Goal: Information Seeking & Learning: Learn about a topic

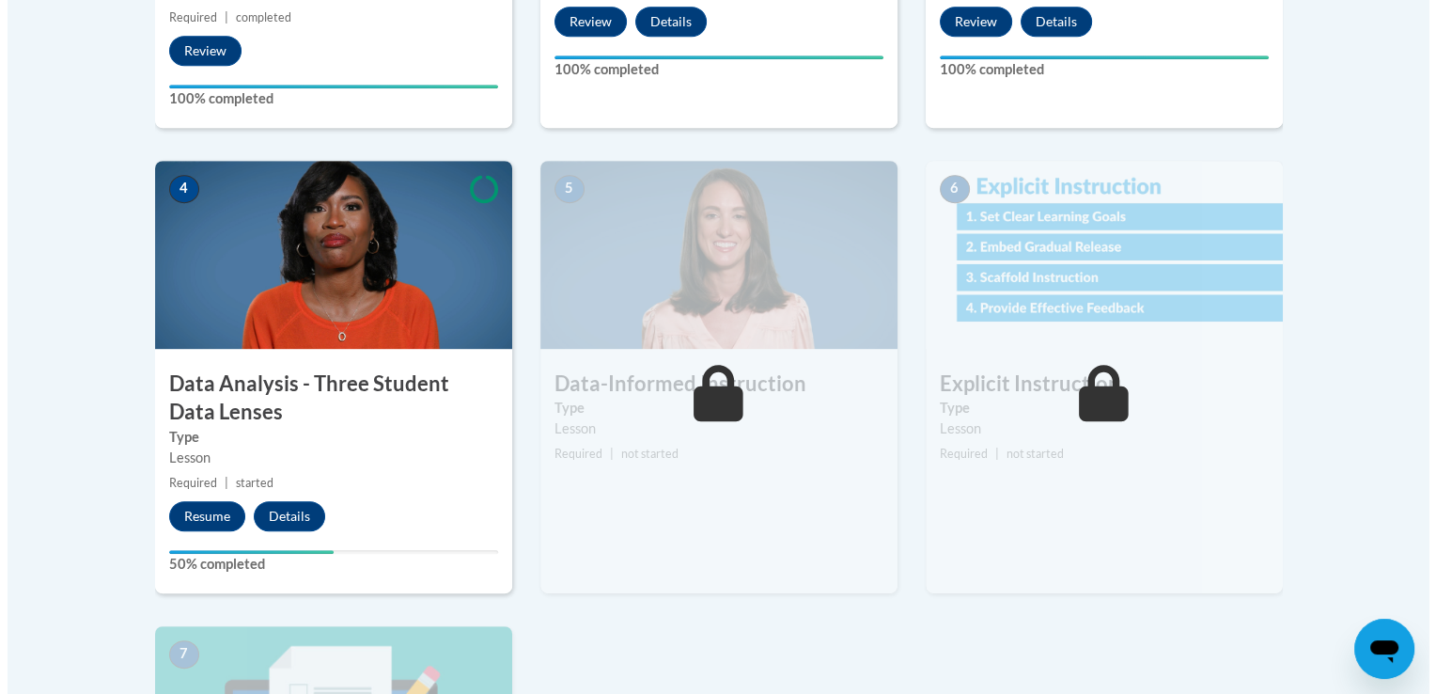
scroll to position [934, 0]
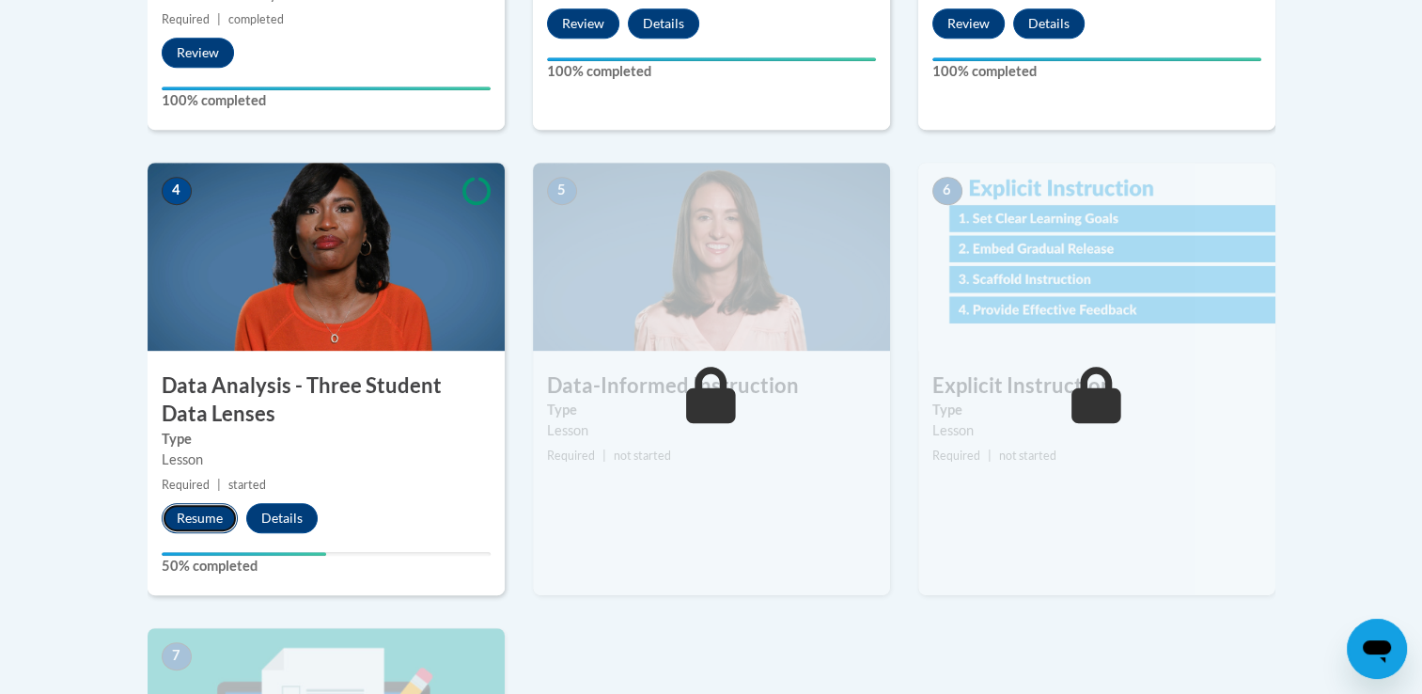
click at [187, 289] on button "Resume" at bounding box center [200, 518] width 76 height 30
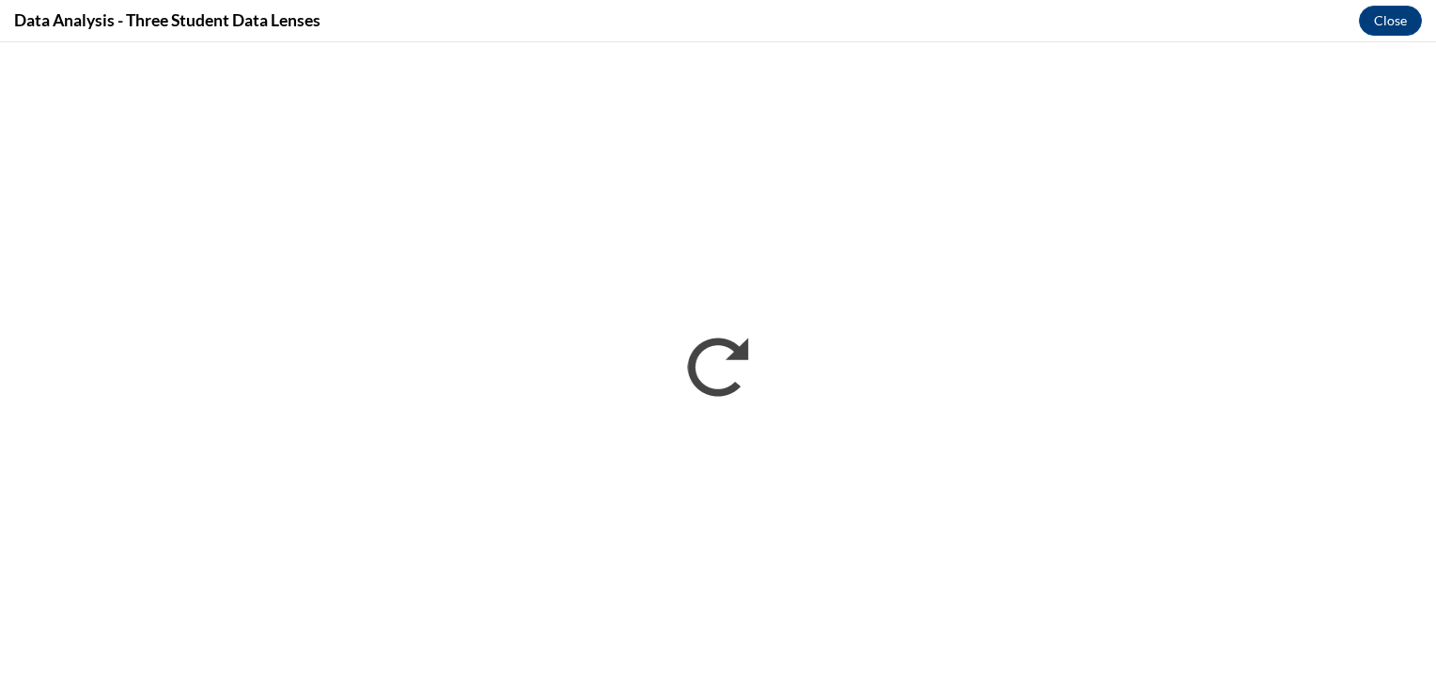
scroll to position [0, 0]
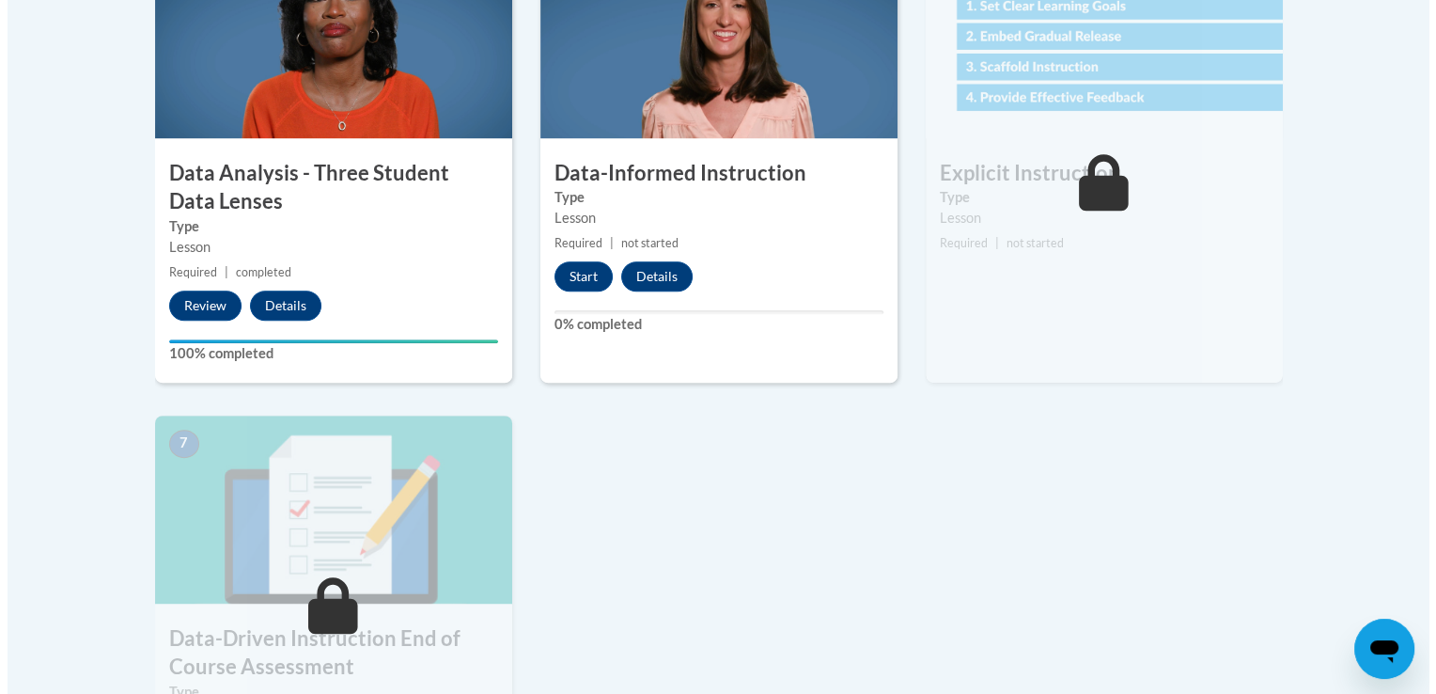
scroll to position [1149, 0]
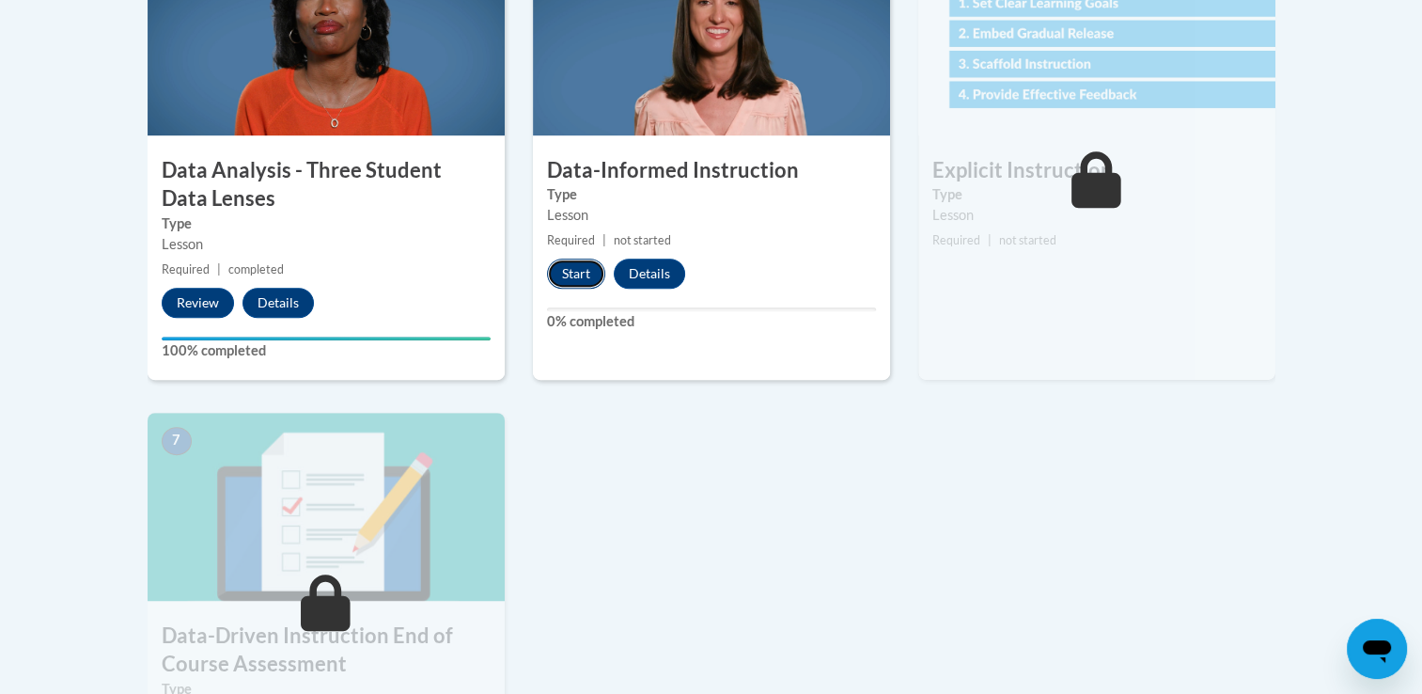
click at [582, 273] on button "Start" at bounding box center [576, 273] width 58 height 30
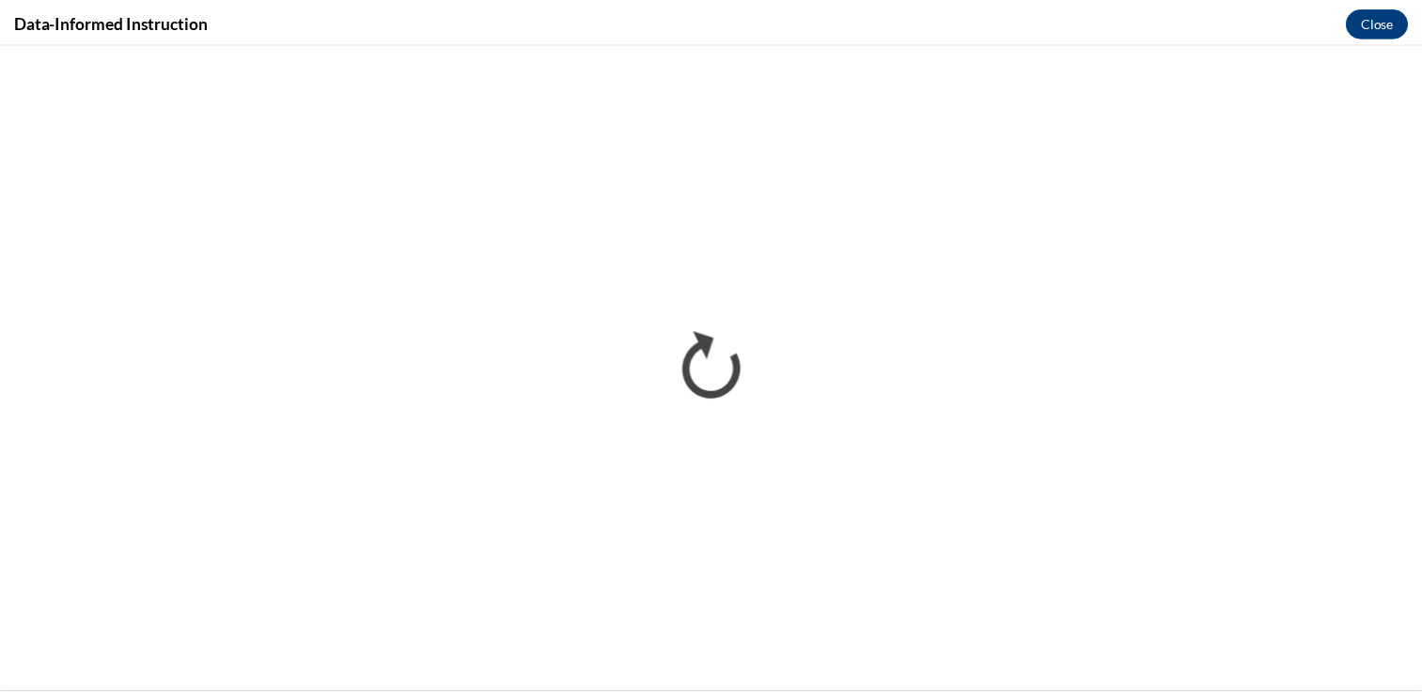
scroll to position [0, 0]
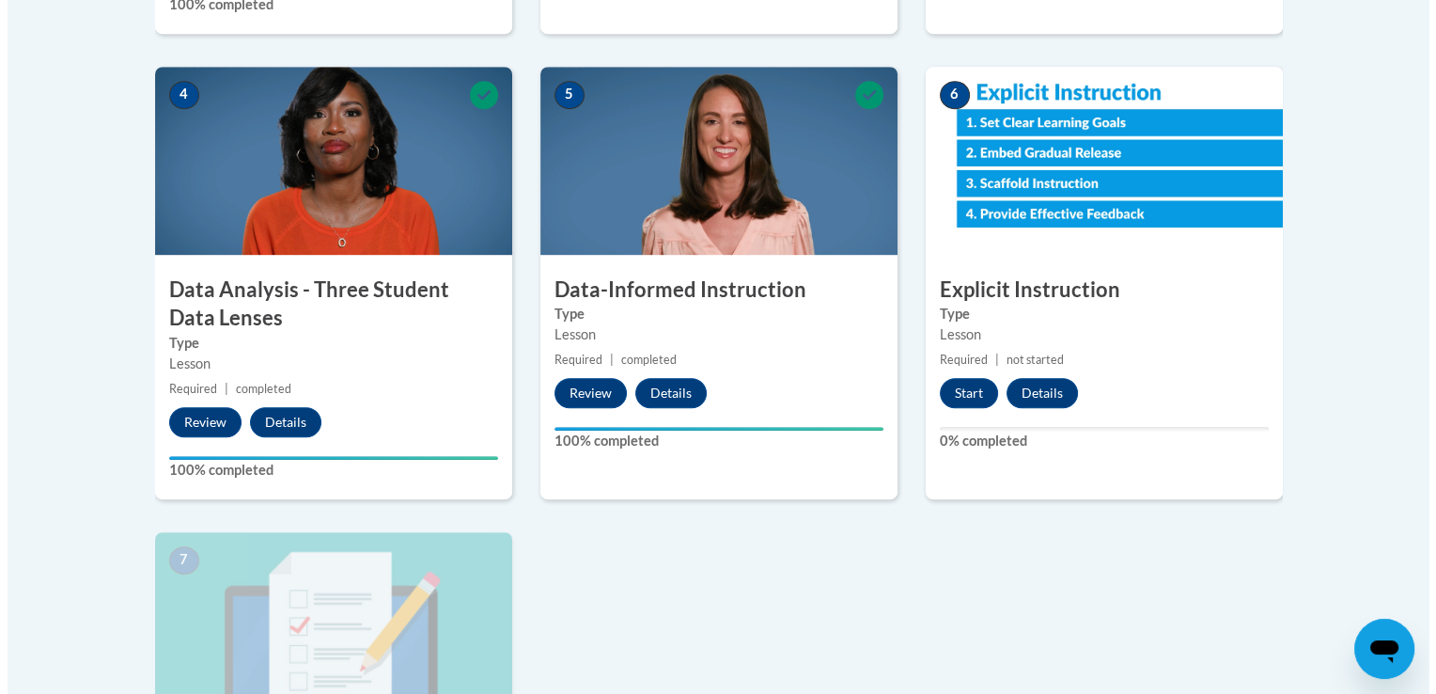
scroll to position [1028, 0]
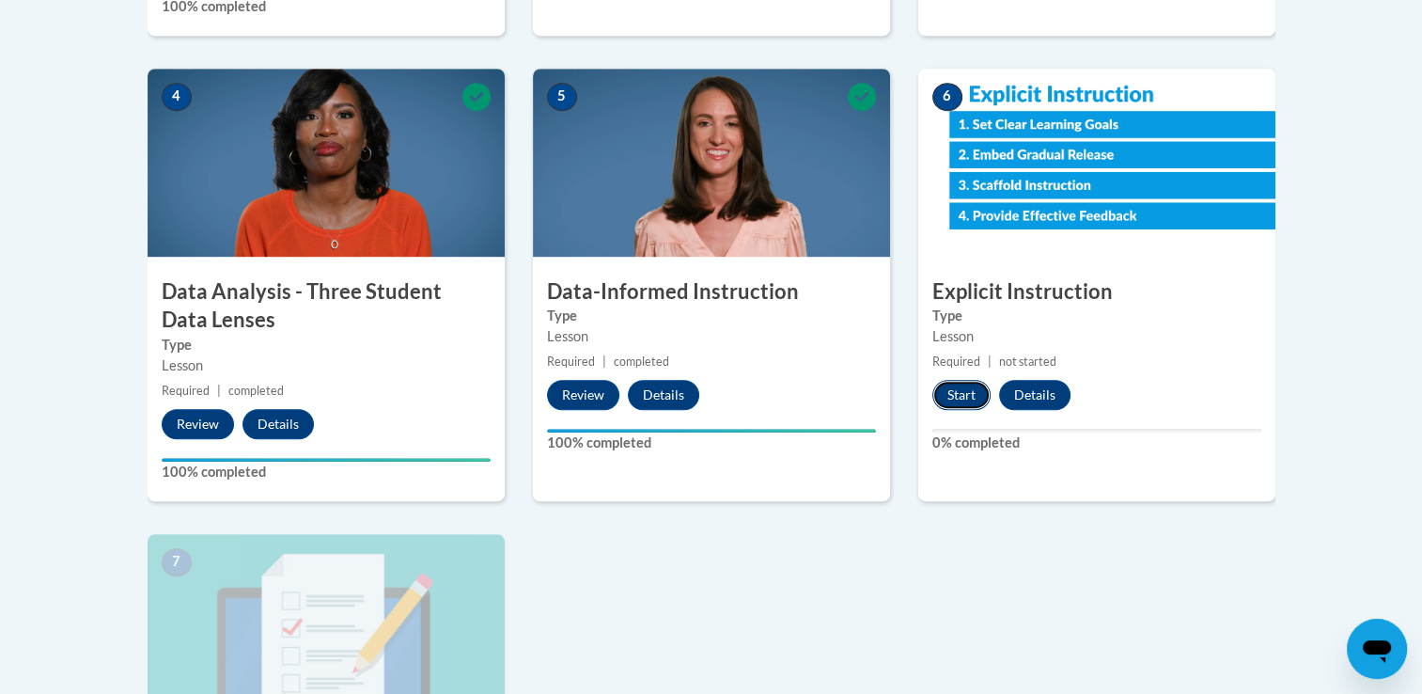
click at [969, 393] on button "Start" at bounding box center [961, 395] width 58 height 30
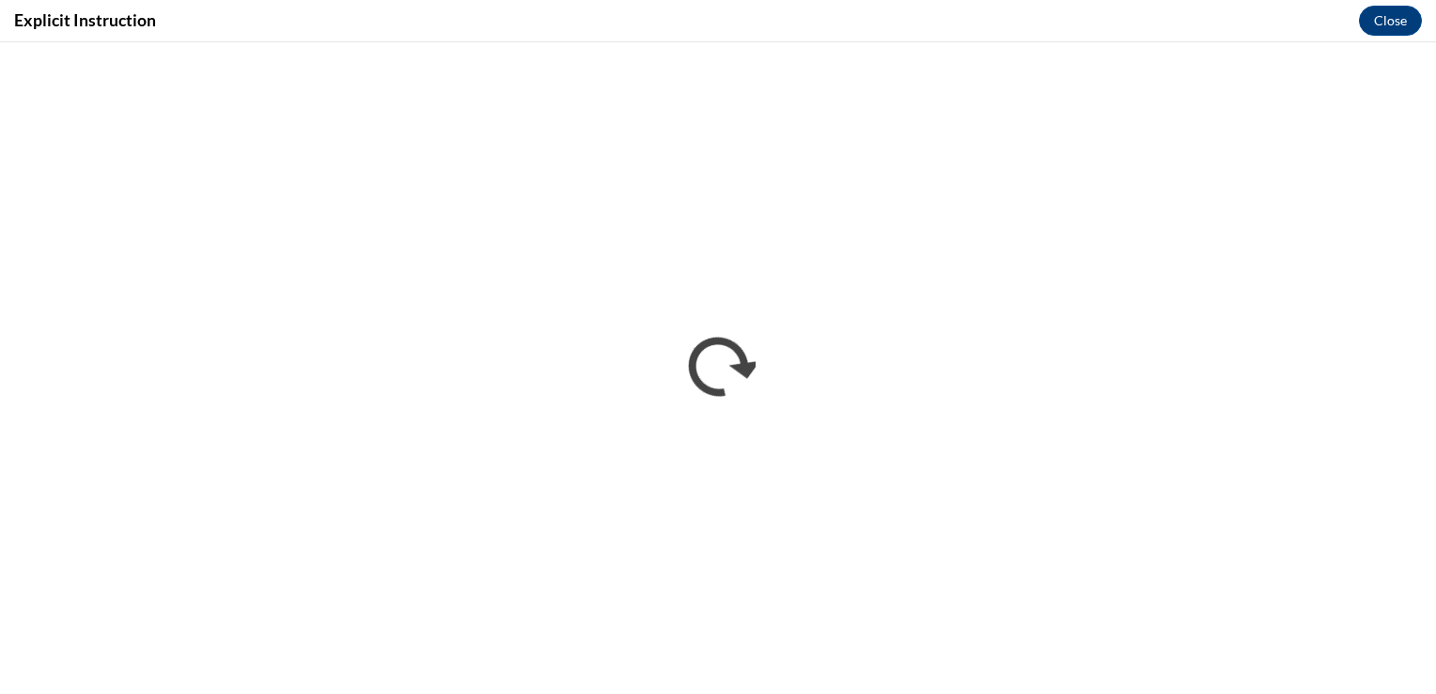
scroll to position [0, 0]
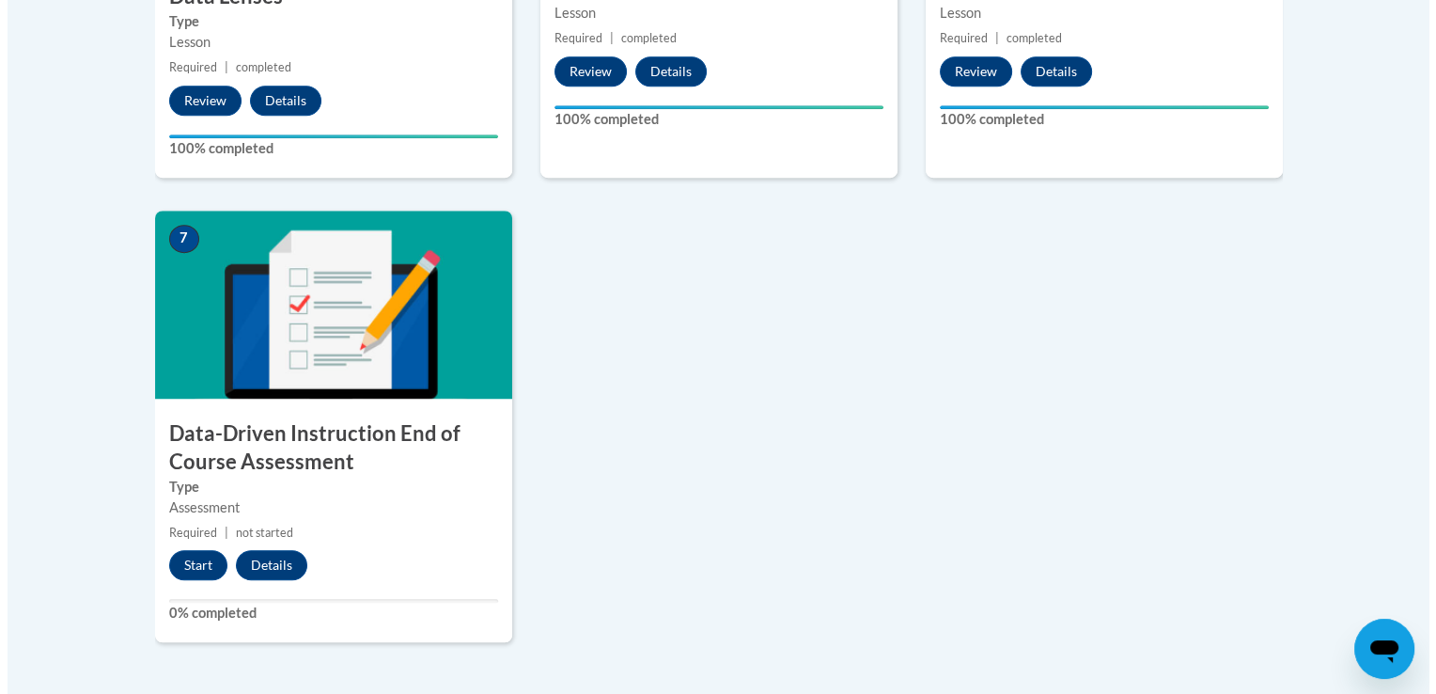
scroll to position [1354, 0]
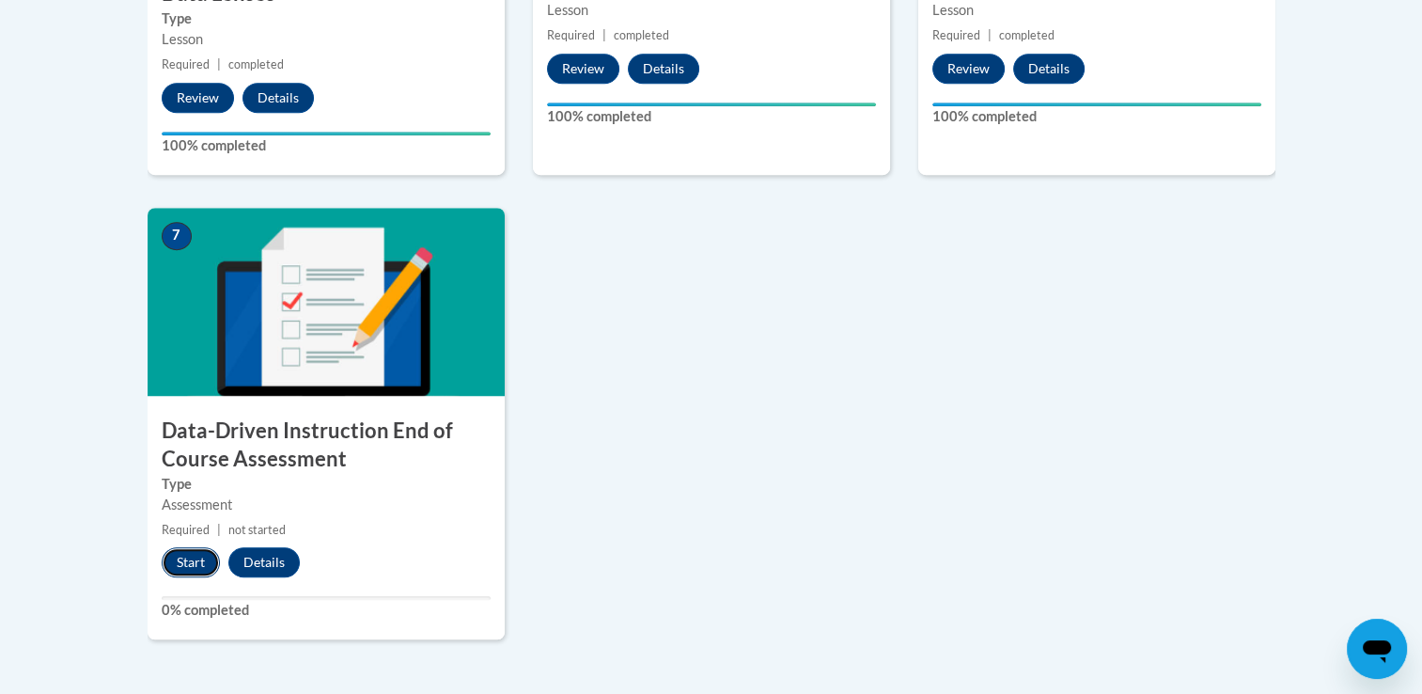
click at [188, 551] on button "Start" at bounding box center [191, 562] width 58 height 30
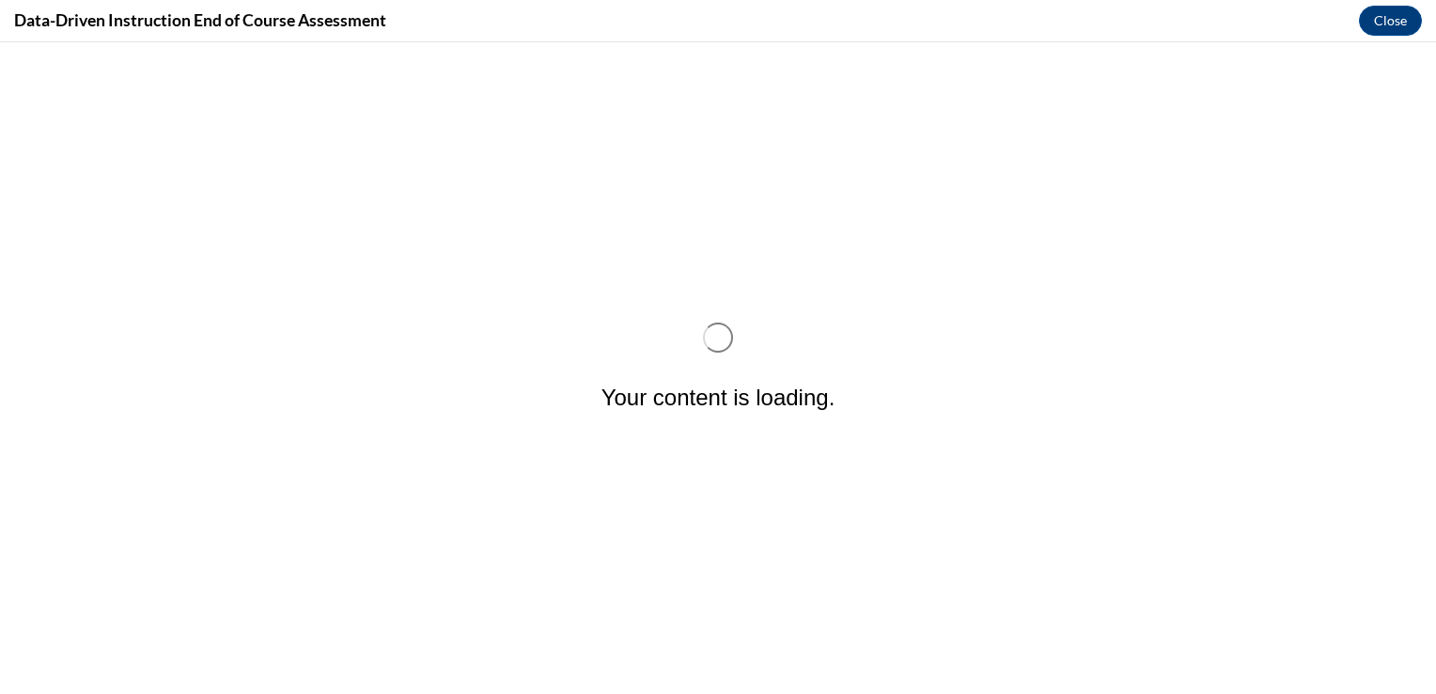
scroll to position [0, 0]
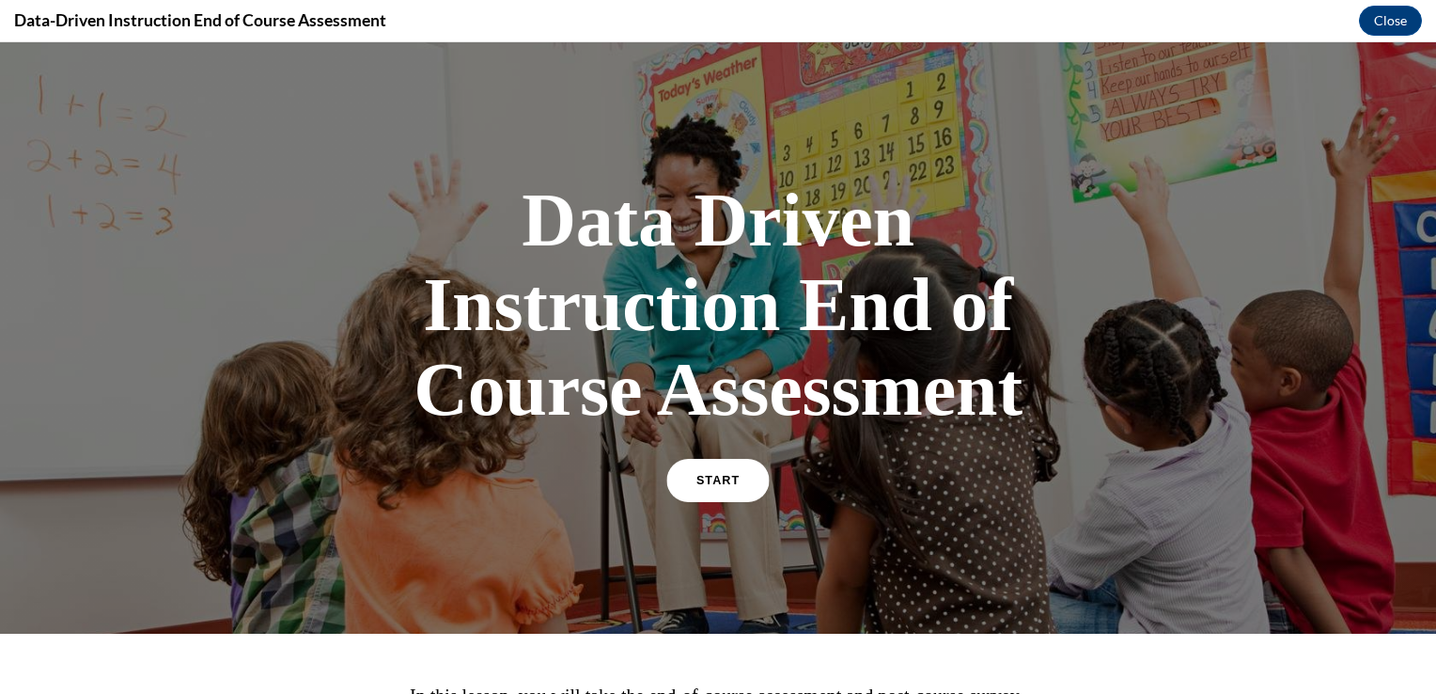
click at [707, 478] on span "START" at bounding box center [717, 481] width 43 height 14
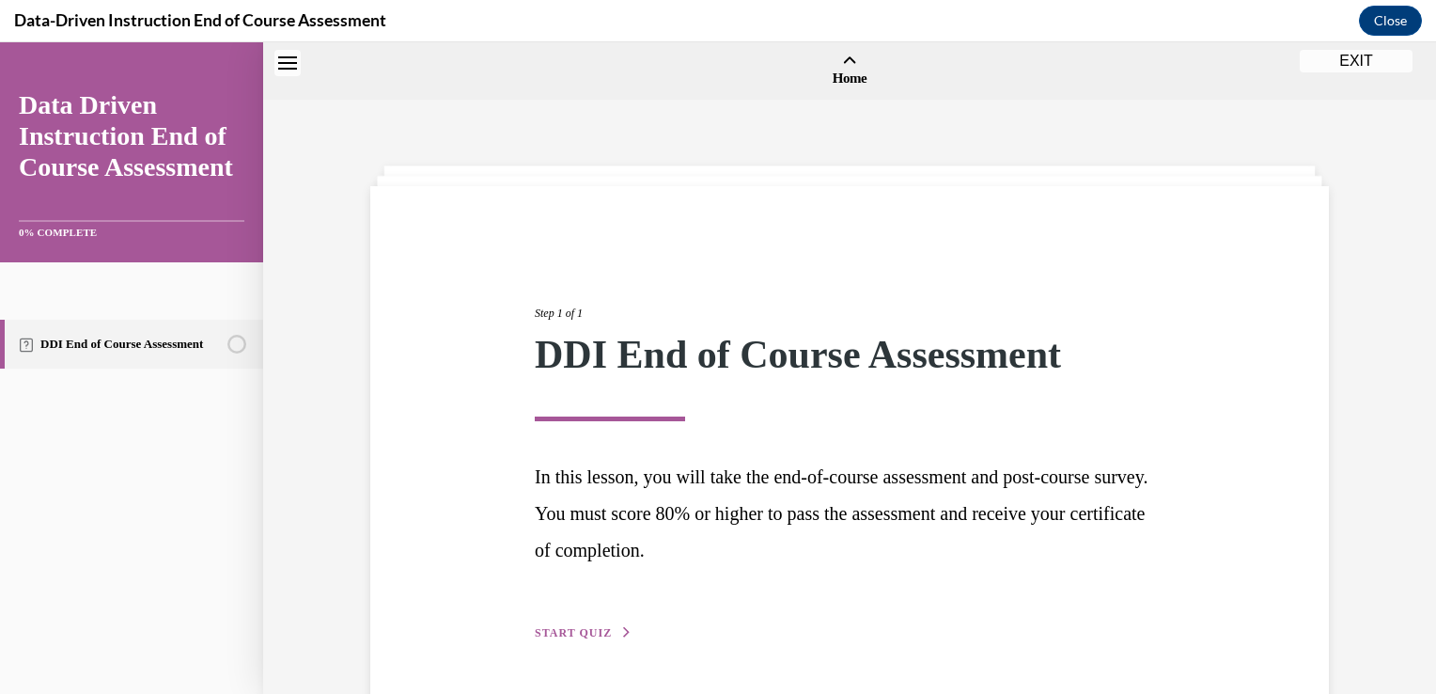
scroll to position [58, 0]
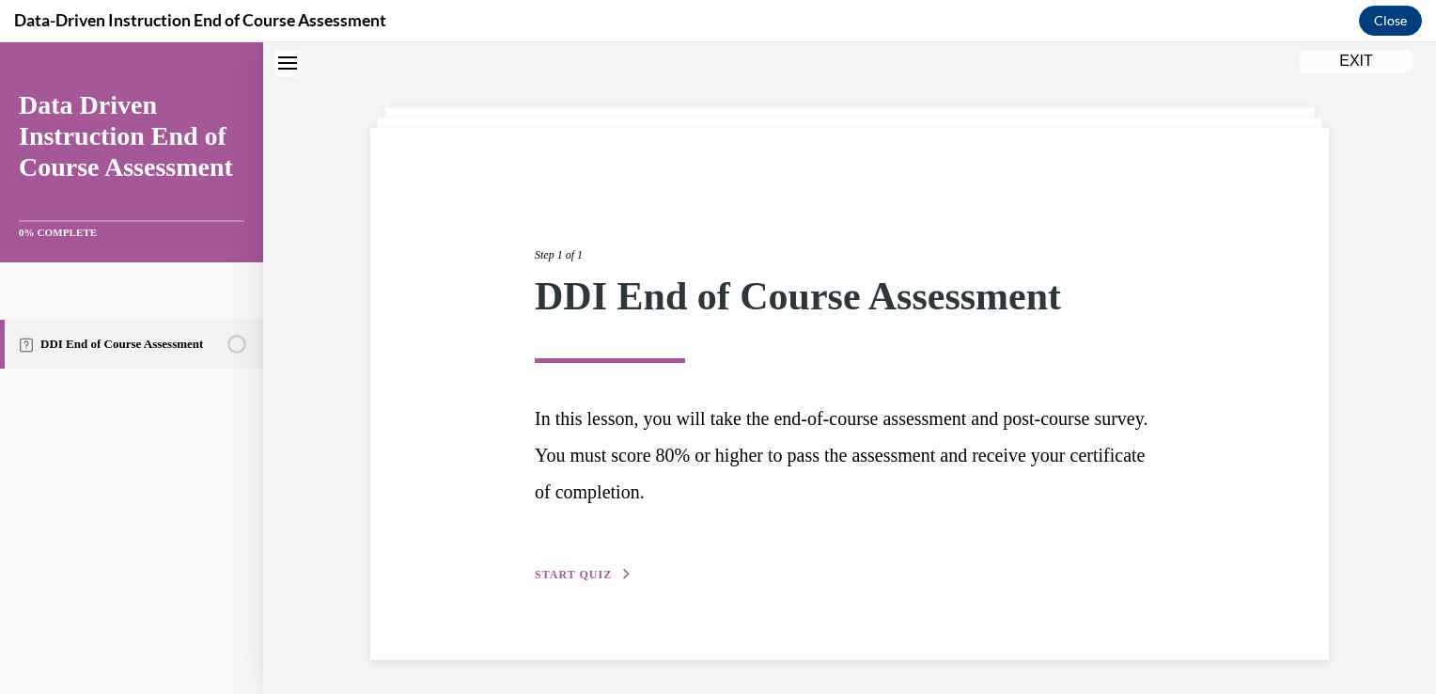
click at [575, 570] on span "START QUIZ" at bounding box center [573, 574] width 77 height 13
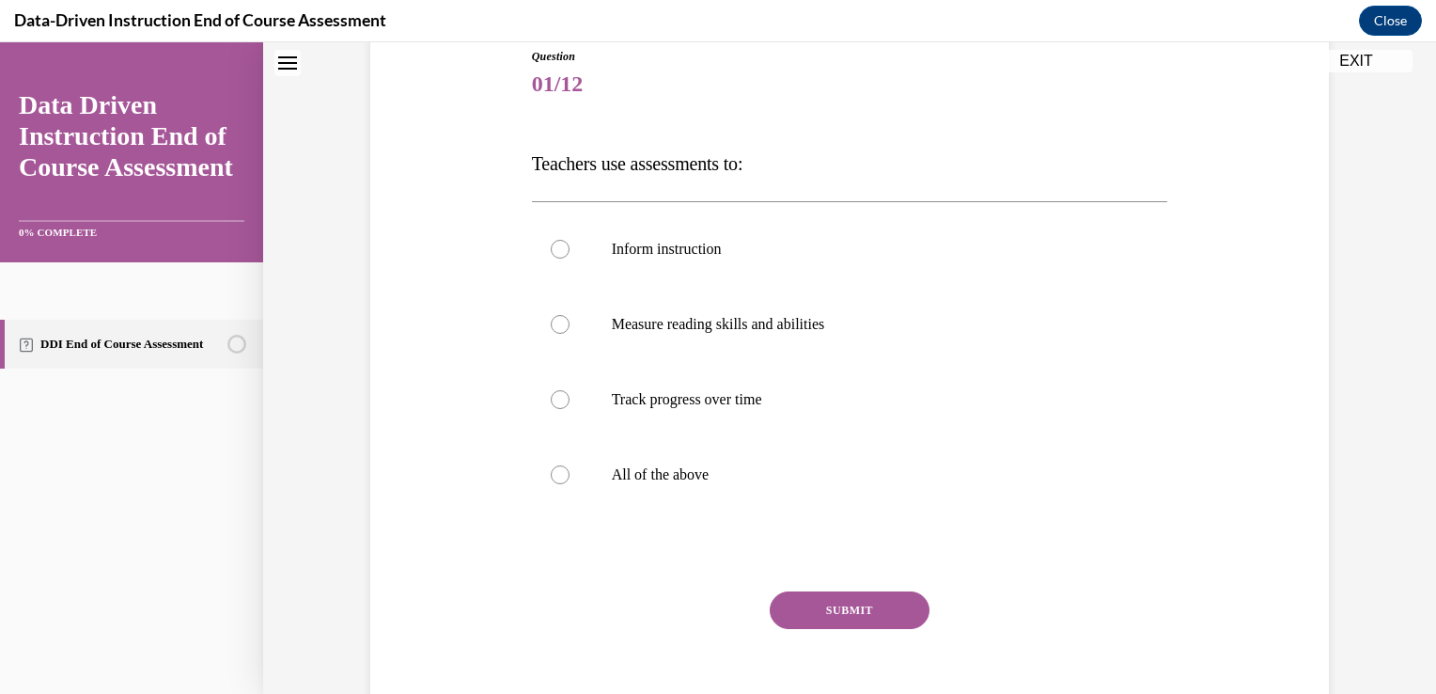
scroll to position [214, 0]
click at [556, 321] on div at bounding box center [560, 323] width 19 height 19
click at [556, 321] on input "Measure reading skills and abilities" at bounding box center [560, 323] width 19 height 19
radio input "true"
click at [551, 389] on div at bounding box center [560, 398] width 19 height 19
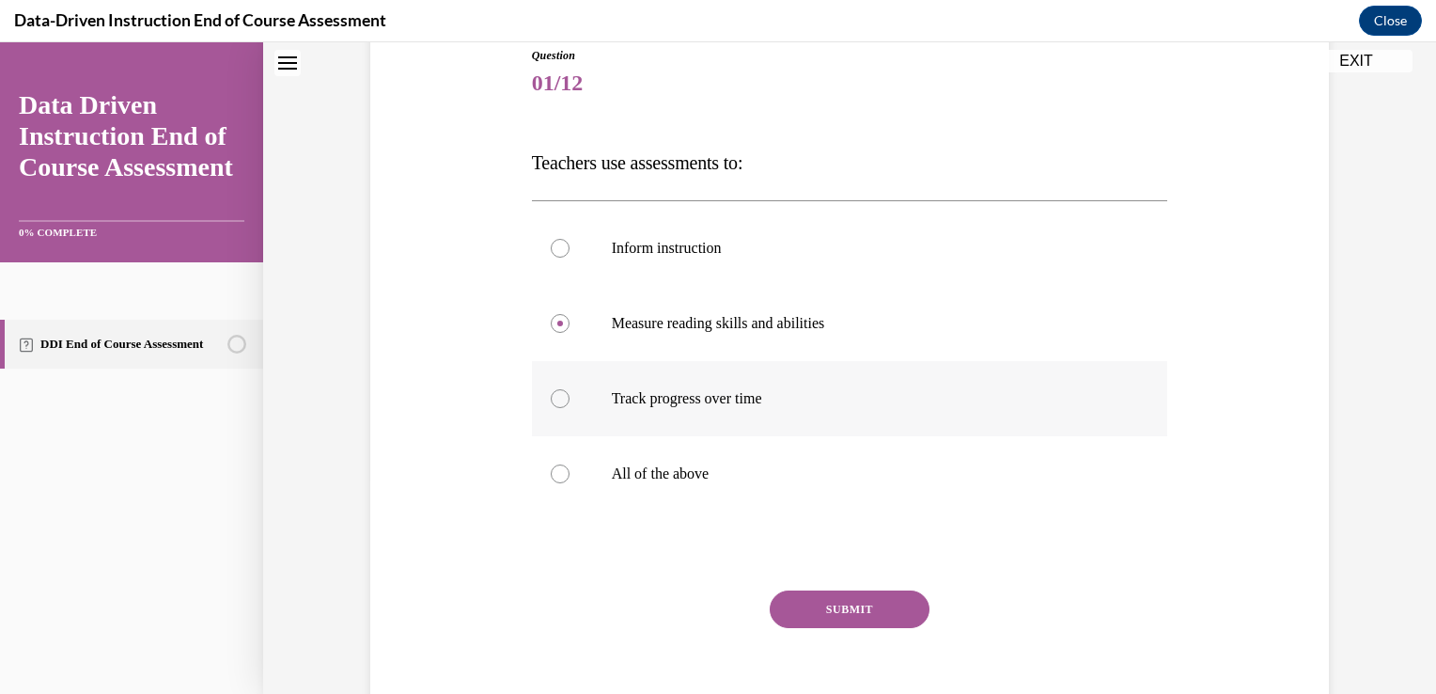
click at [551, 389] on input "Track progress over time" at bounding box center [560, 398] width 19 height 19
radio input "true"
click at [555, 473] on div at bounding box center [560, 473] width 19 height 19
click at [555, 473] on input "All of the above" at bounding box center [560, 473] width 19 height 19
radio input "true"
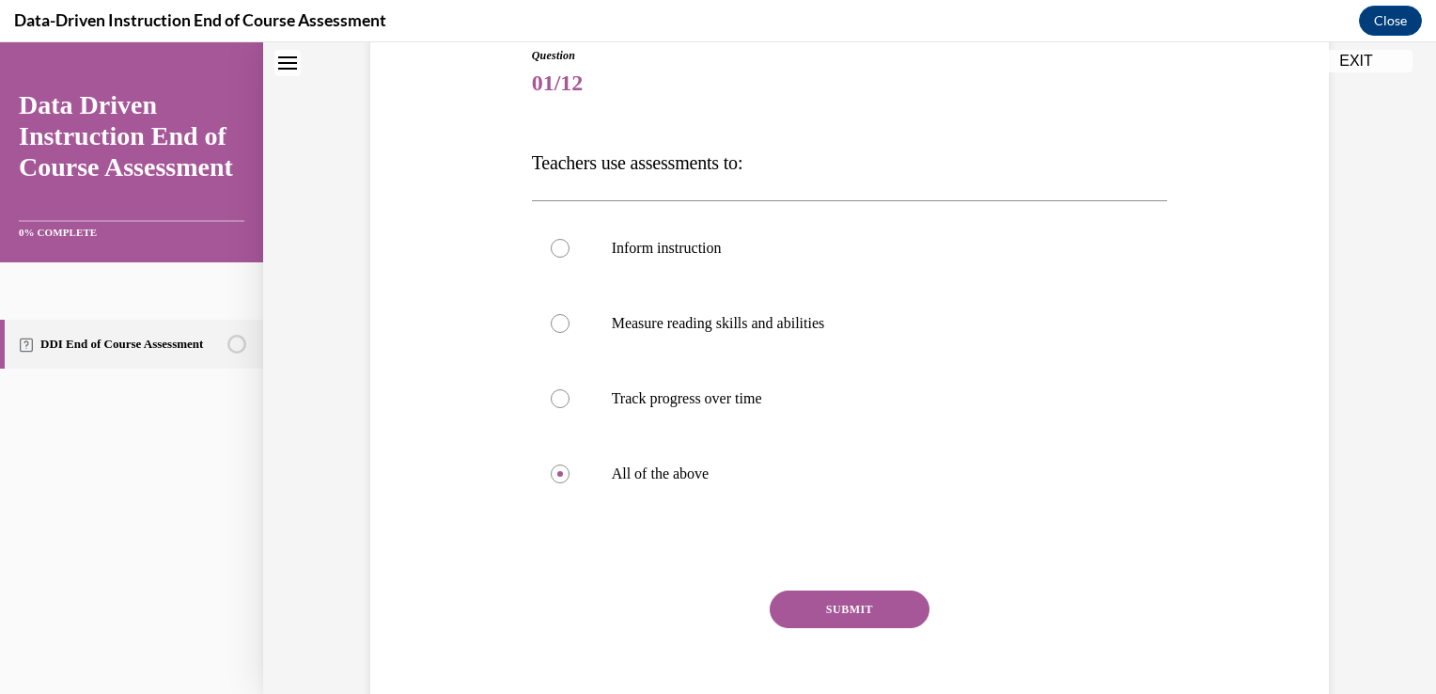
click at [820, 619] on button "SUBMIT" at bounding box center [850, 609] width 160 height 38
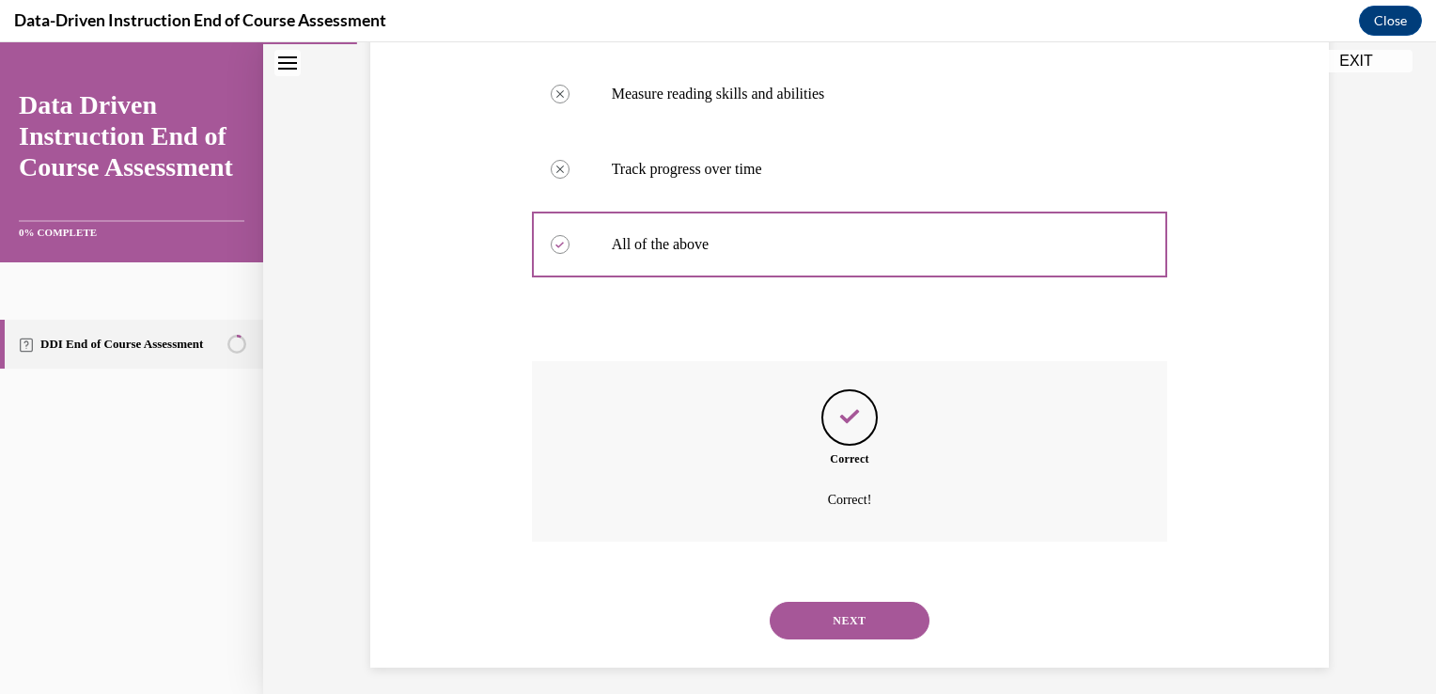
scroll to position [454, 0]
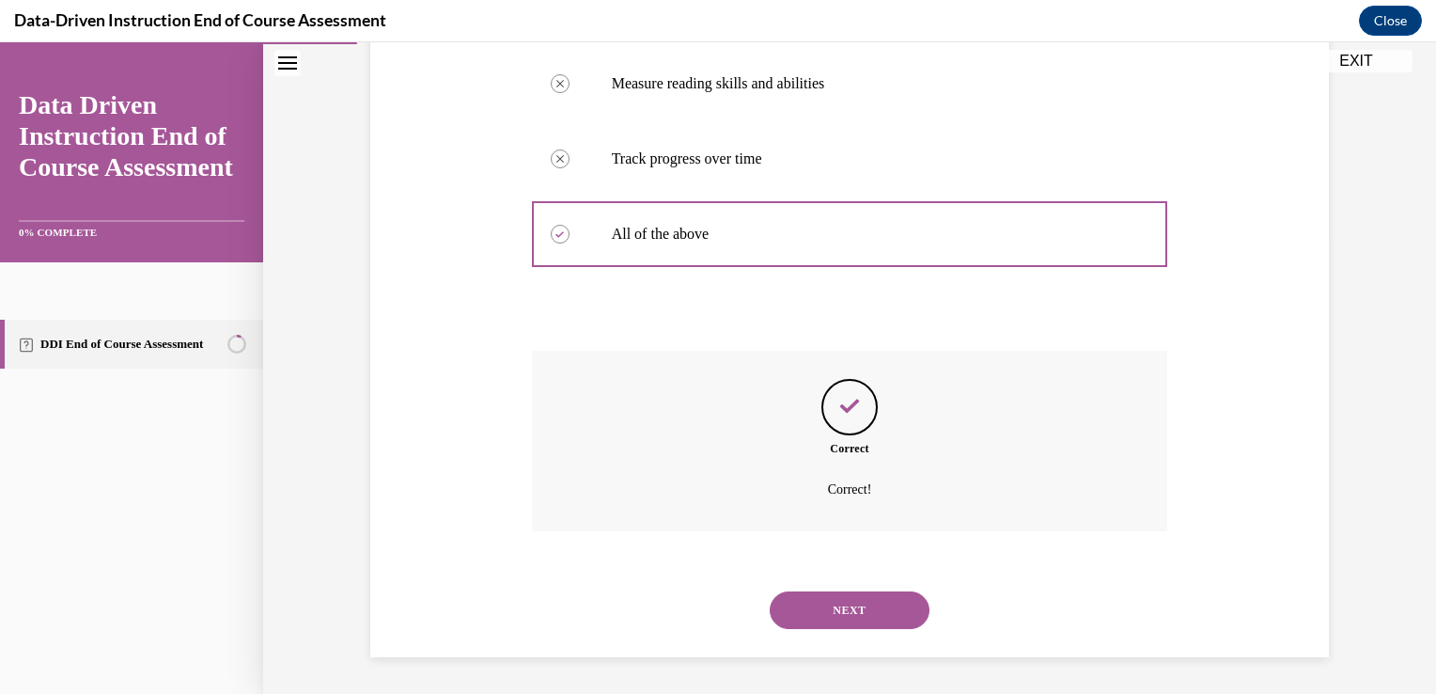
click at [823, 604] on button "NEXT" at bounding box center [850, 610] width 160 height 38
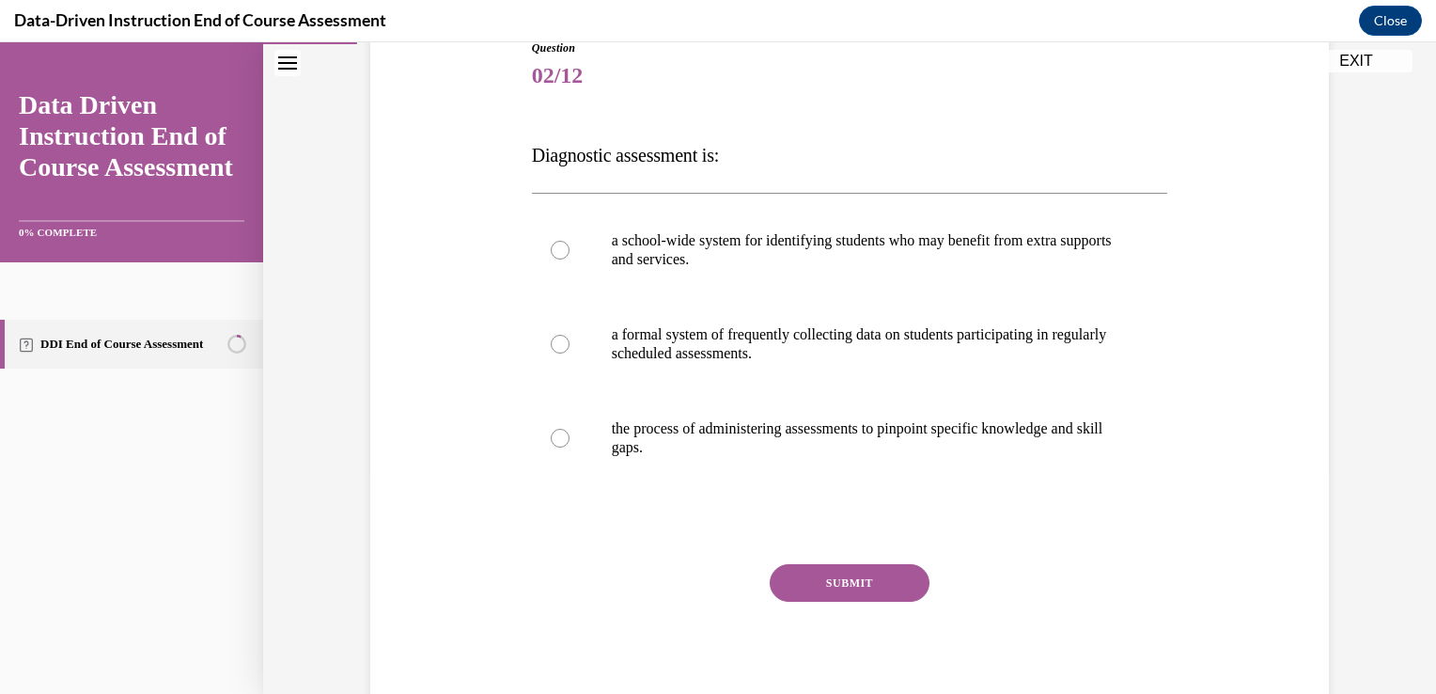
scroll to position [222, 0]
drag, startPoint x: 555, startPoint y: 433, endPoint x: 567, endPoint y: 445, distance: 17.3
click at [557, 436] on div at bounding box center [560, 438] width 19 height 19
click at [557, 436] on input "the process of administering assessments to pinpoint specific knowledge and ski…" at bounding box center [560, 438] width 19 height 19
radio input "true"
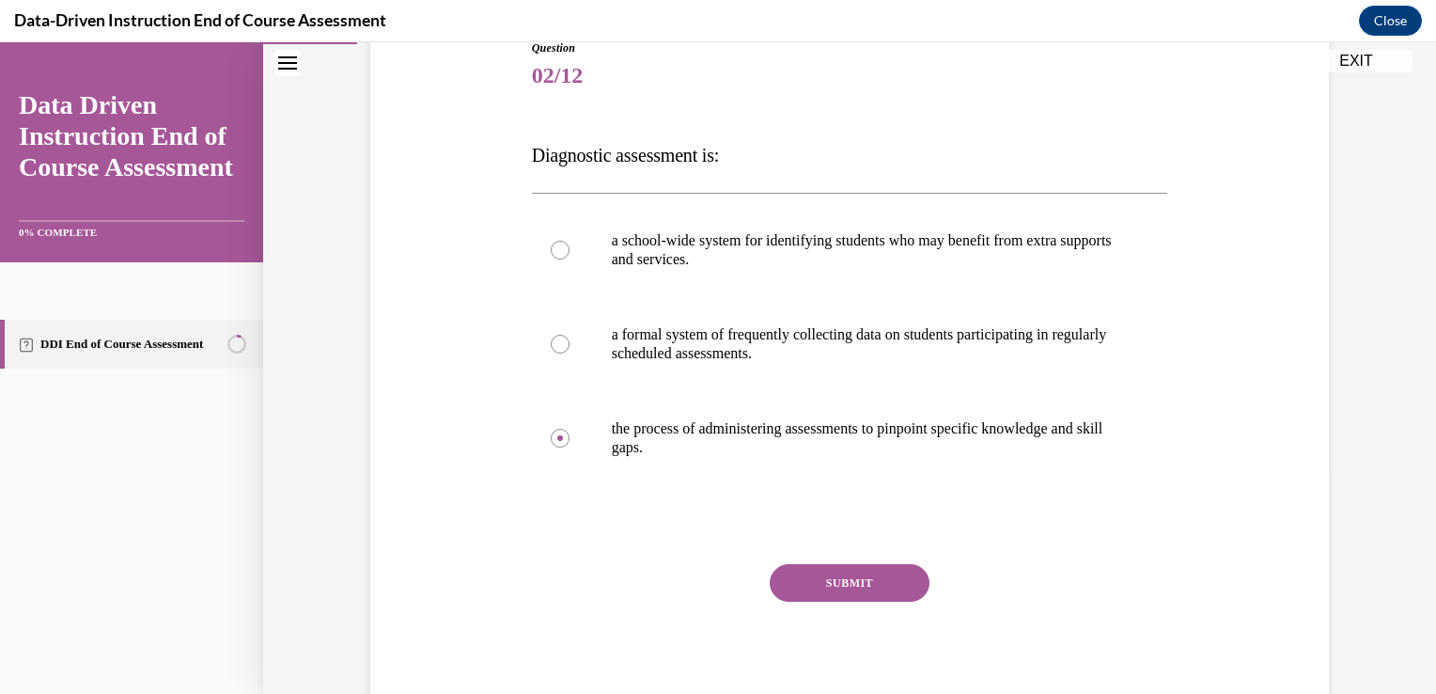
click at [835, 577] on button "SUBMIT" at bounding box center [850, 583] width 160 height 38
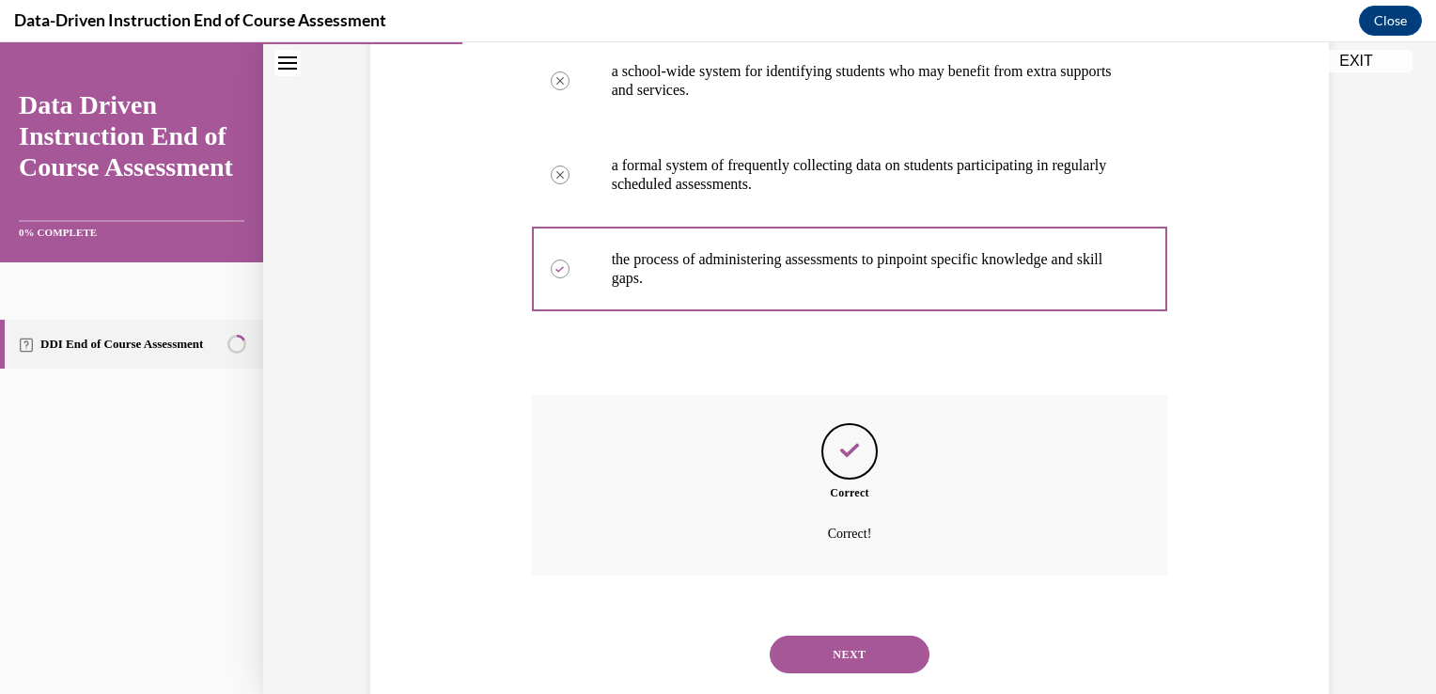
scroll to position [435, 0]
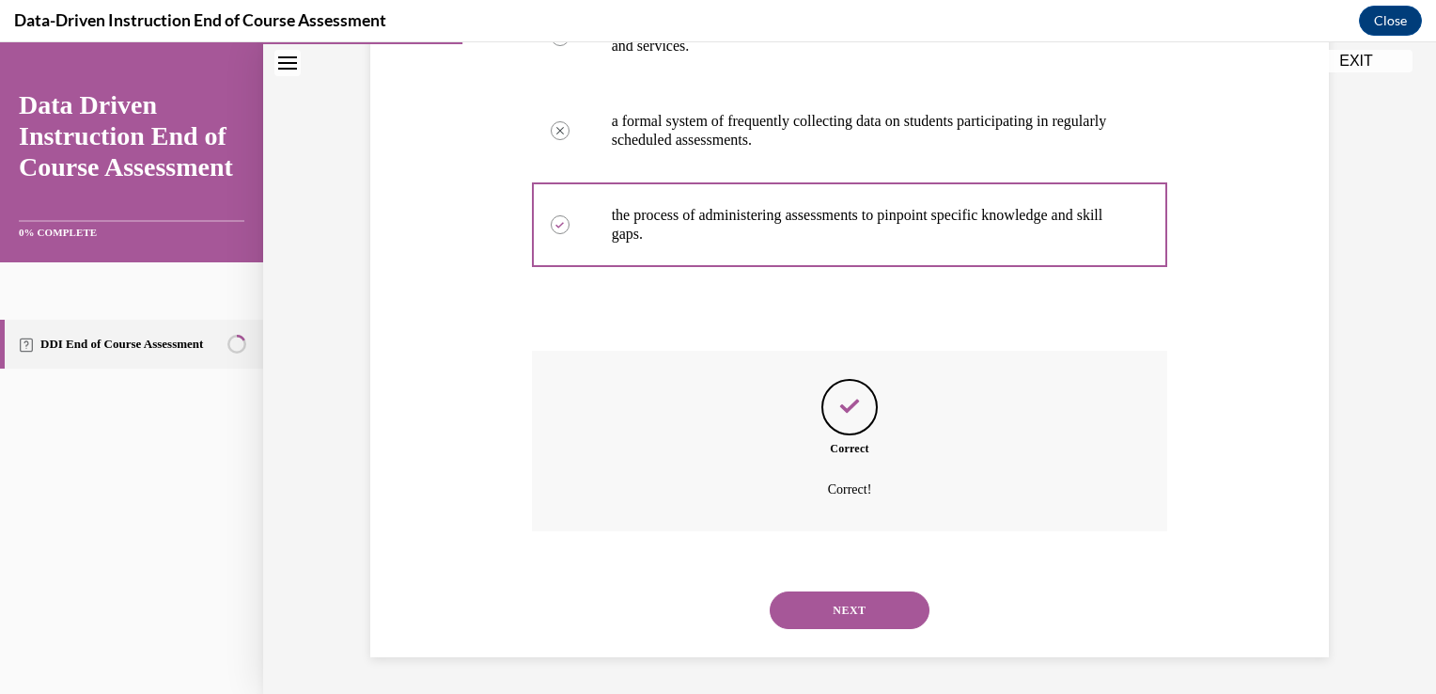
click at [830, 605] on button "NEXT" at bounding box center [850, 610] width 160 height 38
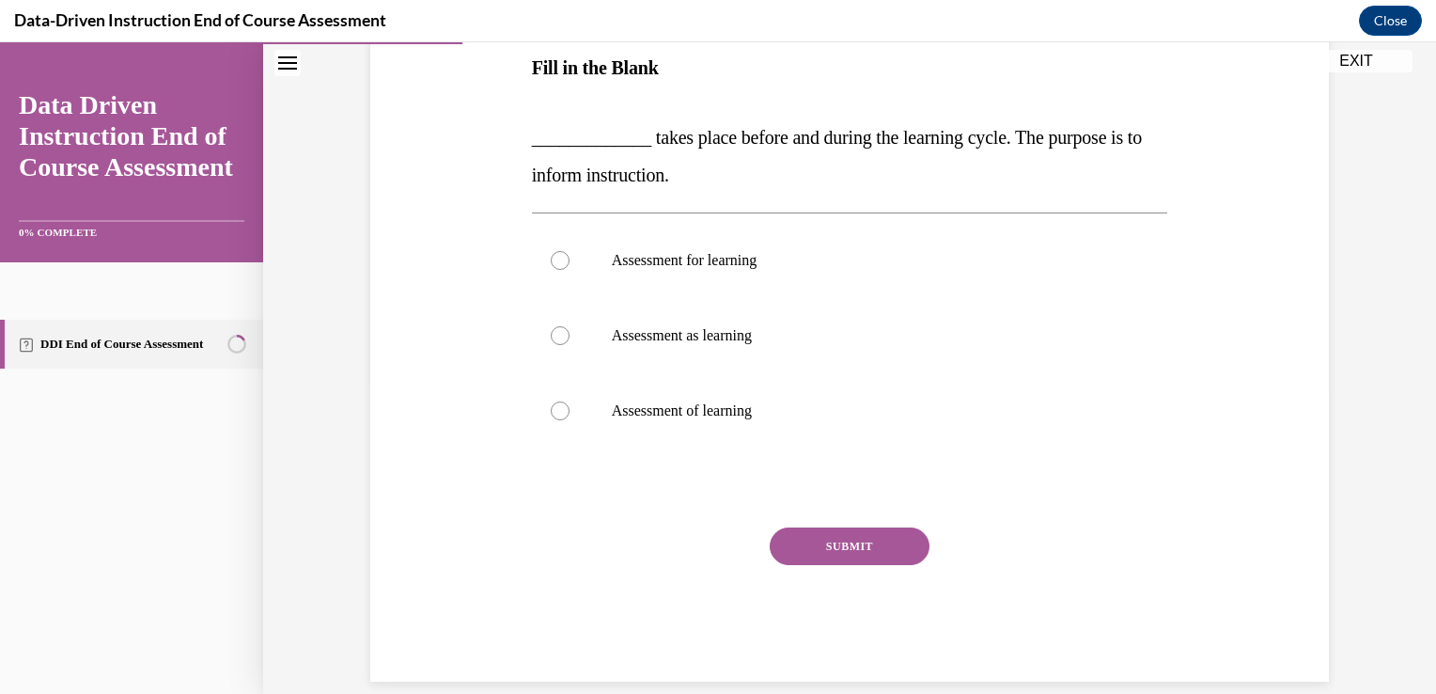
scroll to position [303, 0]
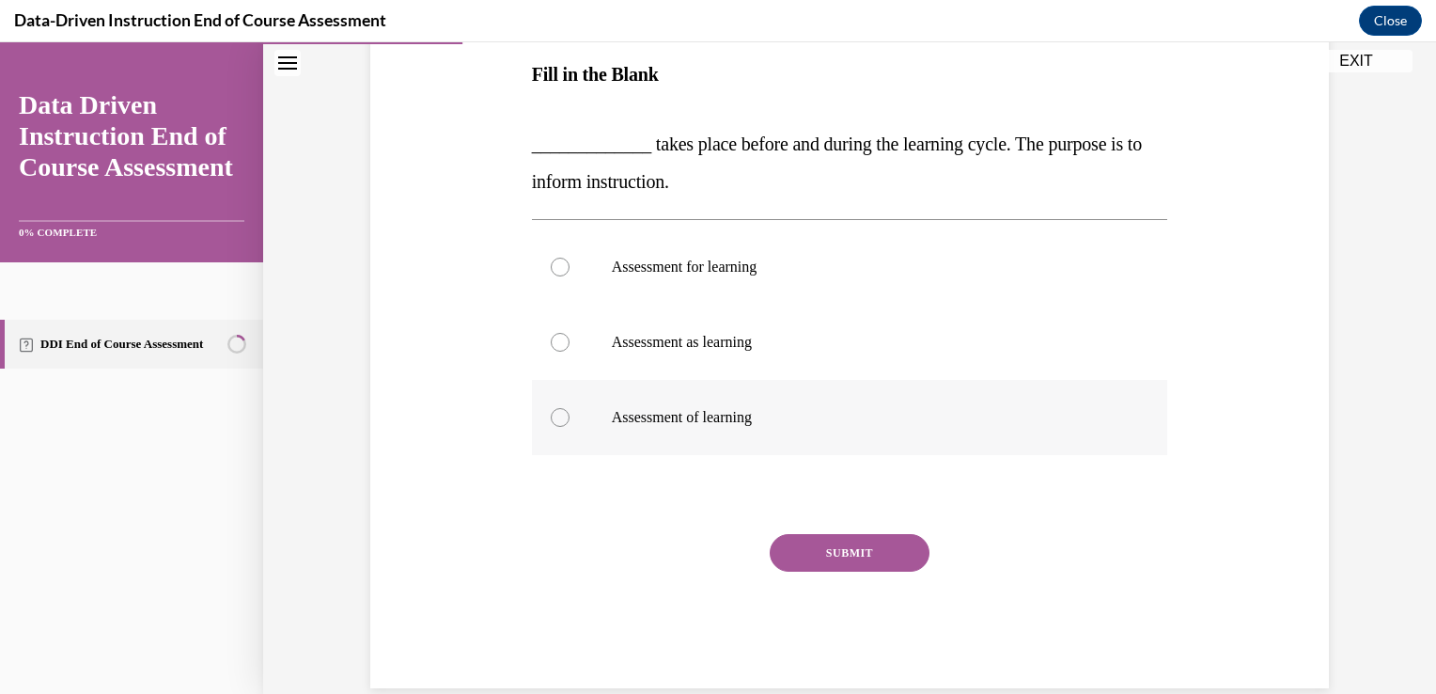
click at [556, 414] on div at bounding box center [560, 417] width 19 height 19
click at [556, 414] on input "Assessment of learning" at bounding box center [560, 417] width 19 height 19
radio input "true"
click at [846, 553] on button "SUBMIT" at bounding box center [850, 553] width 160 height 38
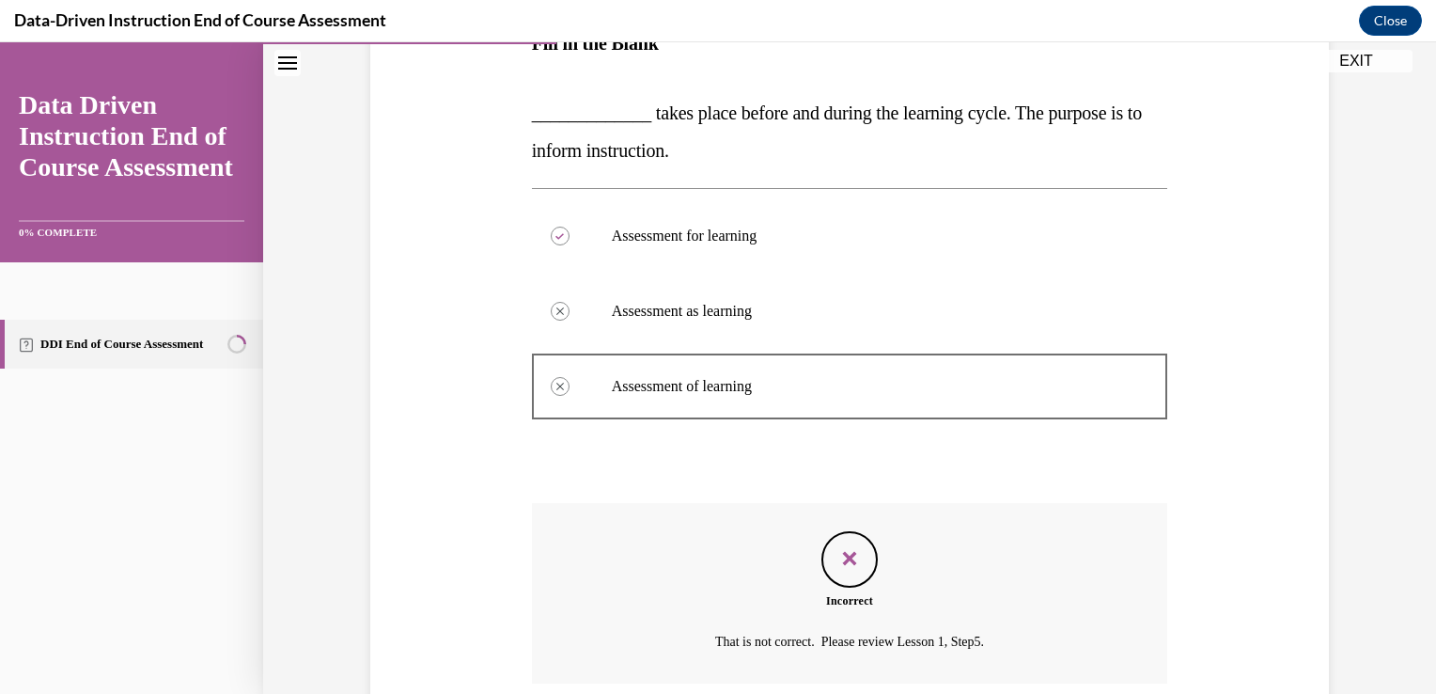
scroll to position [485, 0]
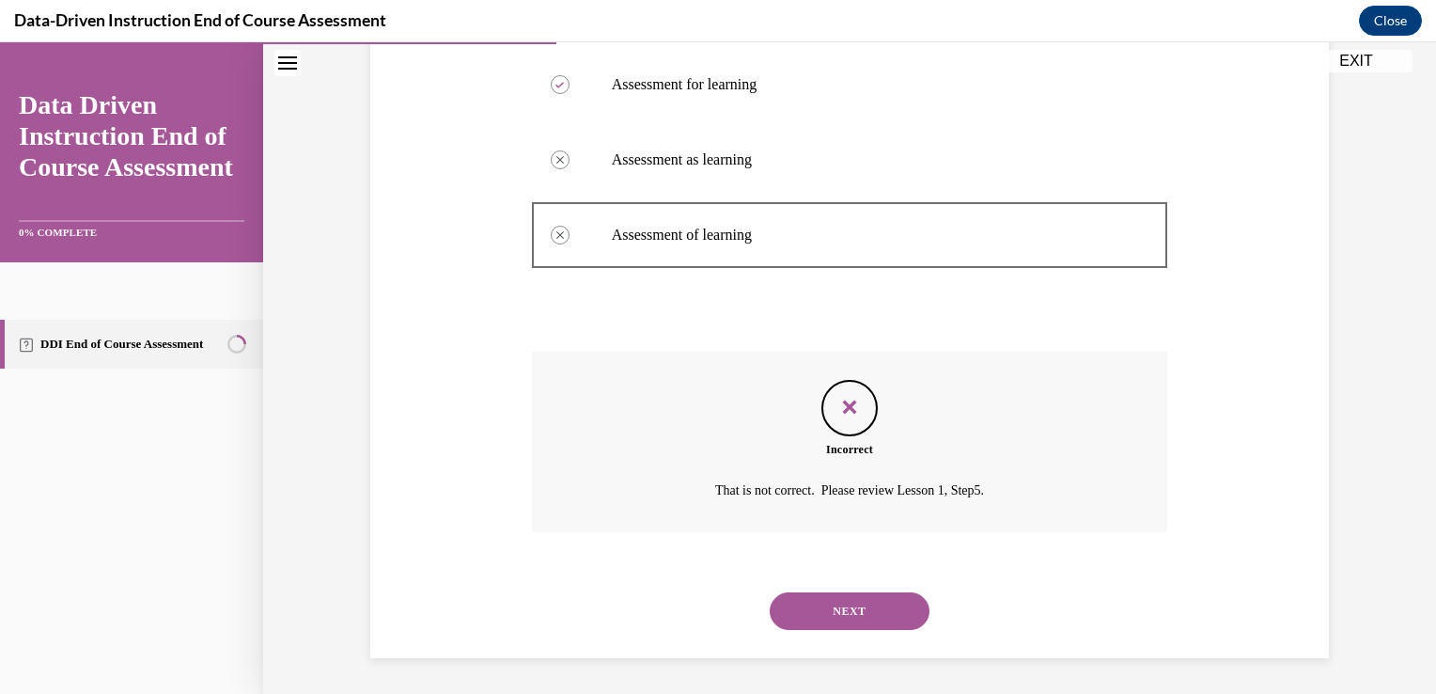
click at [836, 611] on button "NEXT" at bounding box center [850, 611] width 160 height 38
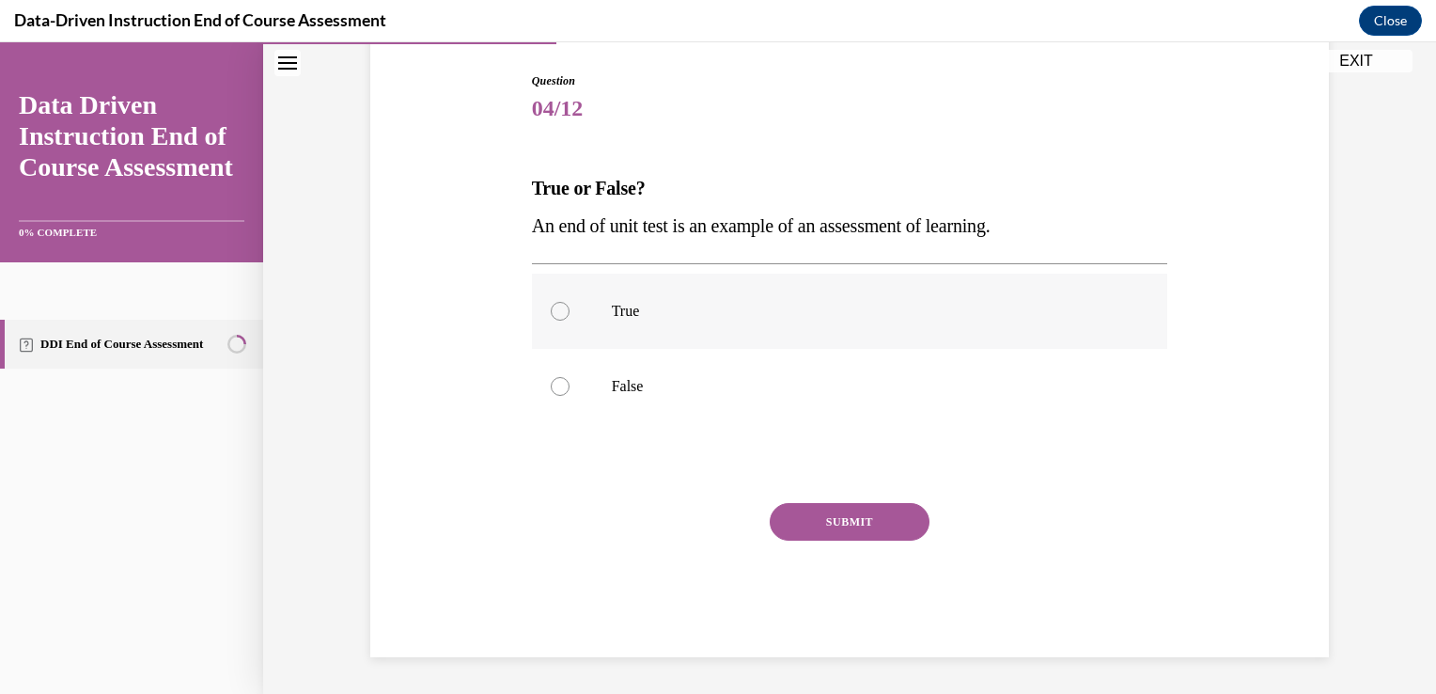
click at [553, 310] on div at bounding box center [560, 311] width 19 height 19
click at [553, 310] on input "True" at bounding box center [560, 311] width 19 height 19
radio input "true"
drag, startPoint x: 835, startPoint y: 524, endPoint x: 823, endPoint y: 514, distance: 15.3
click at [834, 524] on button "SUBMIT" at bounding box center [850, 522] width 160 height 38
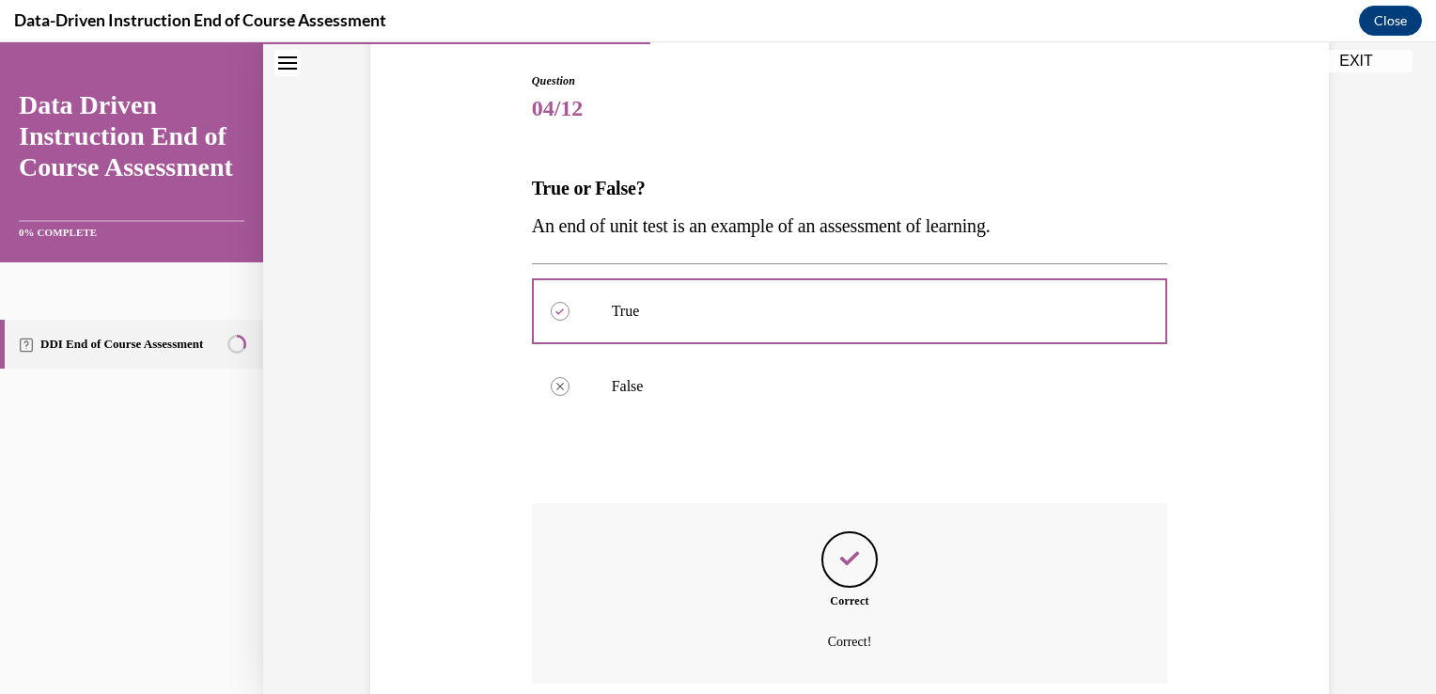
scroll to position [341, 0]
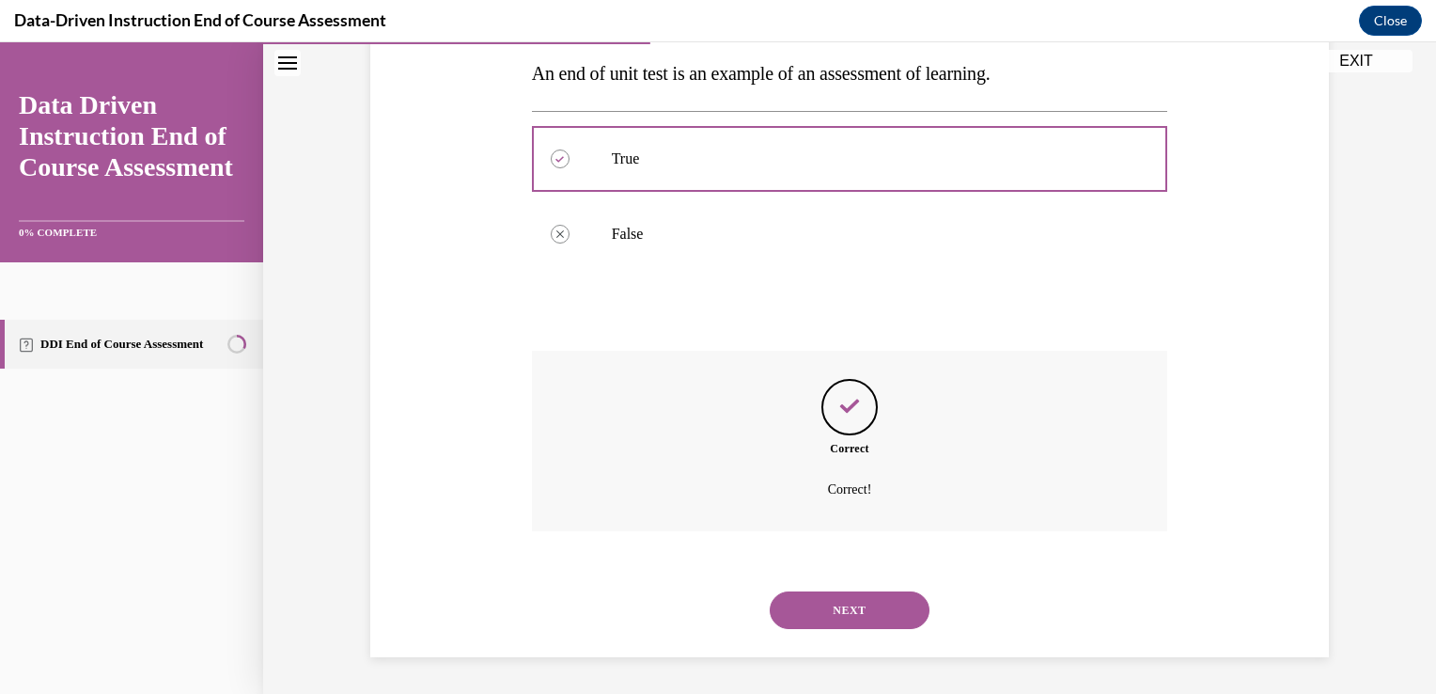
click at [846, 606] on button "NEXT" at bounding box center [850, 610] width 160 height 38
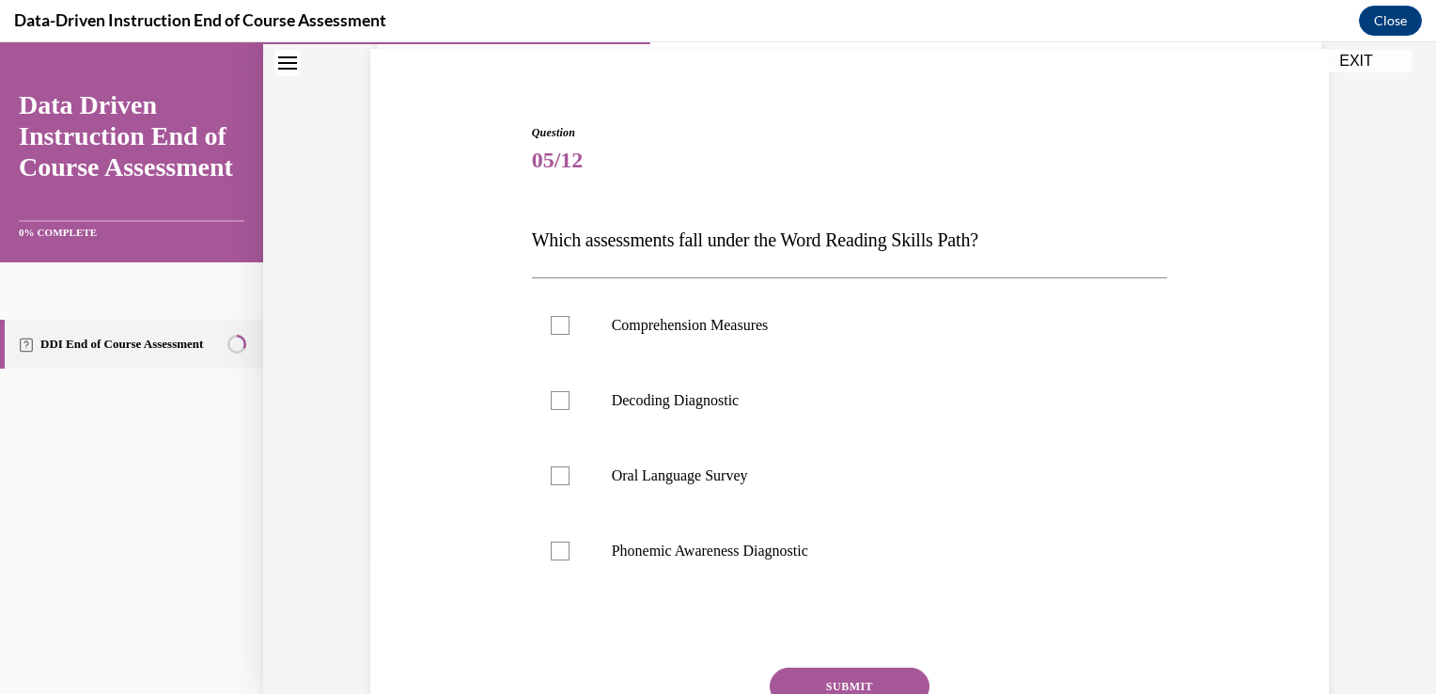
scroll to position [142, 0]
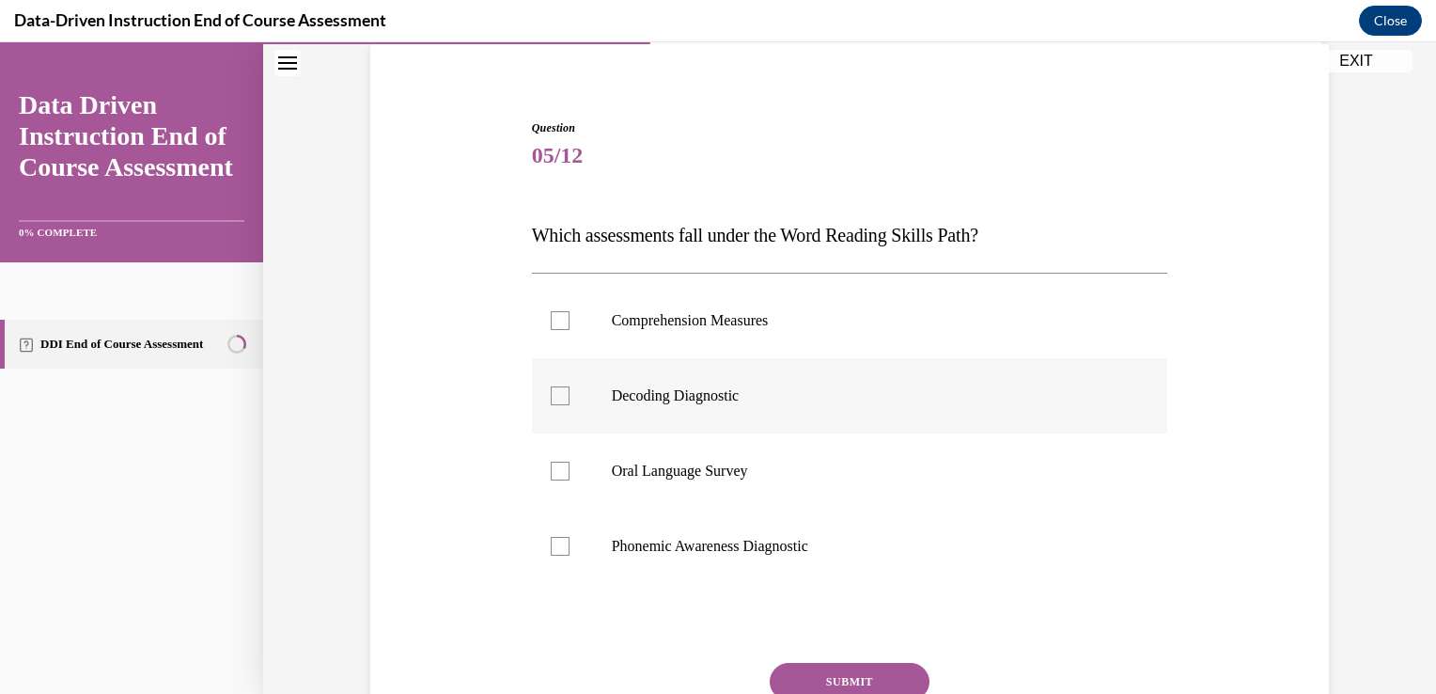
click at [537, 392] on label "Decoding Diagnostic" at bounding box center [850, 395] width 636 height 75
click at [551, 392] on input "Decoding Diagnostic" at bounding box center [560, 395] width 19 height 19
checkbox input "true"
click at [833, 679] on button "SUBMIT" at bounding box center [850, 682] width 160 height 38
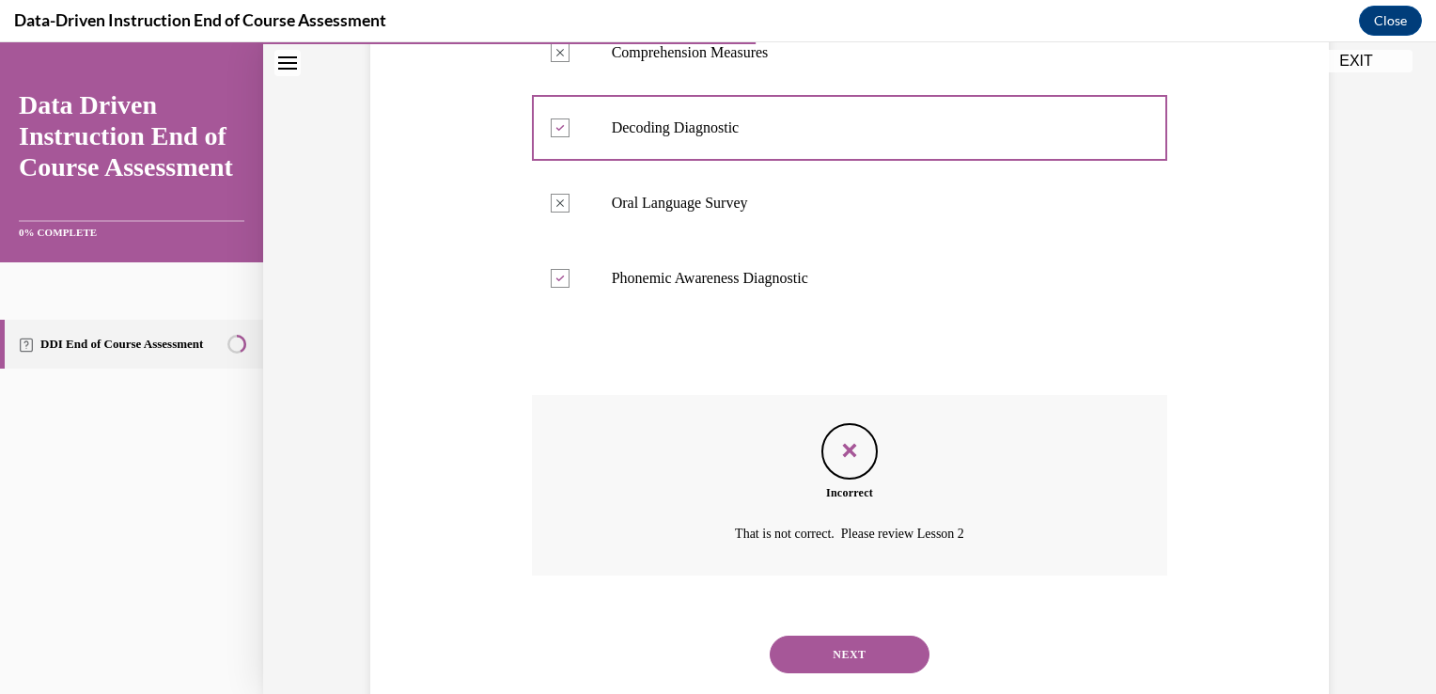
scroll to position [454, 0]
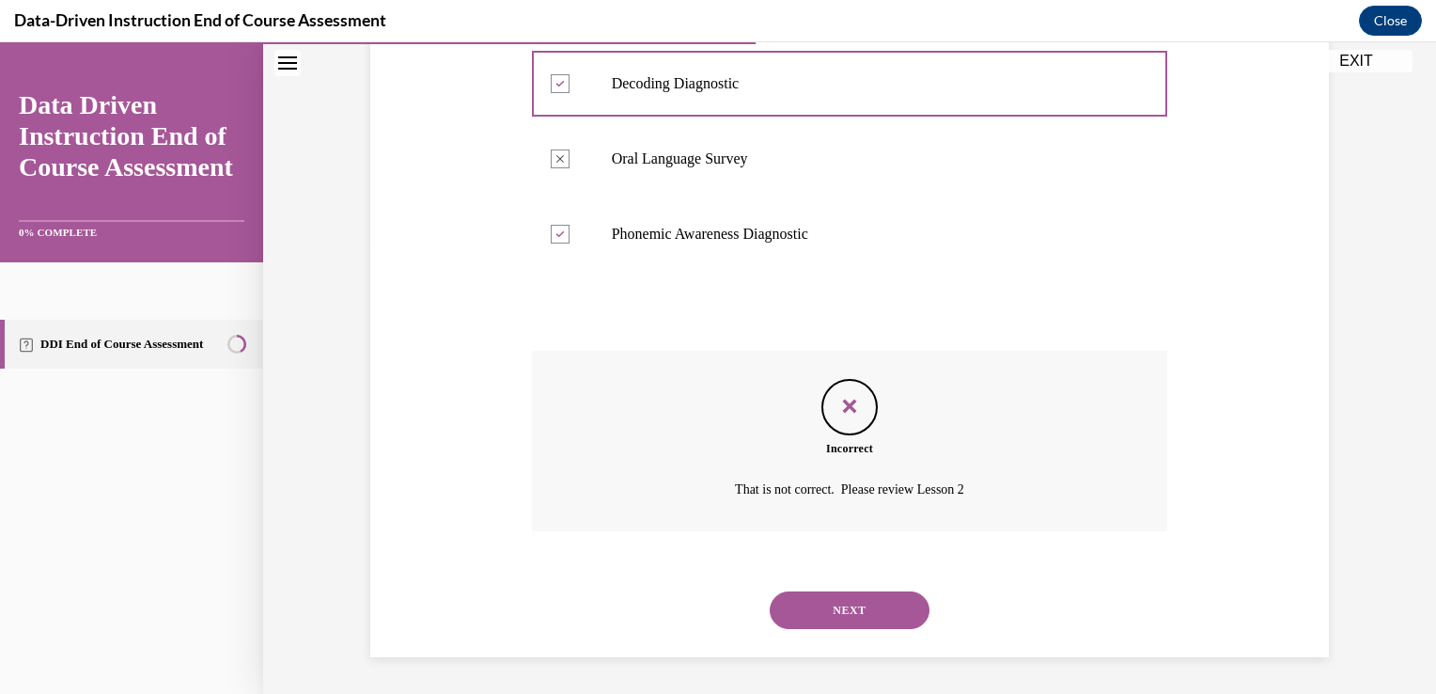
click at [834, 604] on button "NEXT" at bounding box center [850, 610] width 160 height 38
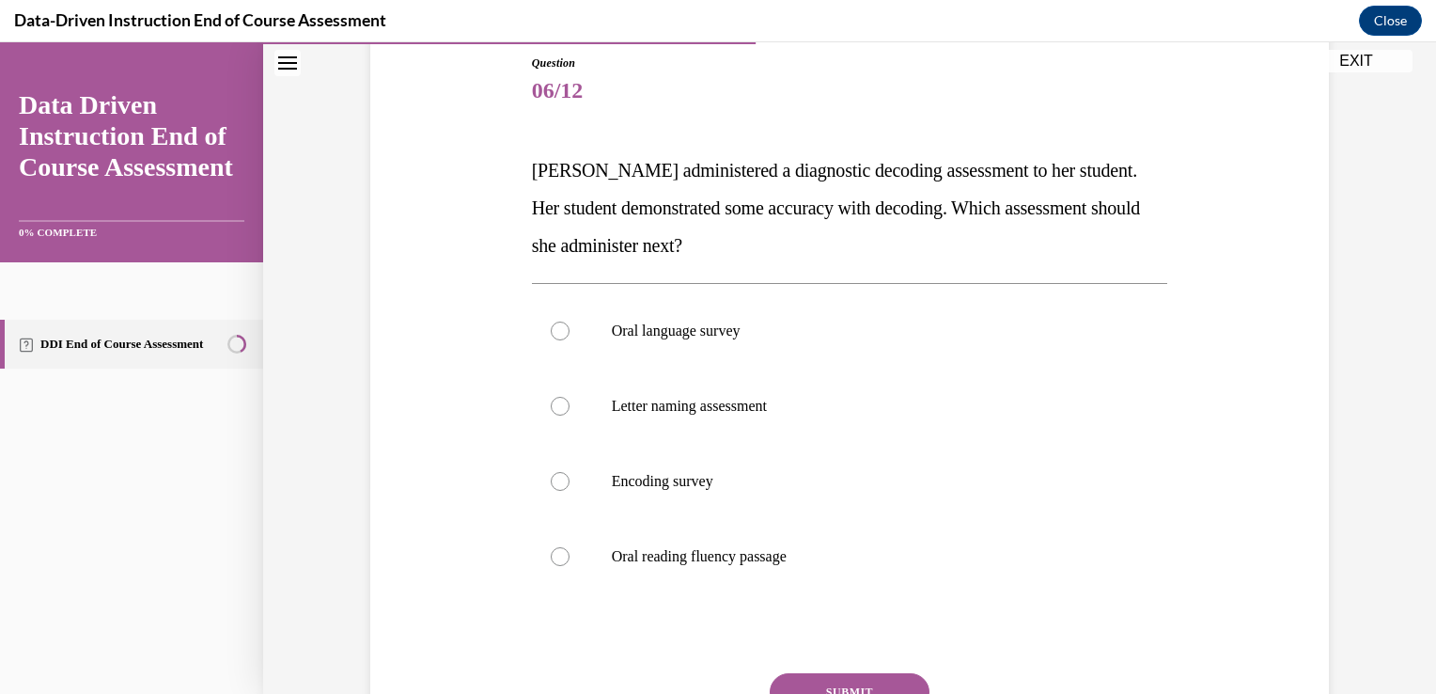
scroll to position [209, 0]
click at [1150, 456] on label "Encoding survey" at bounding box center [850, 479] width 636 height 75
click at [570, 470] on input "Encoding survey" at bounding box center [560, 479] width 19 height 19
radio input "true"
click at [832, 686] on button "SUBMIT" at bounding box center [850, 690] width 160 height 38
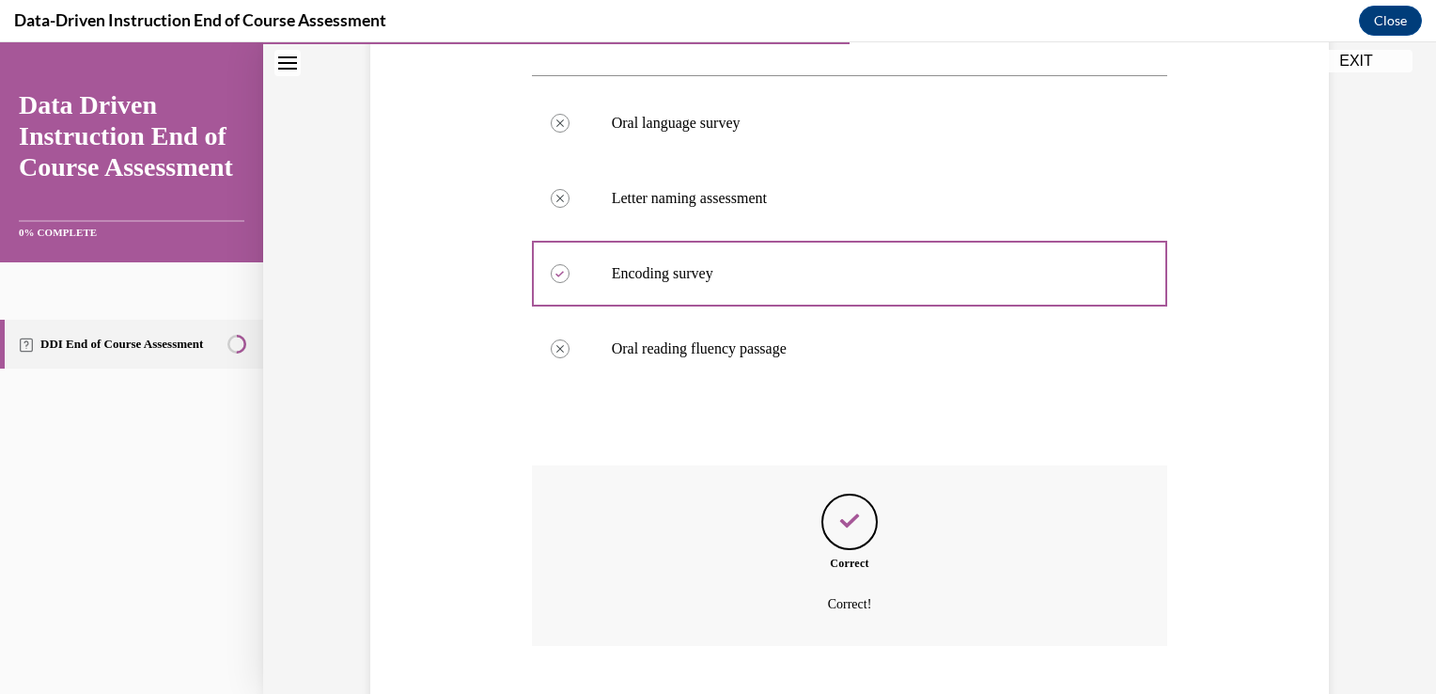
scroll to position [529, 0]
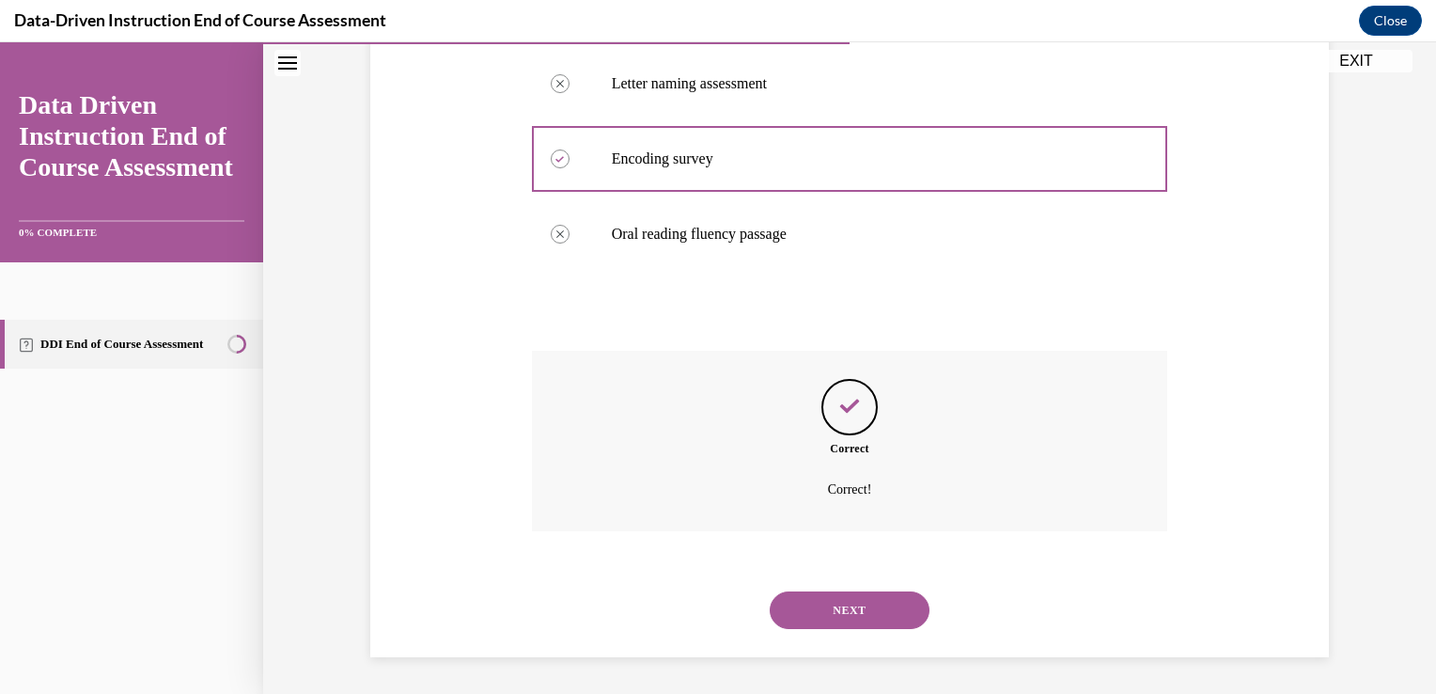
click at [827, 603] on button "NEXT" at bounding box center [850, 610] width 160 height 38
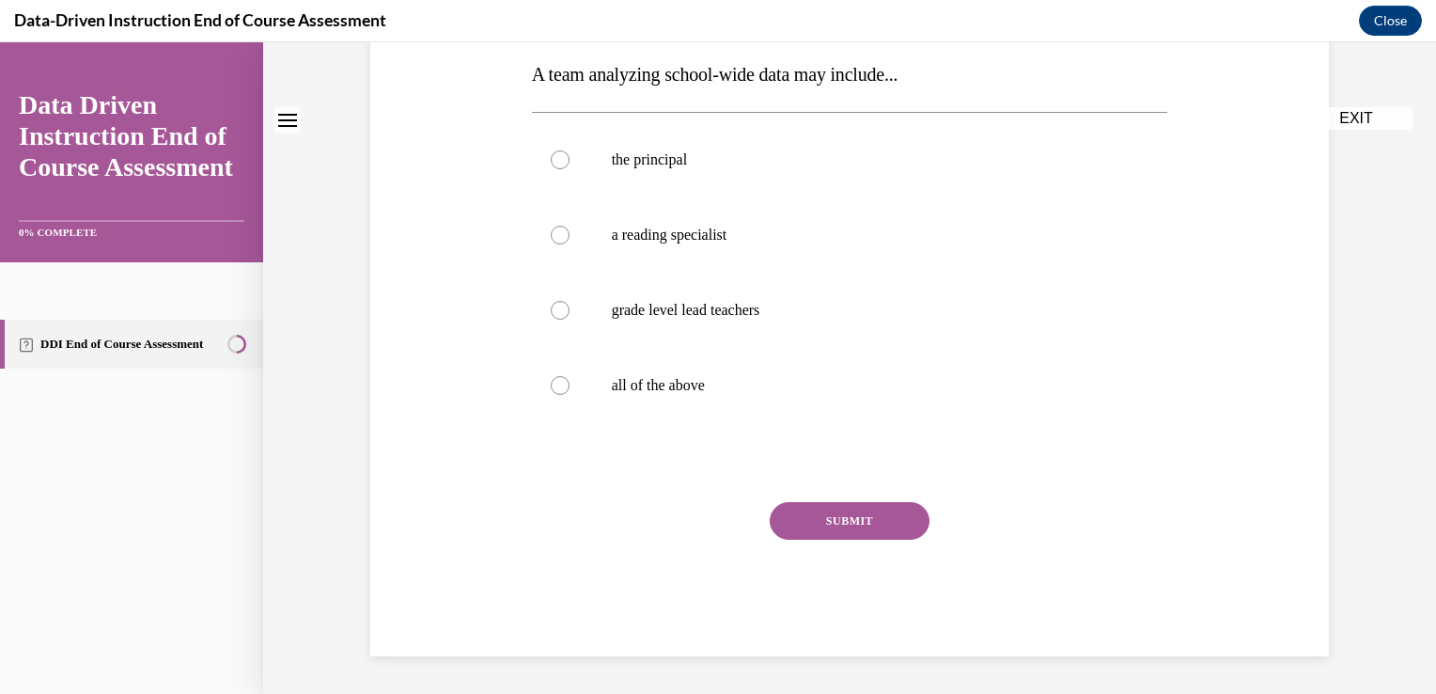
scroll to position [0, 0]
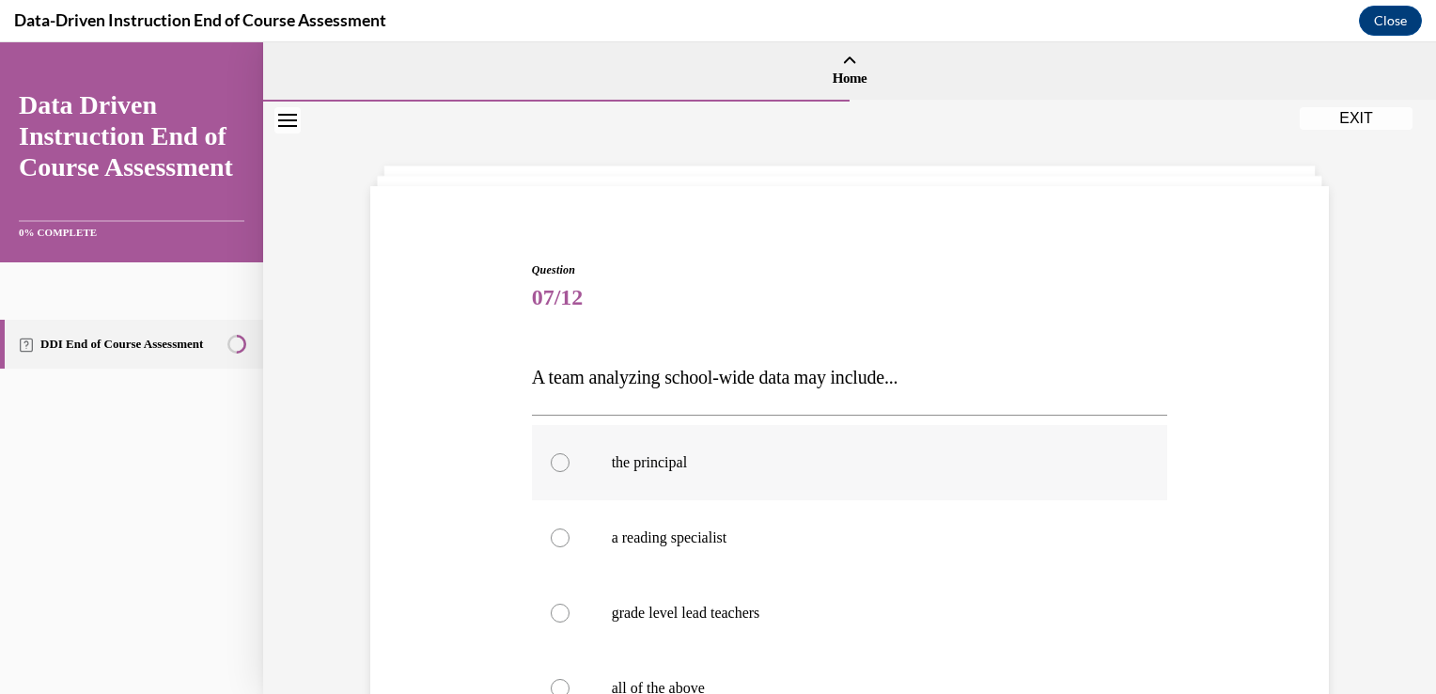
click at [555, 458] on div at bounding box center [560, 462] width 19 height 19
click at [555, 458] on input "the principal" at bounding box center [560, 462] width 19 height 19
radio input "true"
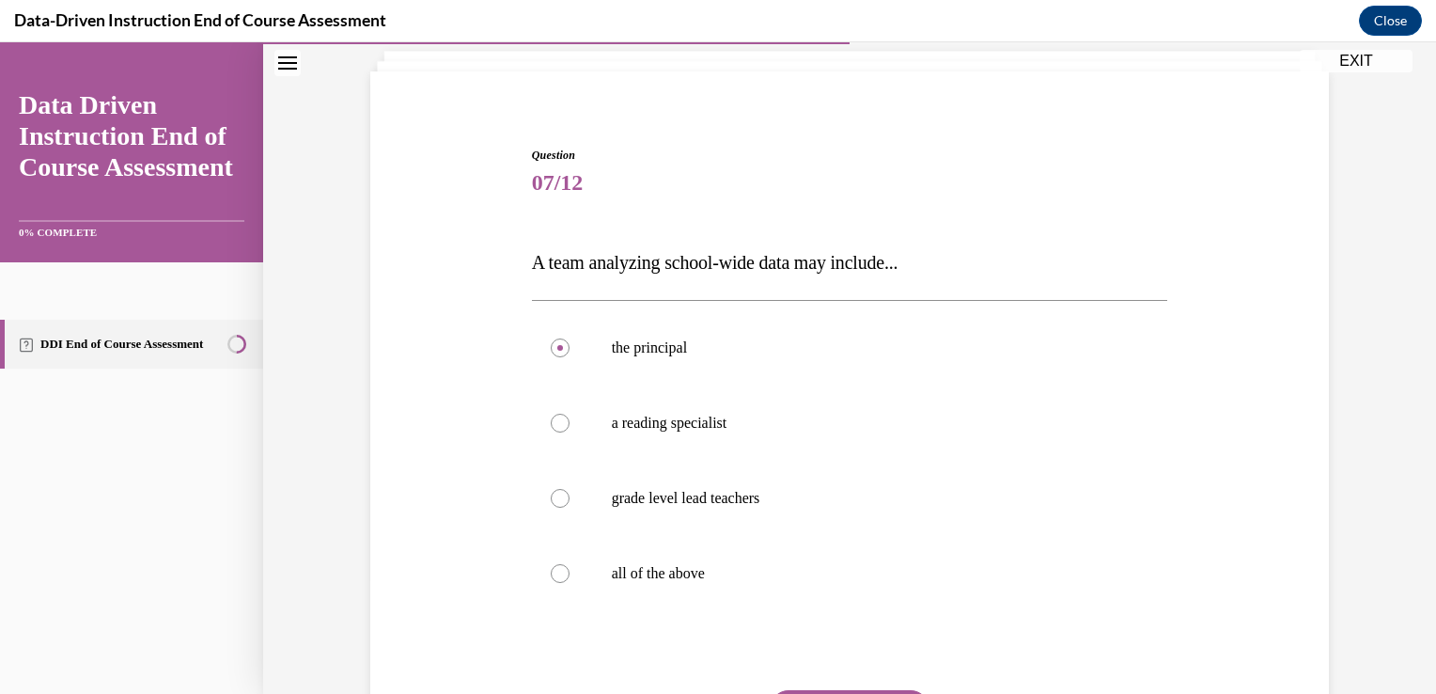
scroll to position [117, 0]
drag, startPoint x: 555, startPoint y: 569, endPoint x: 570, endPoint y: 579, distance: 18.2
click at [558, 569] on div at bounding box center [560, 571] width 19 height 19
click at [558, 569] on input "all of the above" at bounding box center [560, 571] width 19 height 19
radio input "true"
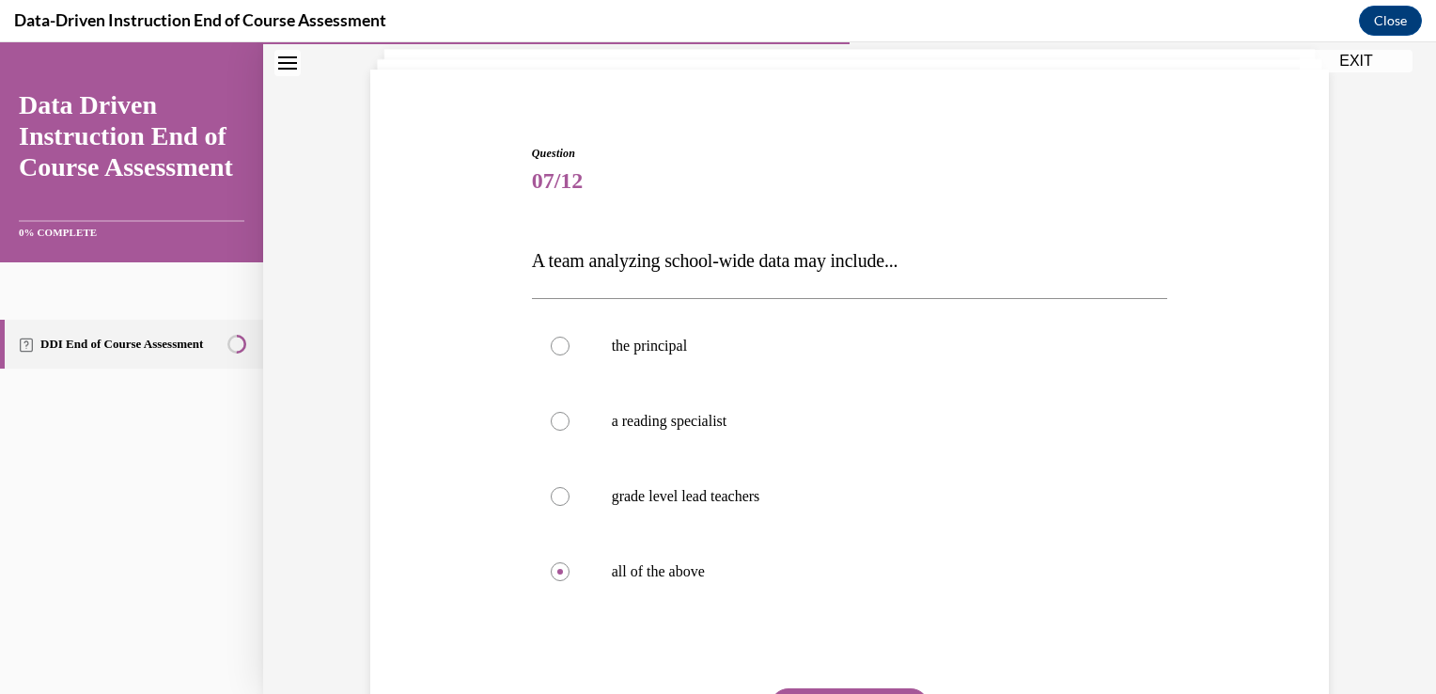
click at [820, 690] on button "SUBMIT" at bounding box center [850, 707] width 160 height 38
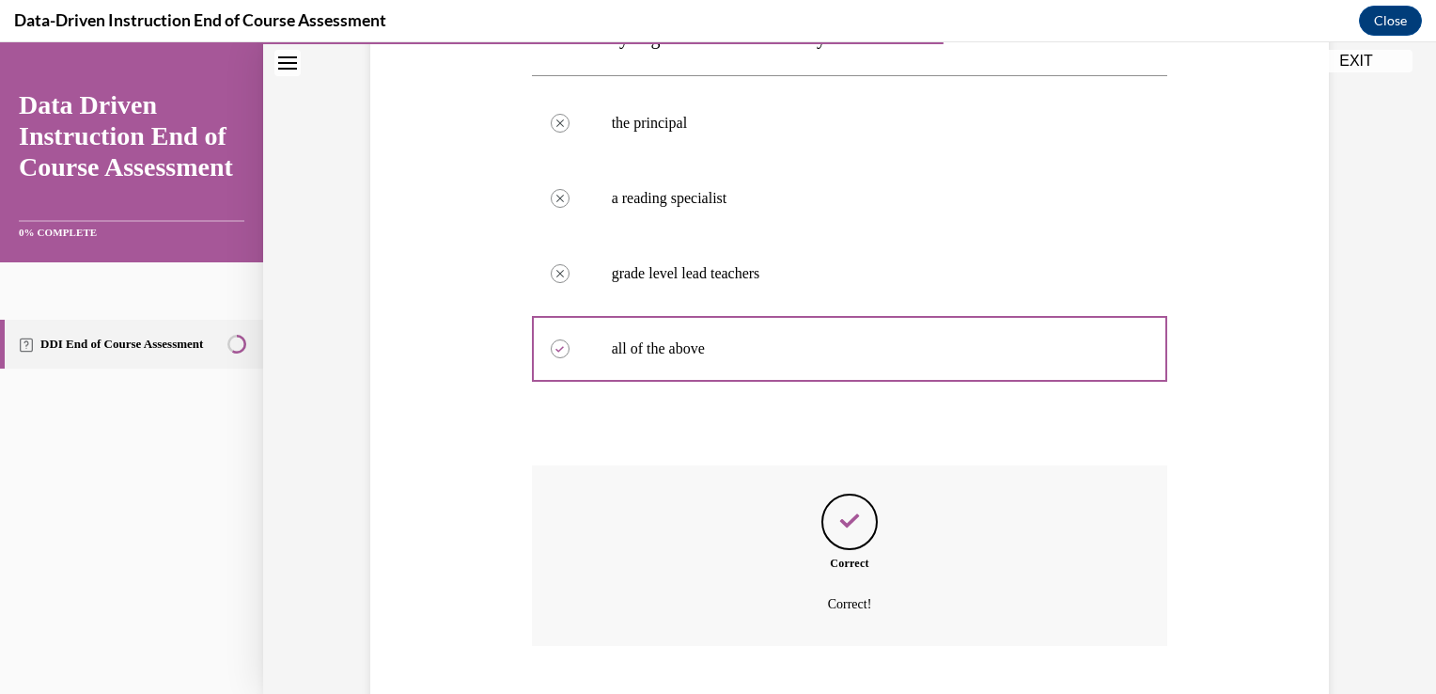
scroll to position [454, 0]
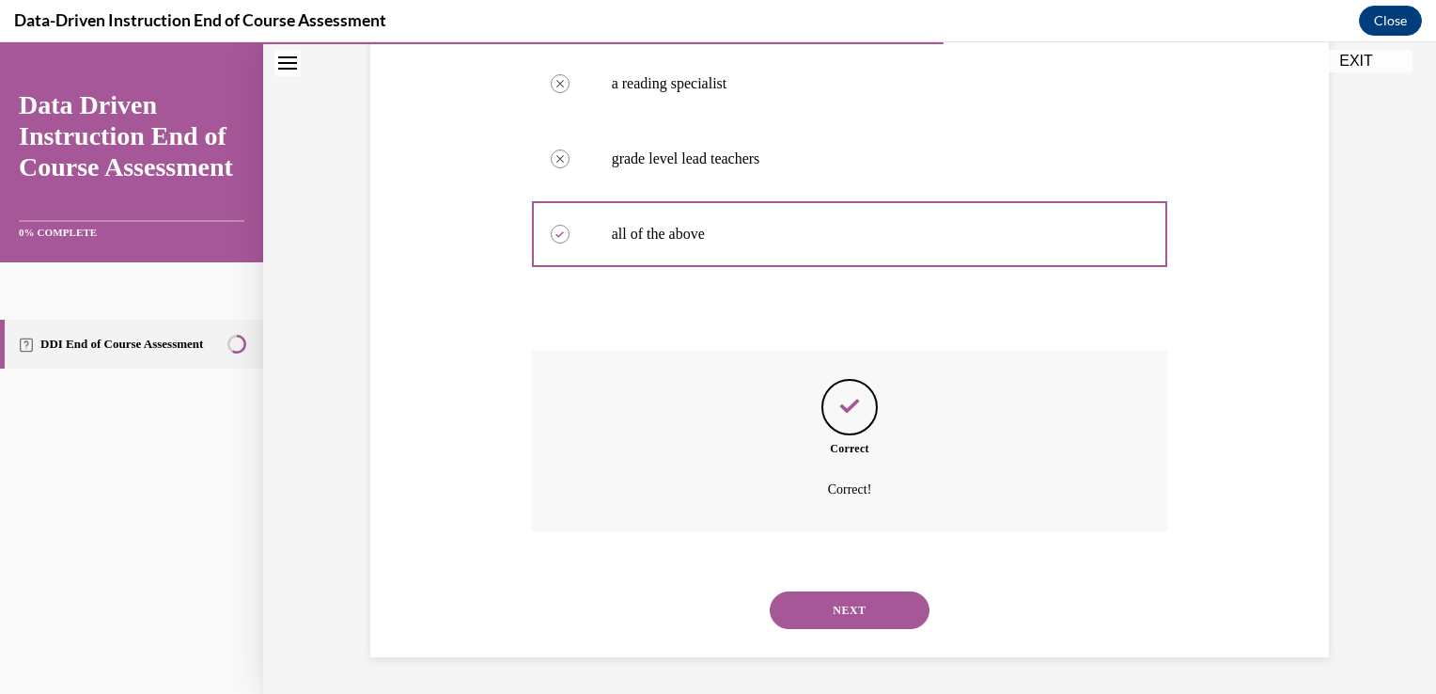
click at [842, 613] on button "NEXT" at bounding box center [850, 610] width 160 height 38
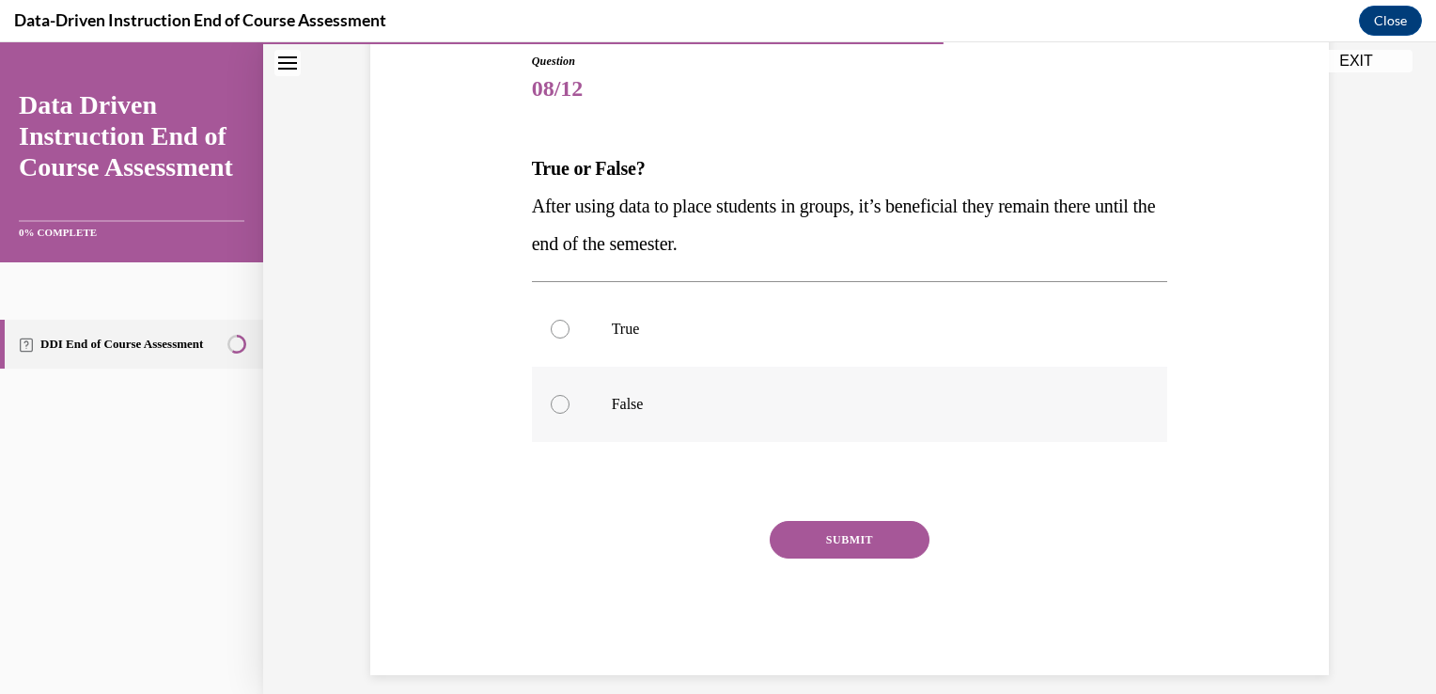
click at [553, 404] on div at bounding box center [560, 404] width 19 height 19
click at [553, 404] on input "False" at bounding box center [560, 404] width 19 height 19
radio input "true"
click at [832, 537] on button "SUBMIT" at bounding box center [850, 540] width 160 height 38
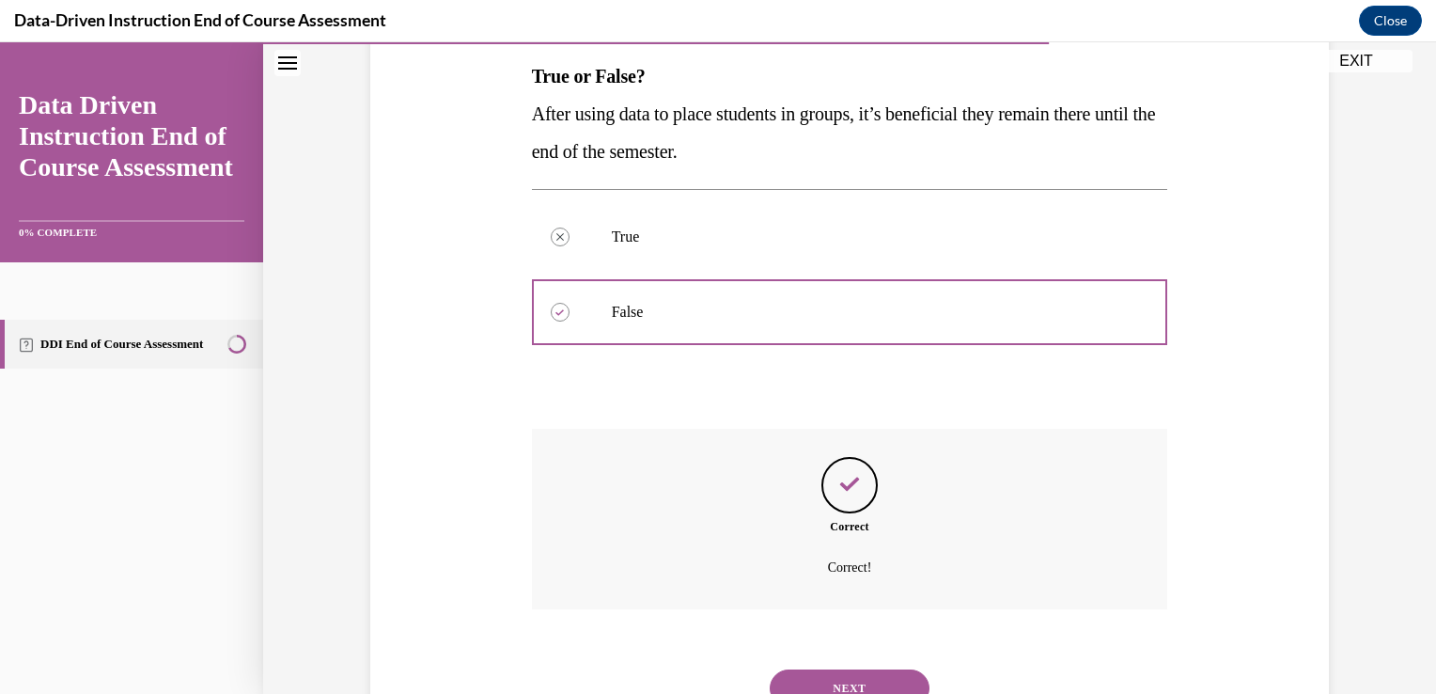
scroll to position [379, 0]
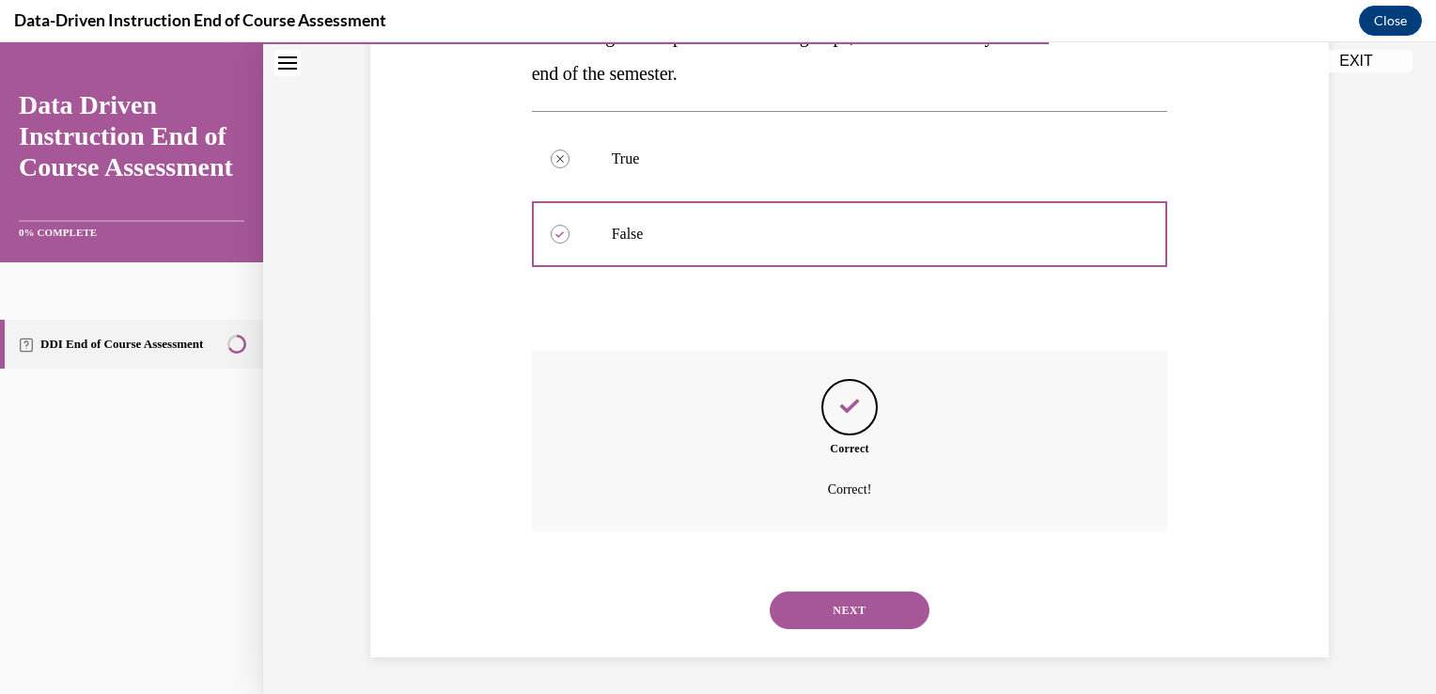
click at [827, 605] on button "NEXT" at bounding box center [850, 610] width 160 height 38
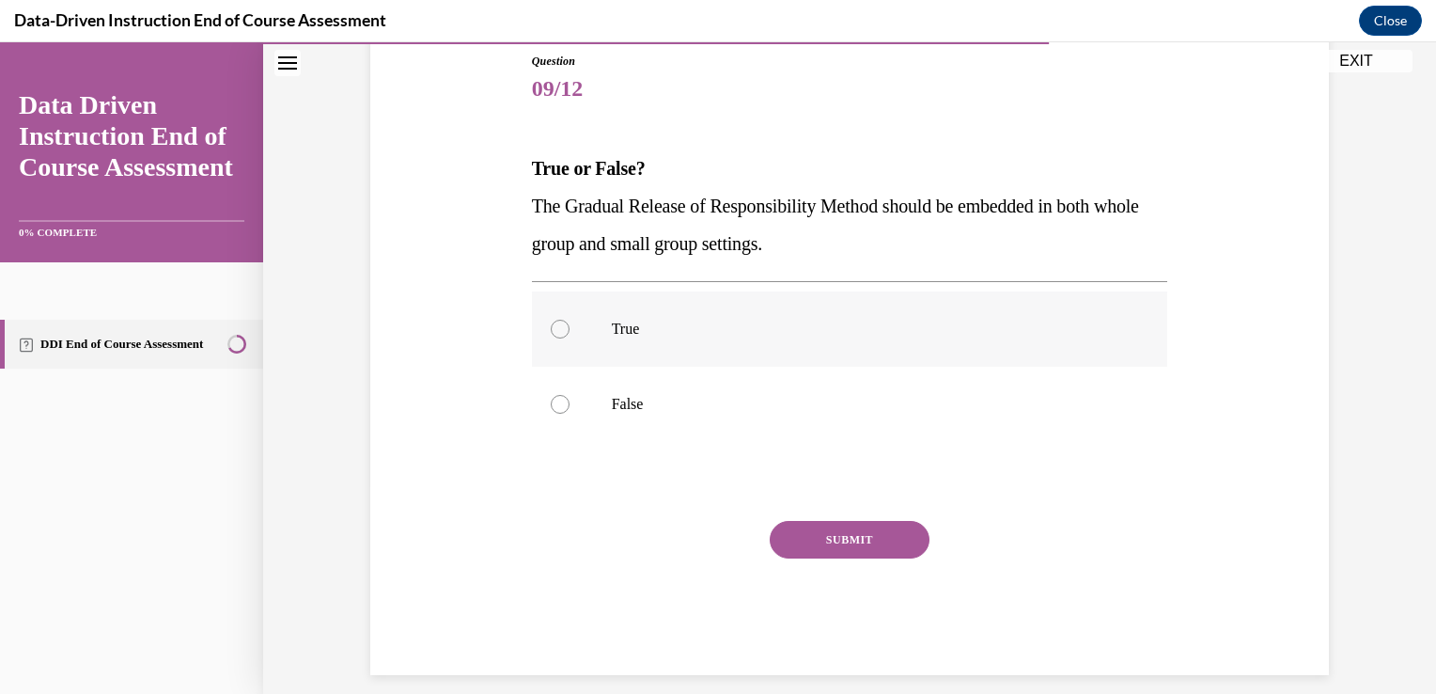
click at [551, 333] on div at bounding box center [560, 329] width 19 height 19
click at [551, 333] on input "True" at bounding box center [560, 329] width 19 height 19
radio input "true"
click at [822, 539] on button "SUBMIT" at bounding box center [850, 540] width 160 height 38
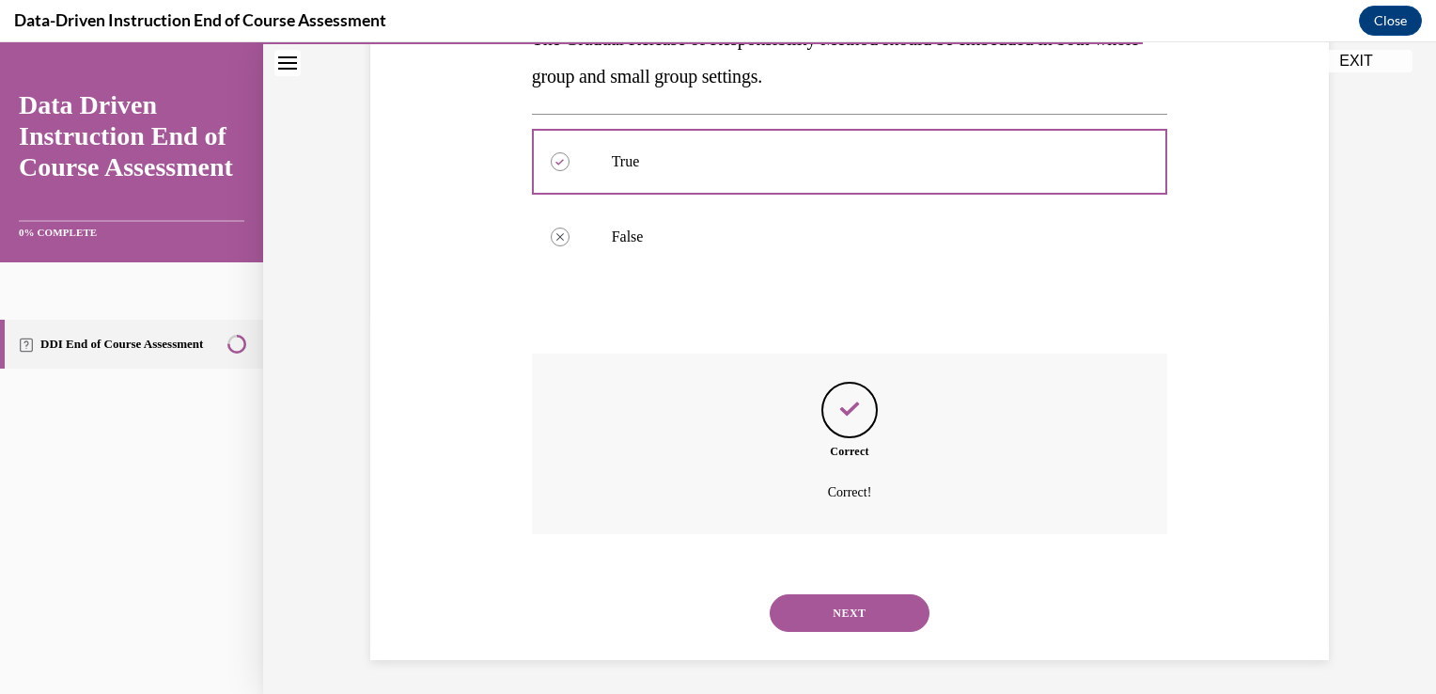
scroll to position [379, 0]
click at [832, 601] on button "NEXT" at bounding box center [850, 610] width 160 height 38
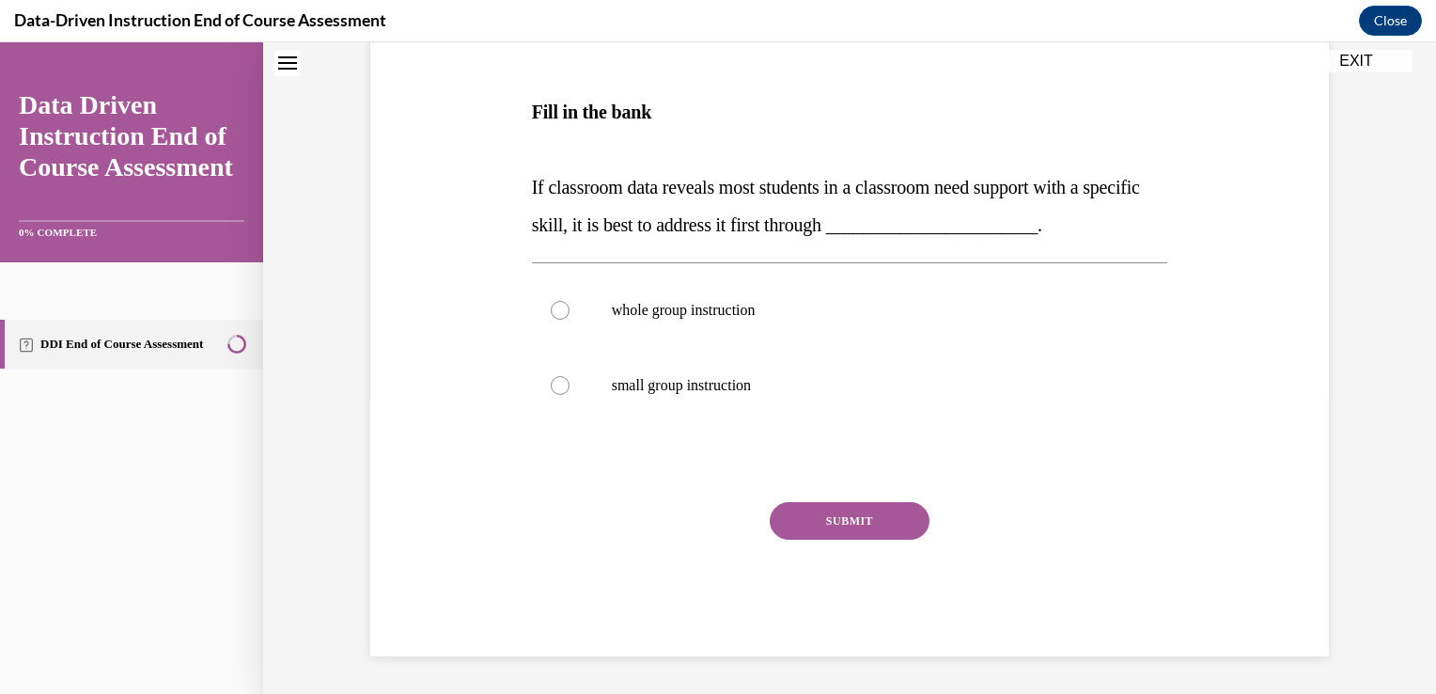
scroll to position [0, 0]
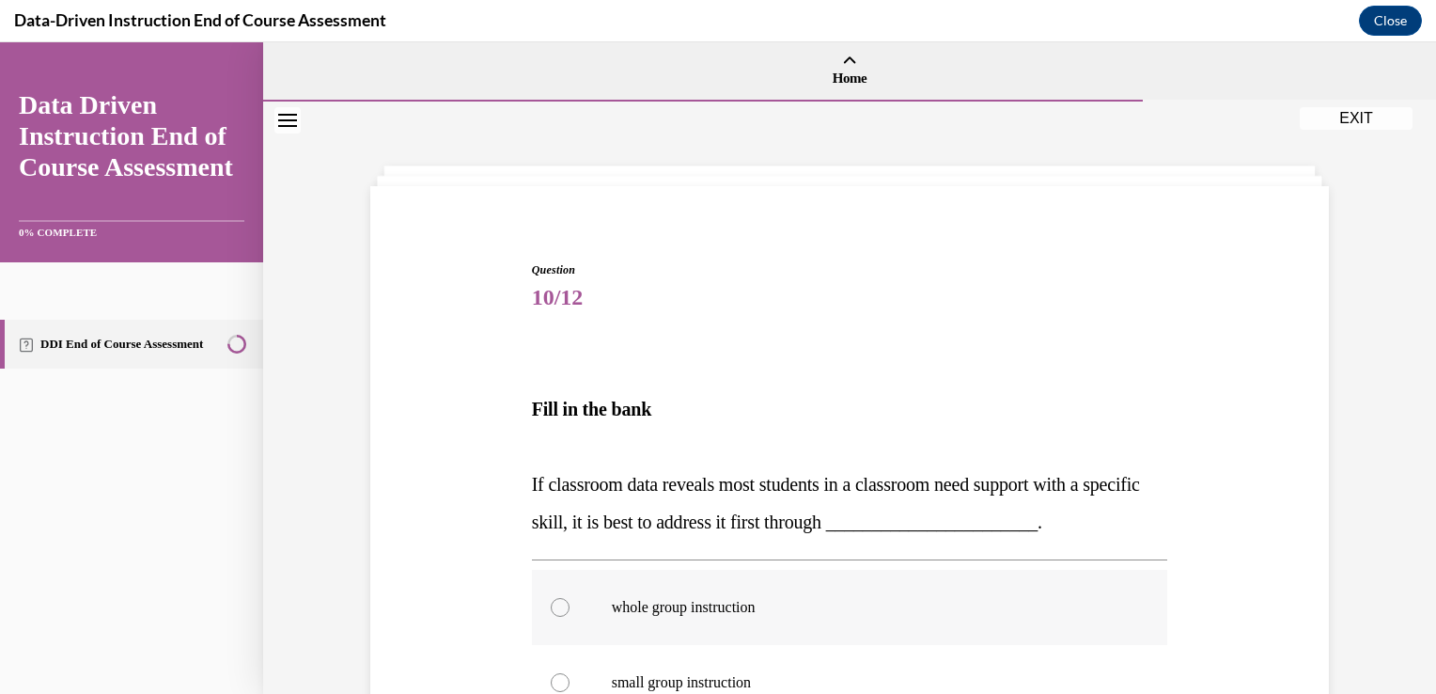
click at [551, 602] on div at bounding box center [560, 607] width 19 height 19
click at [551, 602] on input "whole group instruction" at bounding box center [560, 607] width 19 height 19
radio input "true"
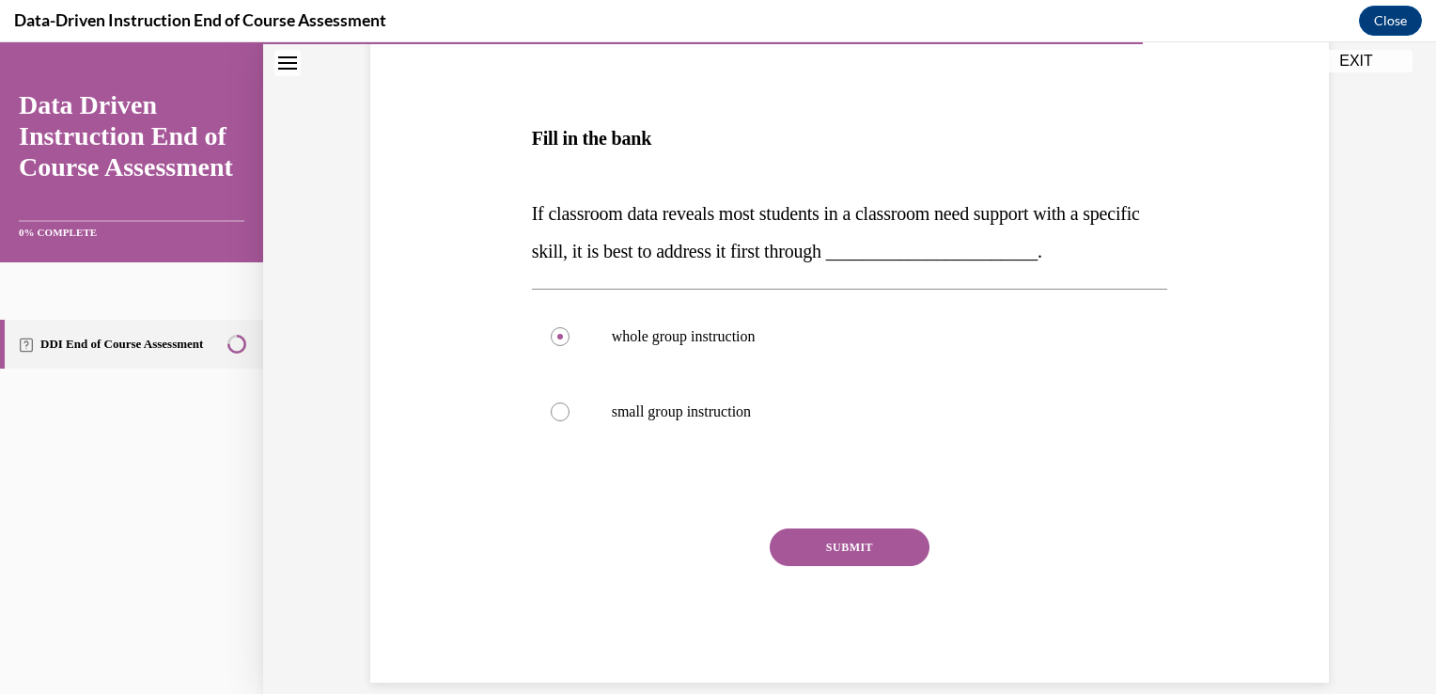
scroll to position [278, 0]
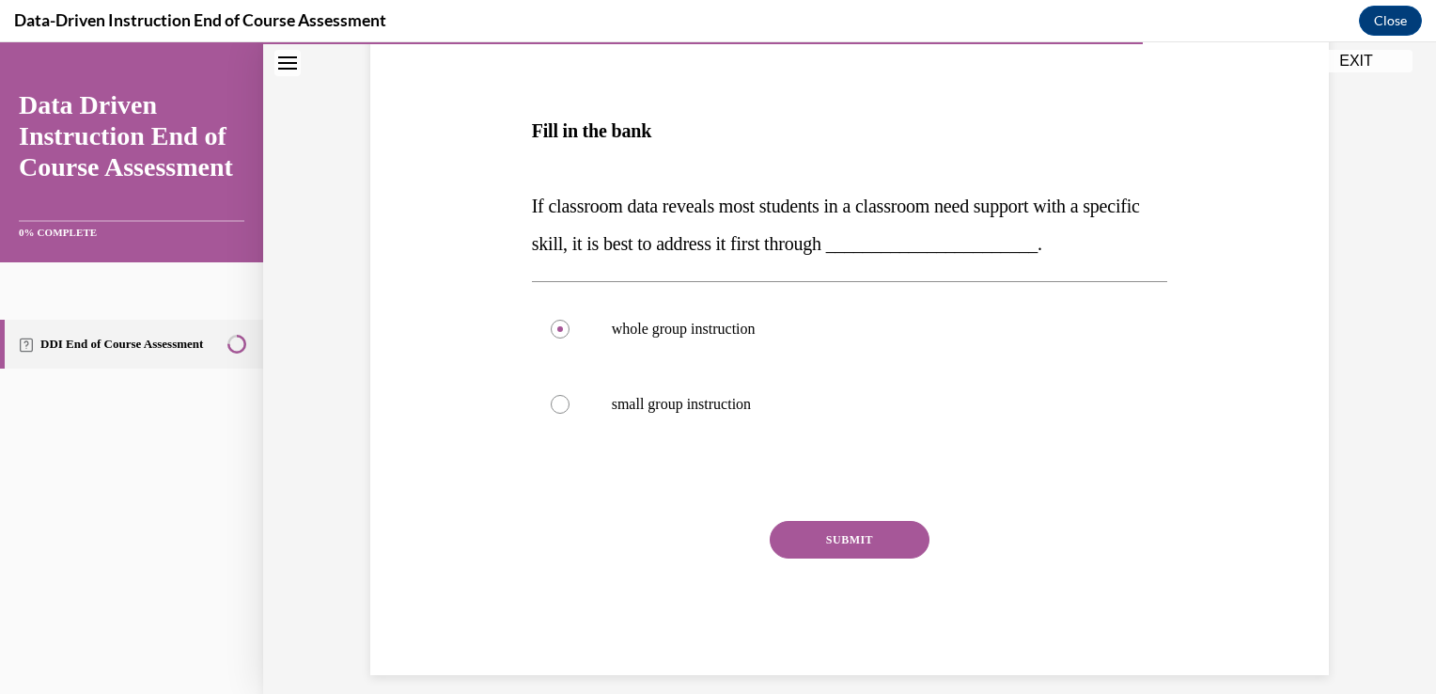
click at [827, 528] on button "SUBMIT" at bounding box center [850, 540] width 160 height 38
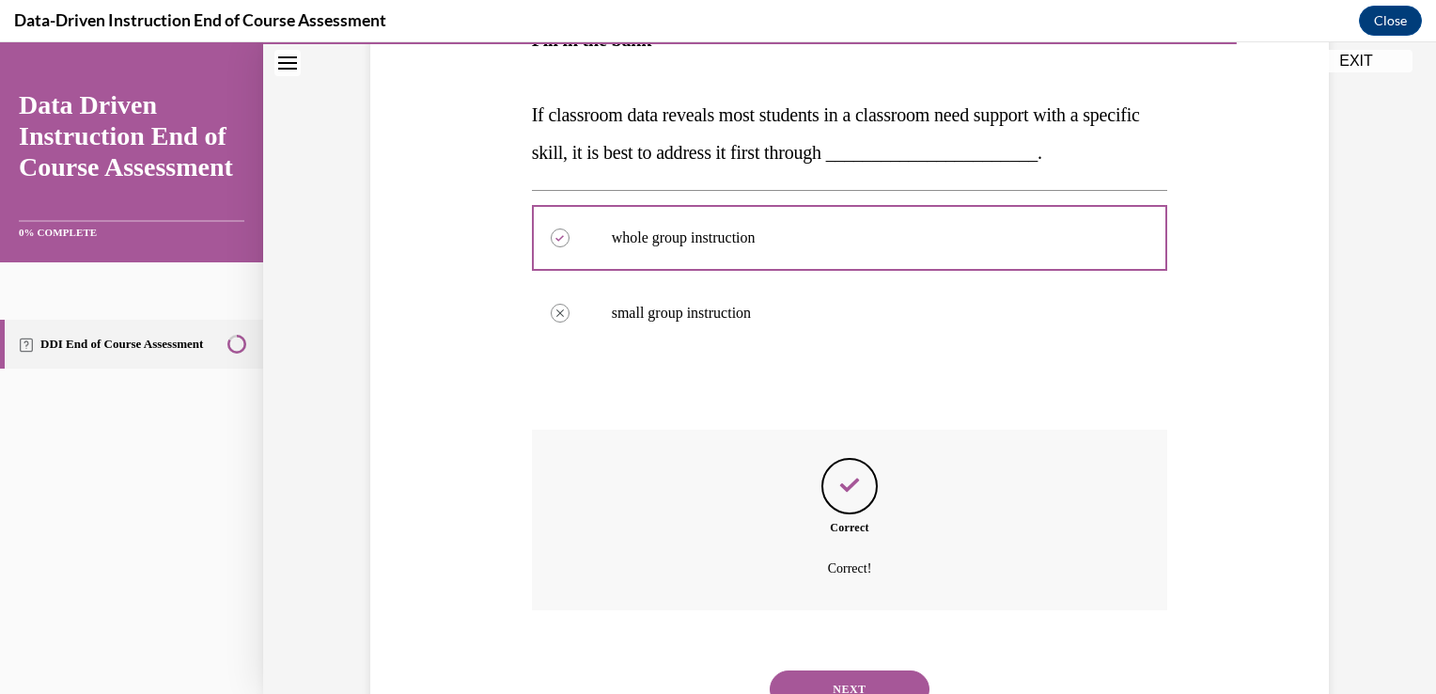
scroll to position [447, 0]
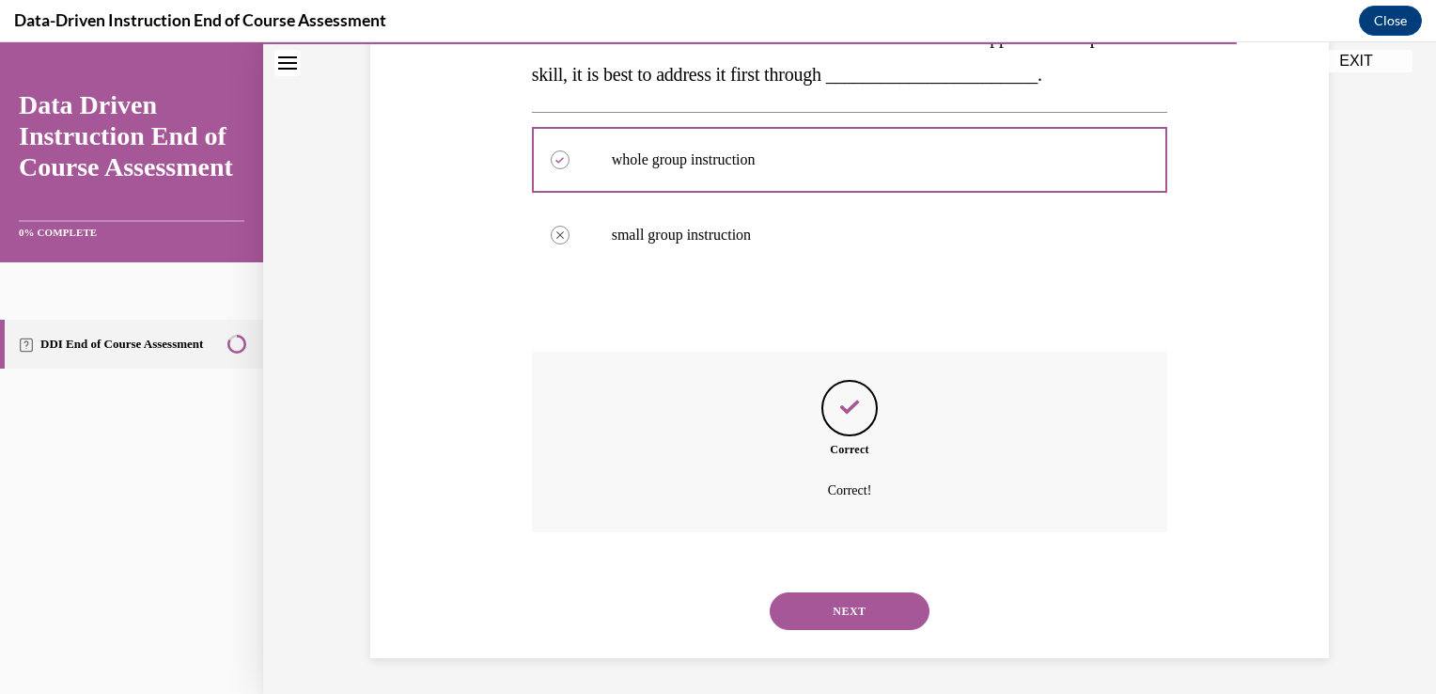
click at [851, 607] on button "NEXT" at bounding box center [850, 611] width 160 height 38
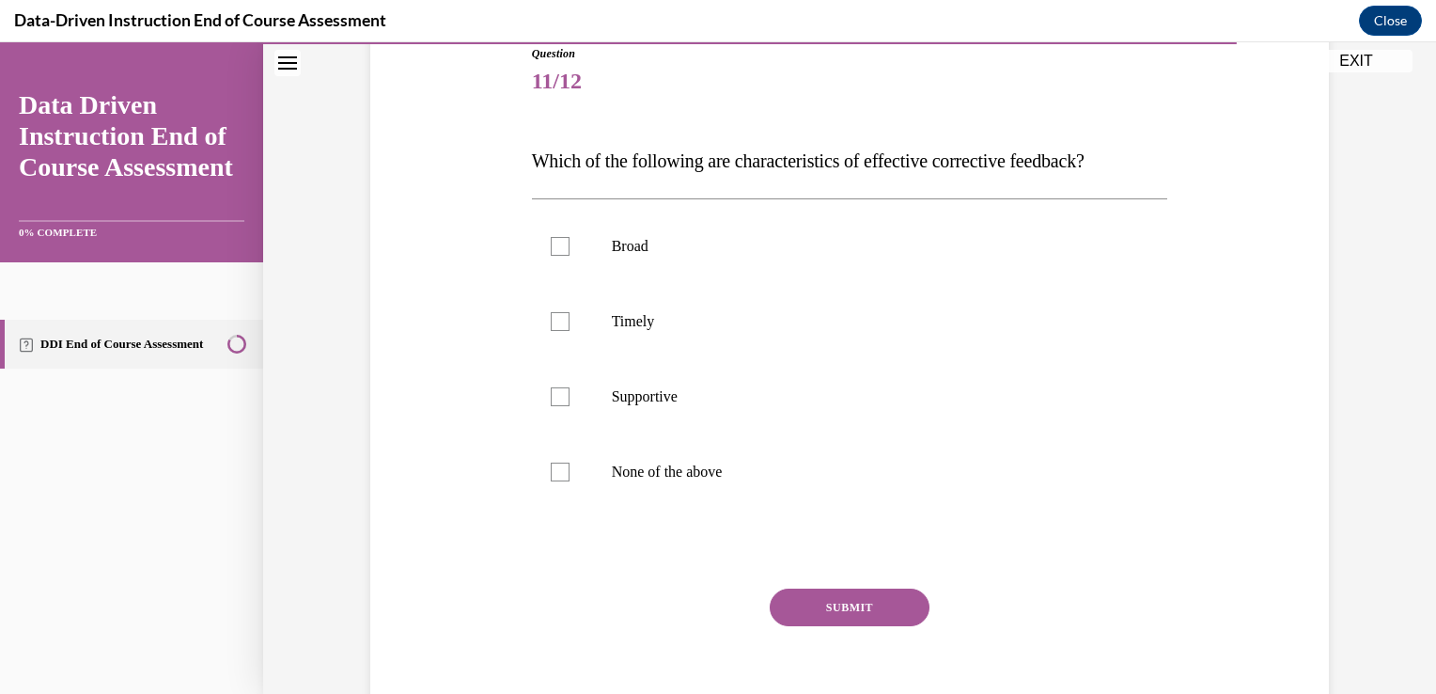
scroll to position [215, 0]
click at [551, 321] on div at bounding box center [560, 322] width 19 height 19
click at [551, 321] on input "Timely" at bounding box center [560, 322] width 19 height 19
checkbox input "true"
click at [551, 391] on div at bounding box center [560, 397] width 19 height 19
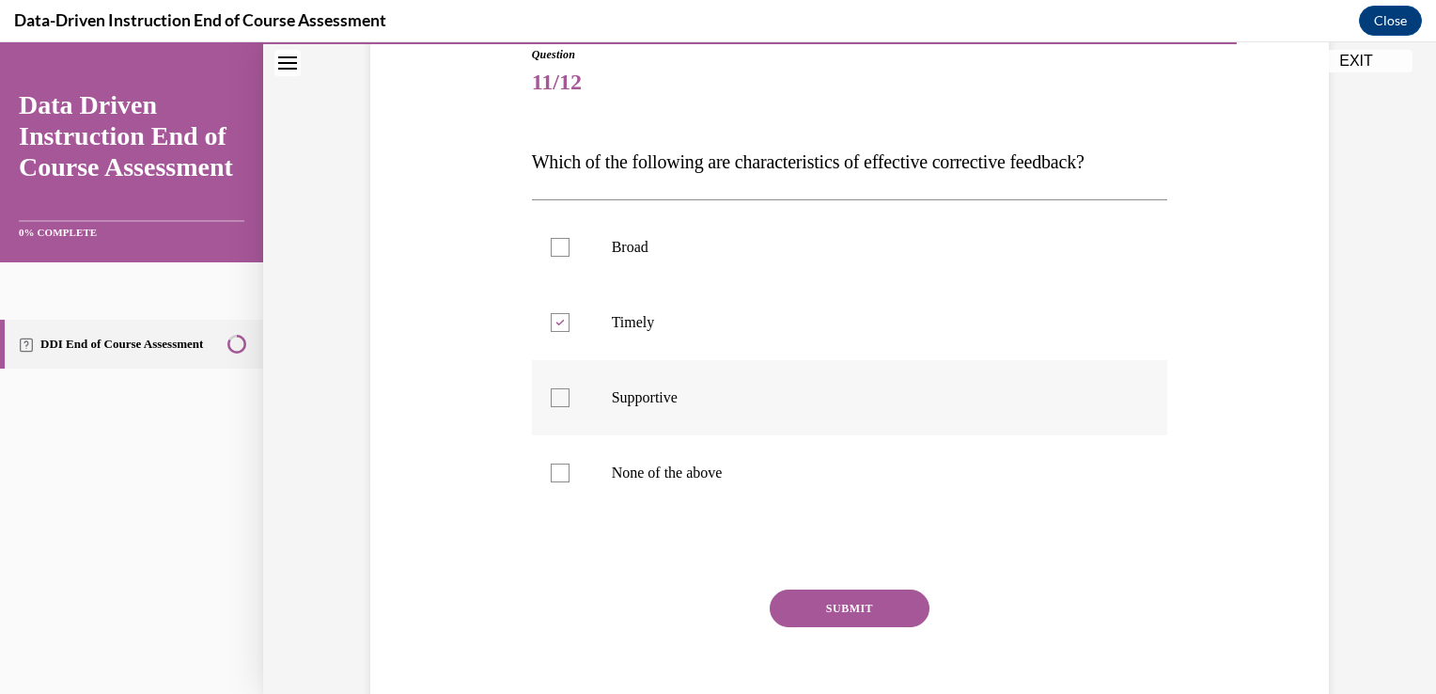
click at [551, 391] on input "Supportive" at bounding box center [560, 397] width 19 height 19
checkbox input "true"
click at [838, 598] on button "SUBMIT" at bounding box center [850, 608] width 160 height 38
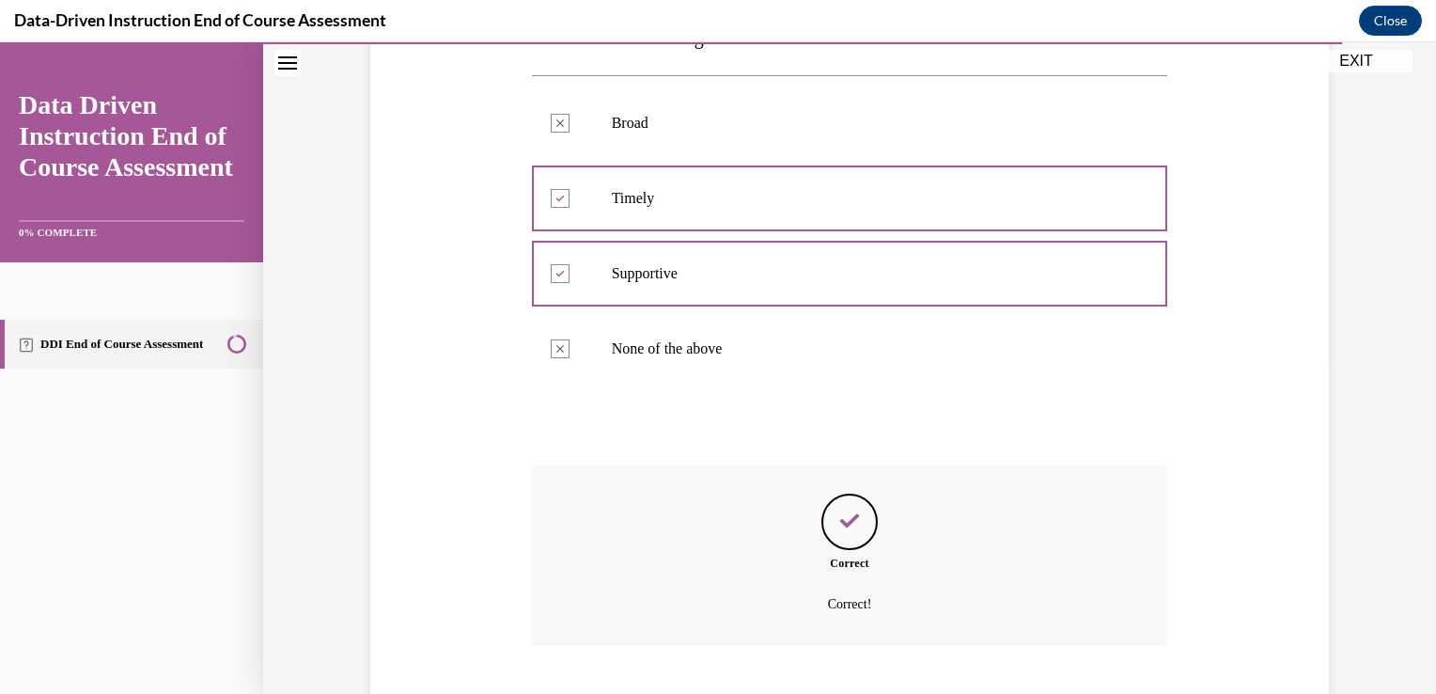
scroll to position [454, 0]
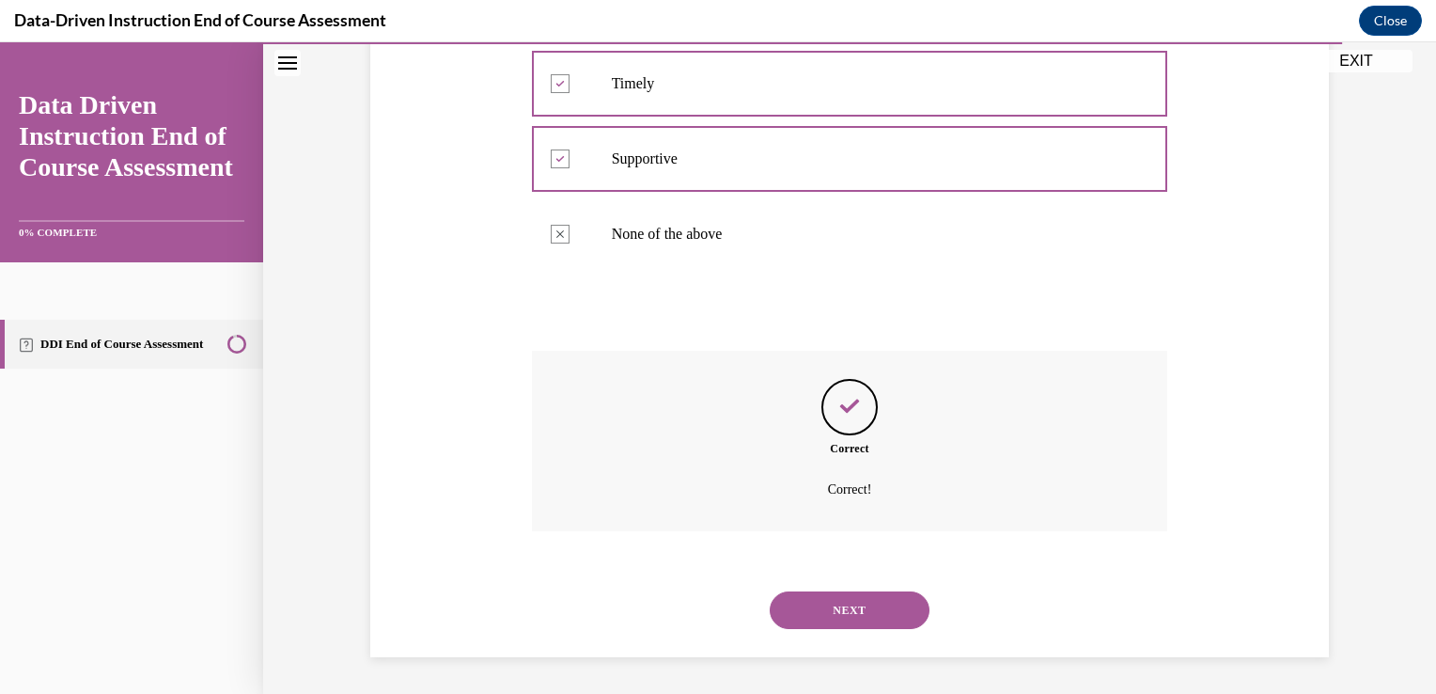
click at [865, 603] on button "NEXT" at bounding box center [850, 610] width 160 height 38
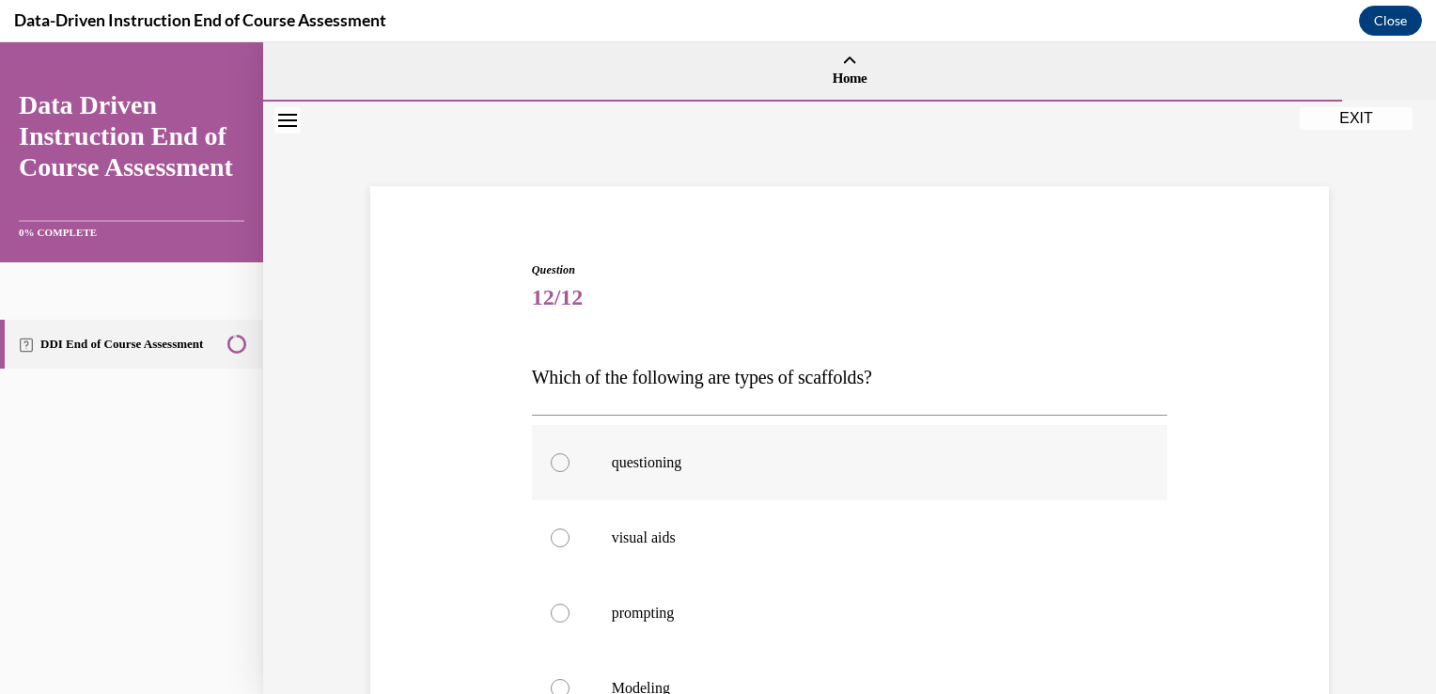
click at [552, 461] on div at bounding box center [560, 462] width 19 height 19
click at [552, 461] on input "questioning" at bounding box center [560, 462] width 19 height 19
radio input "true"
click at [551, 539] on div at bounding box center [560, 537] width 19 height 19
click at [551, 539] on input "visual aids" at bounding box center [560, 537] width 19 height 19
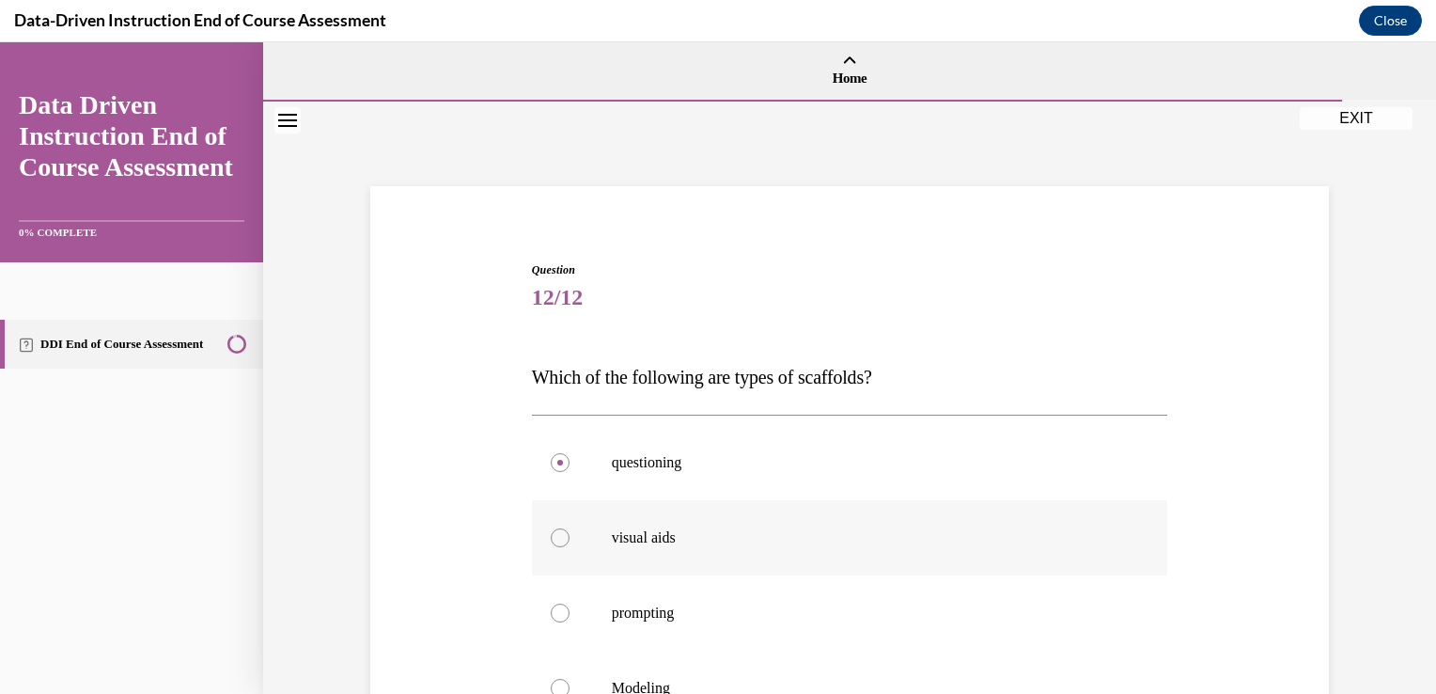
radio input "true"
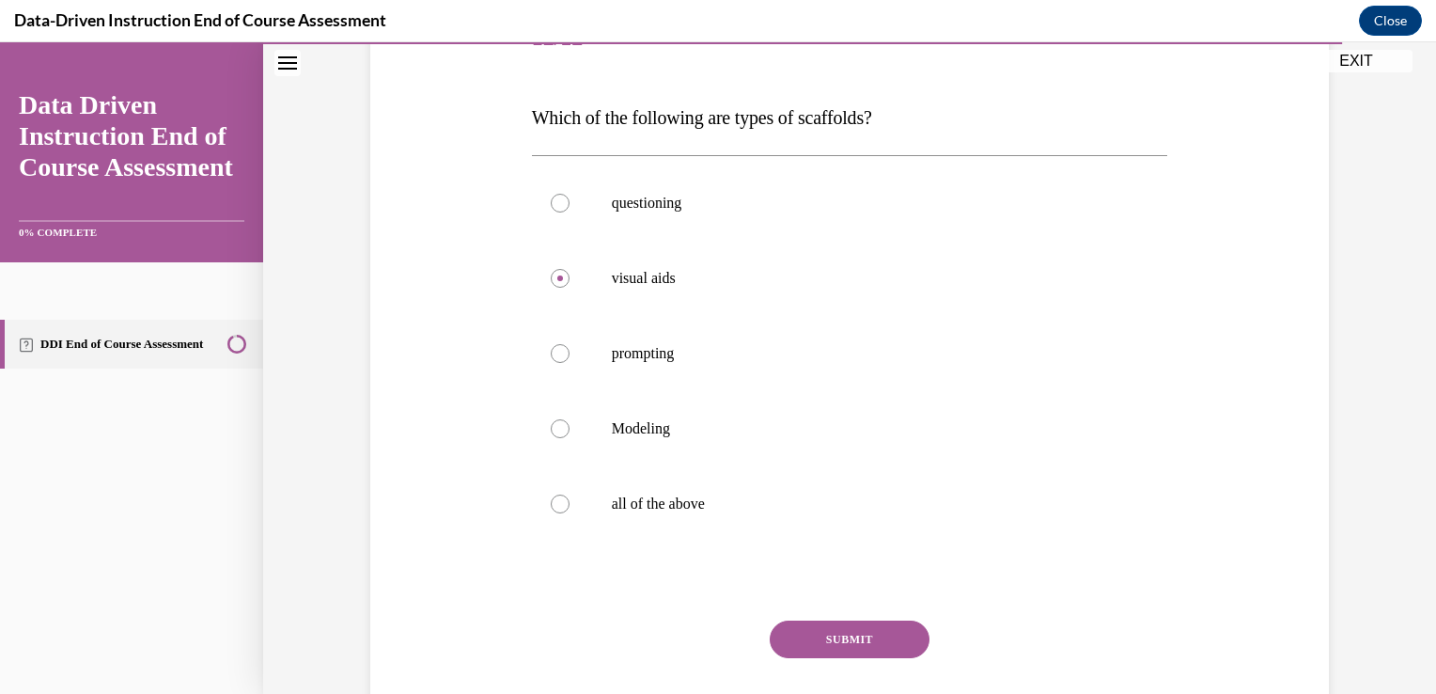
scroll to position [256, 0]
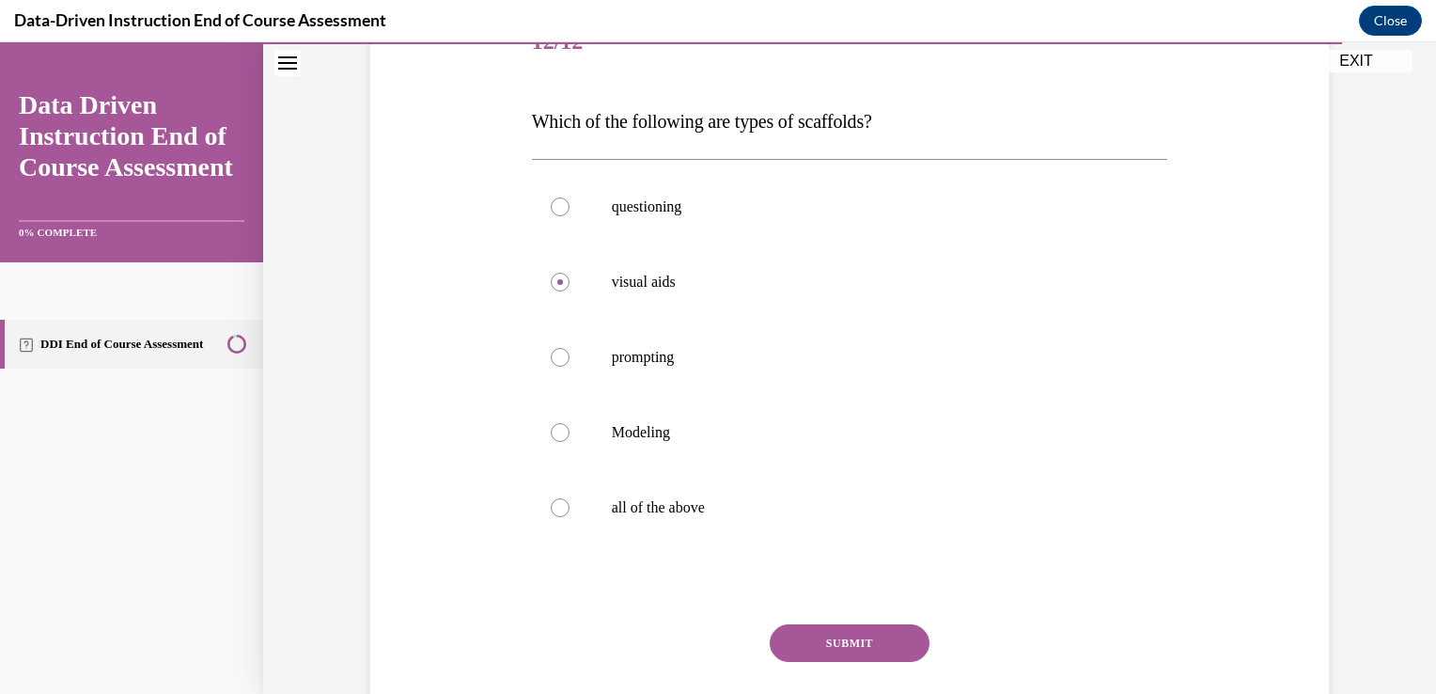
click at [812, 646] on button "SUBMIT" at bounding box center [850, 643] width 160 height 38
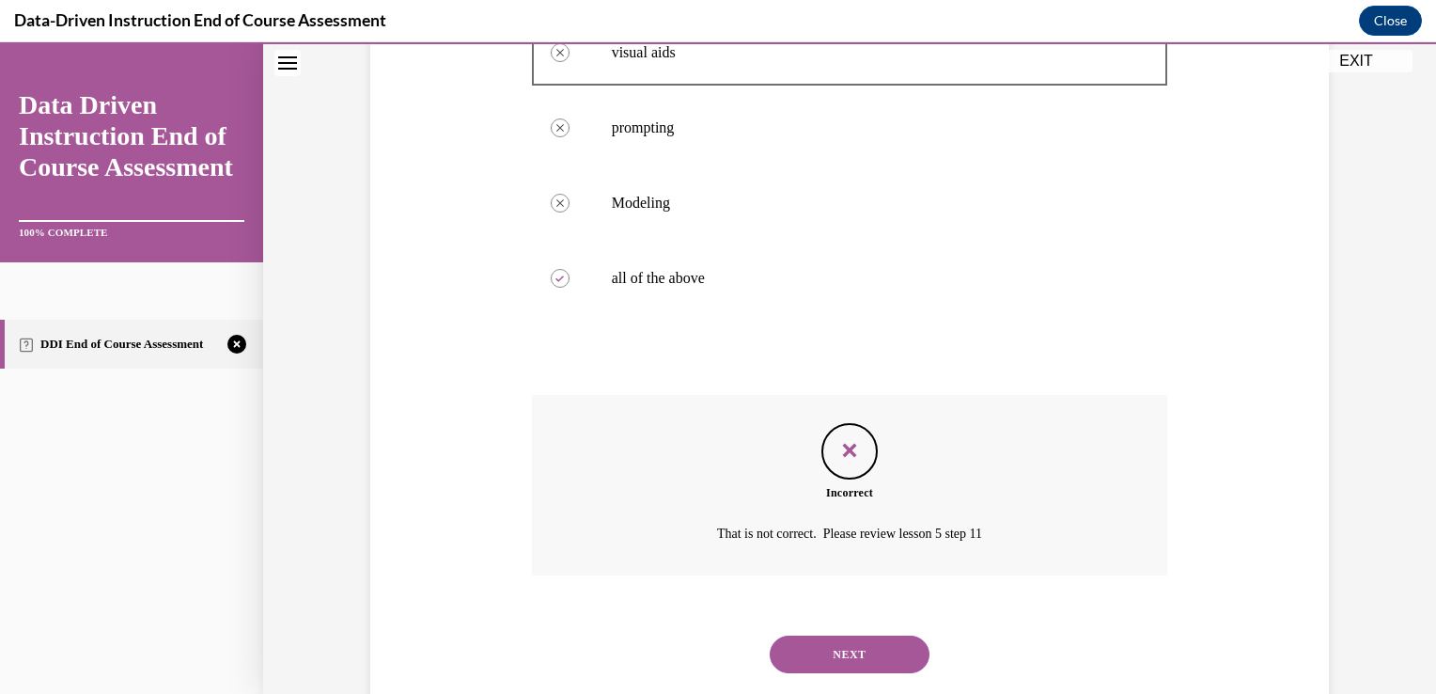
scroll to position [529, 0]
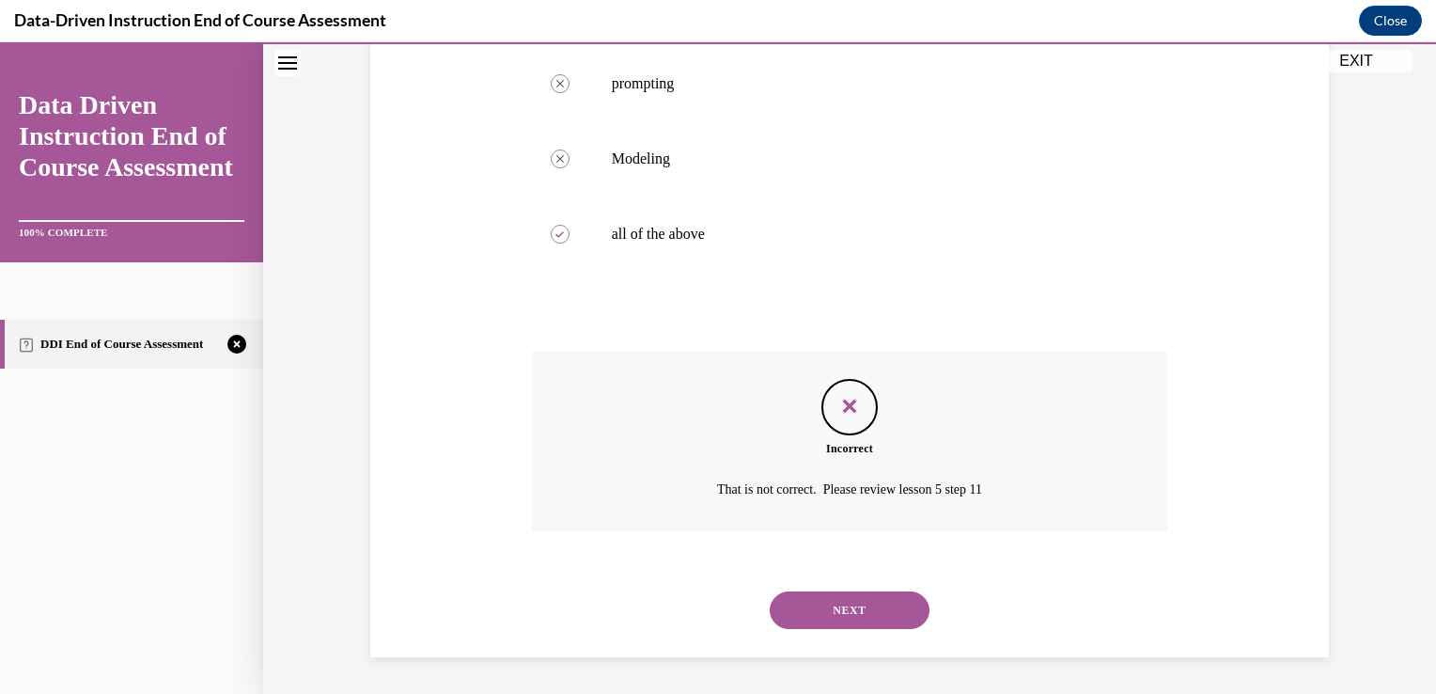
click at [824, 604] on button "NEXT" at bounding box center [850, 610] width 160 height 38
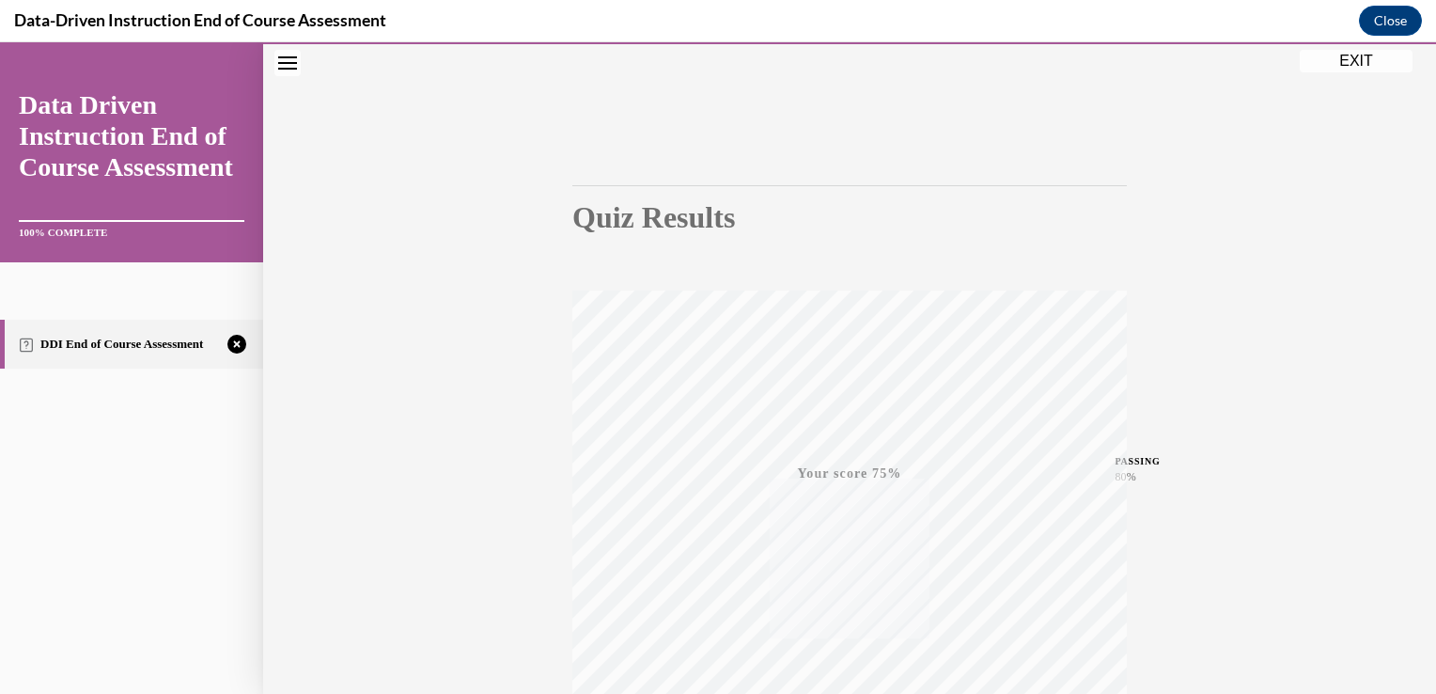
scroll to position [311, 0]
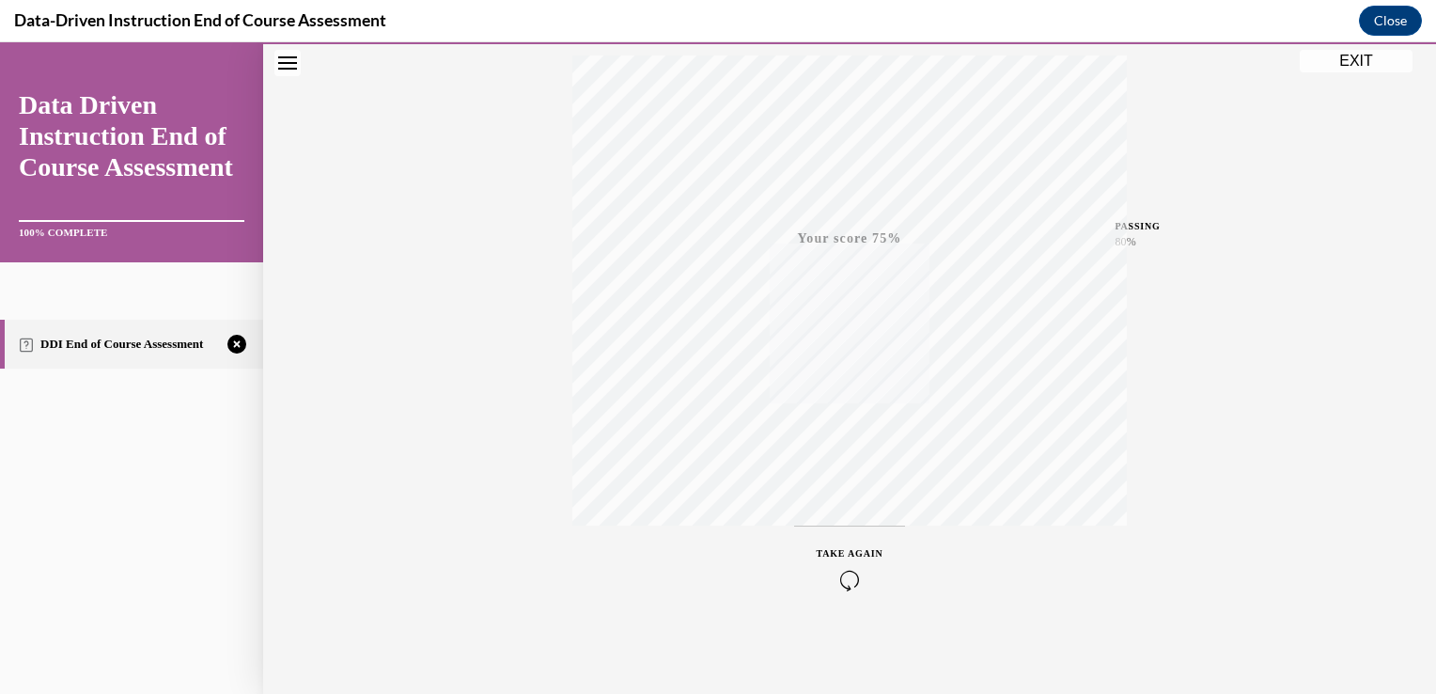
click at [846, 577] on icon "button" at bounding box center [850, 580] width 67 height 21
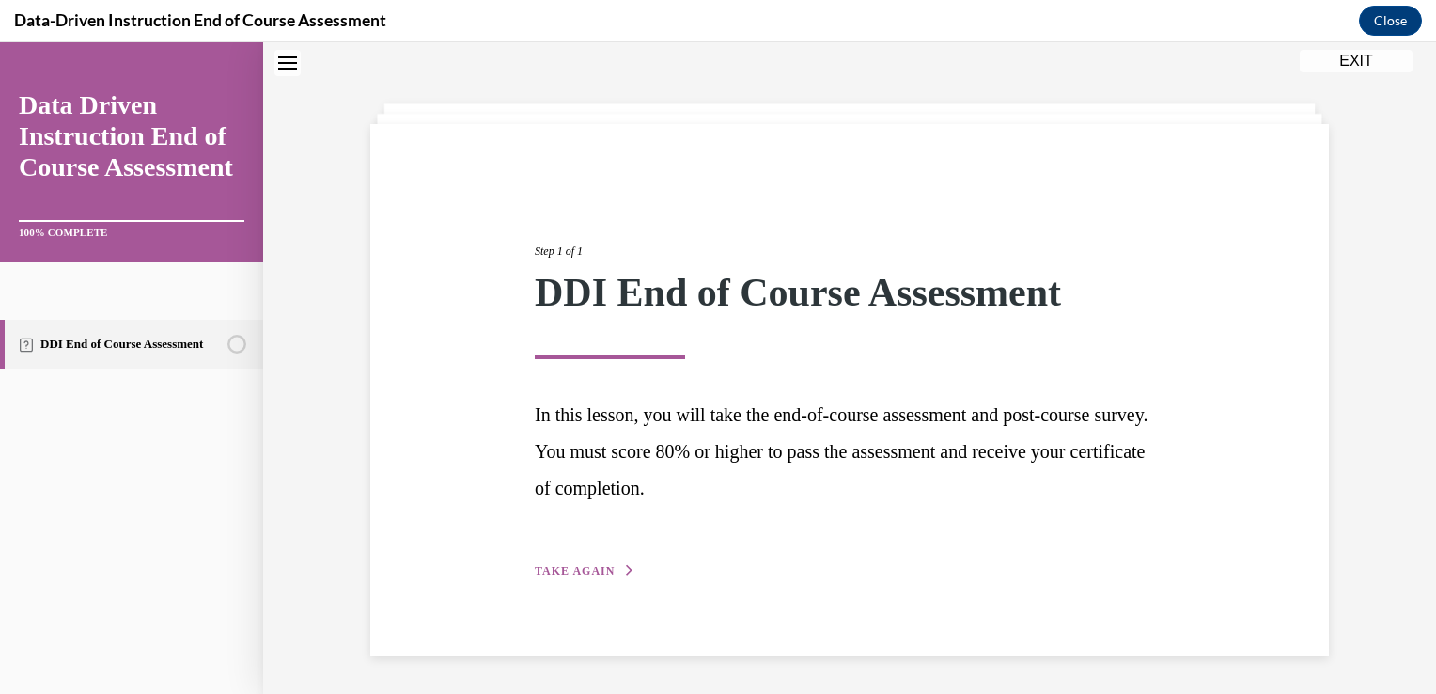
scroll to position [60, 0]
click at [575, 566] on button "TAKE AGAIN" at bounding box center [585, 572] width 101 height 17
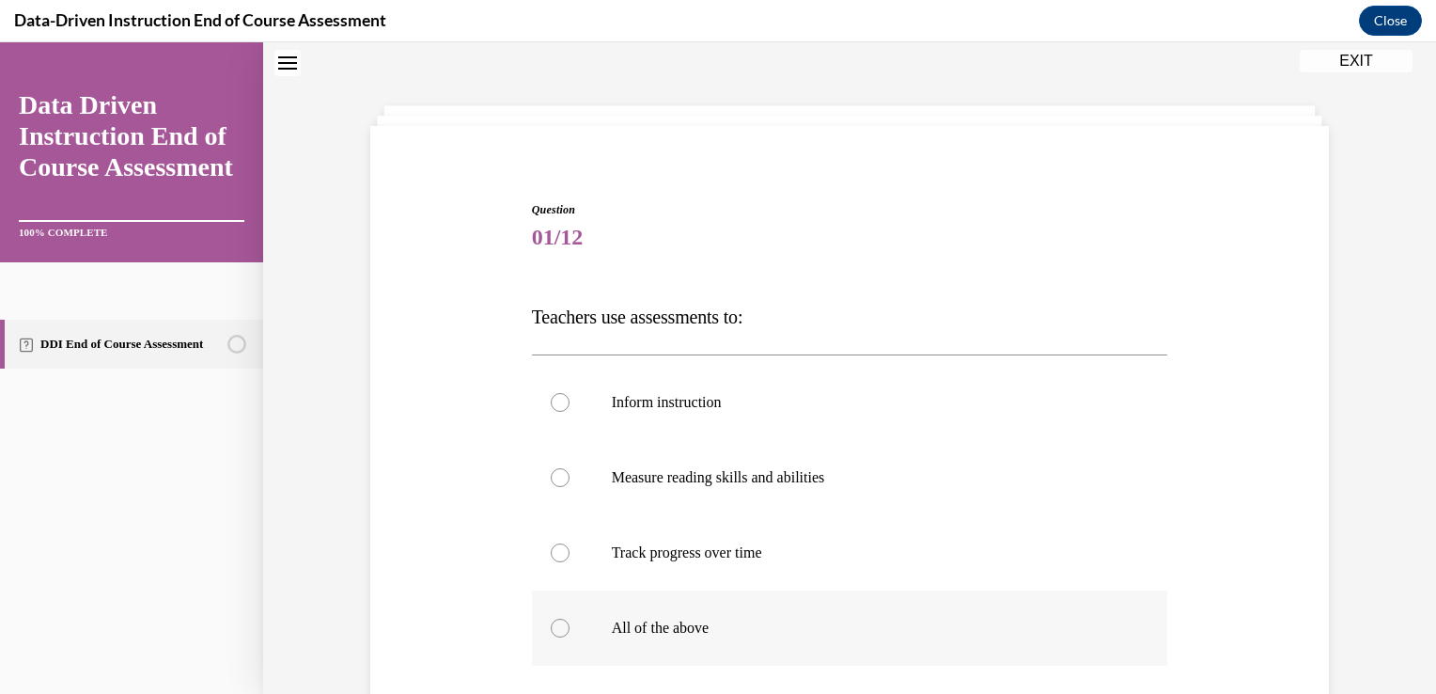
click at [555, 626] on div at bounding box center [560, 627] width 19 height 19
click at [555, 626] on input "All of the above" at bounding box center [560, 627] width 19 height 19
radio input "true"
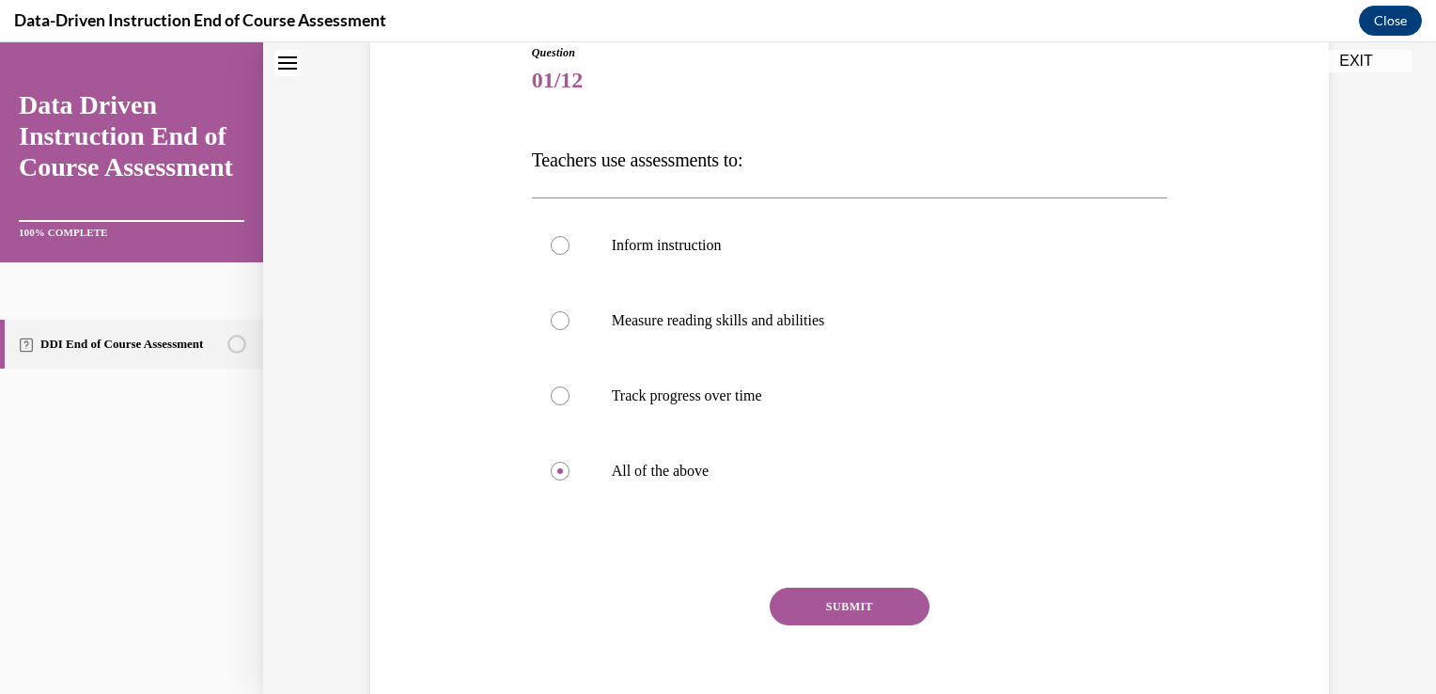
scroll to position [256, 0]
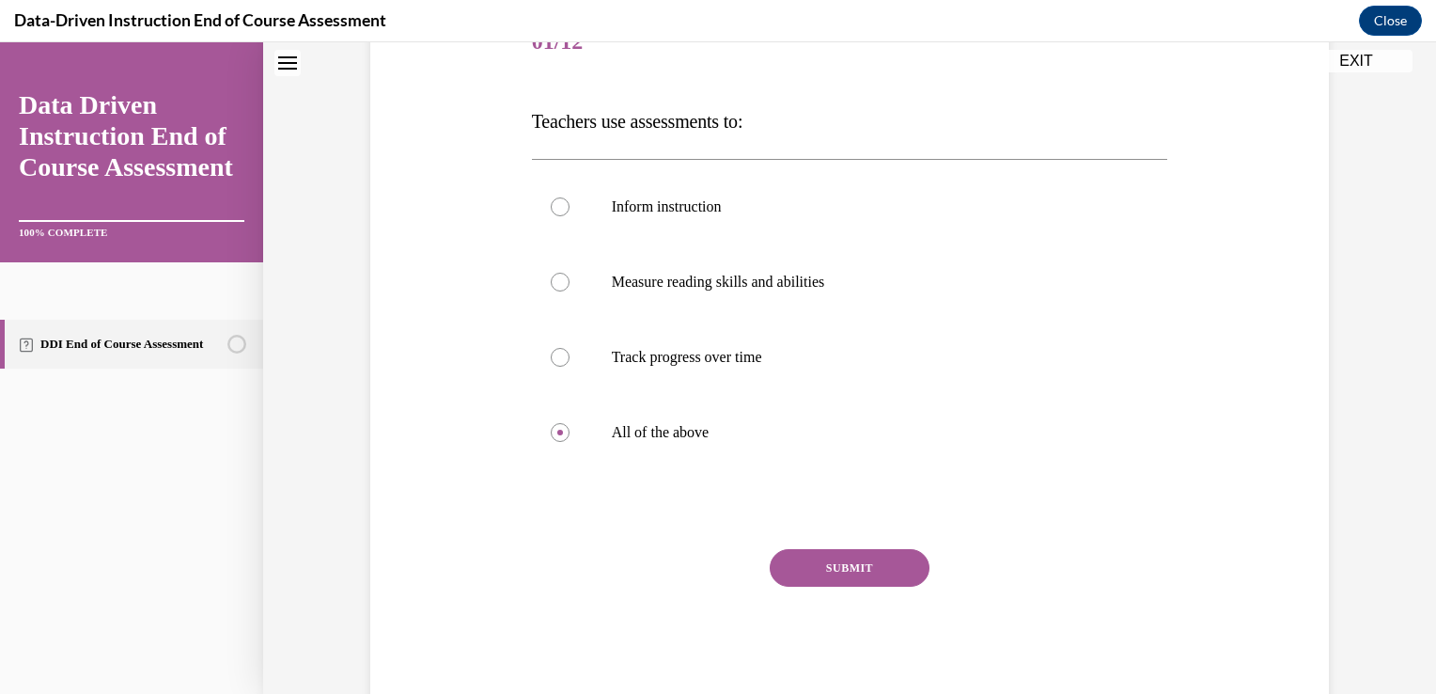
click at [823, 567] on button "SUBMIT" at bounding box center [850, 568] width 160 height 38
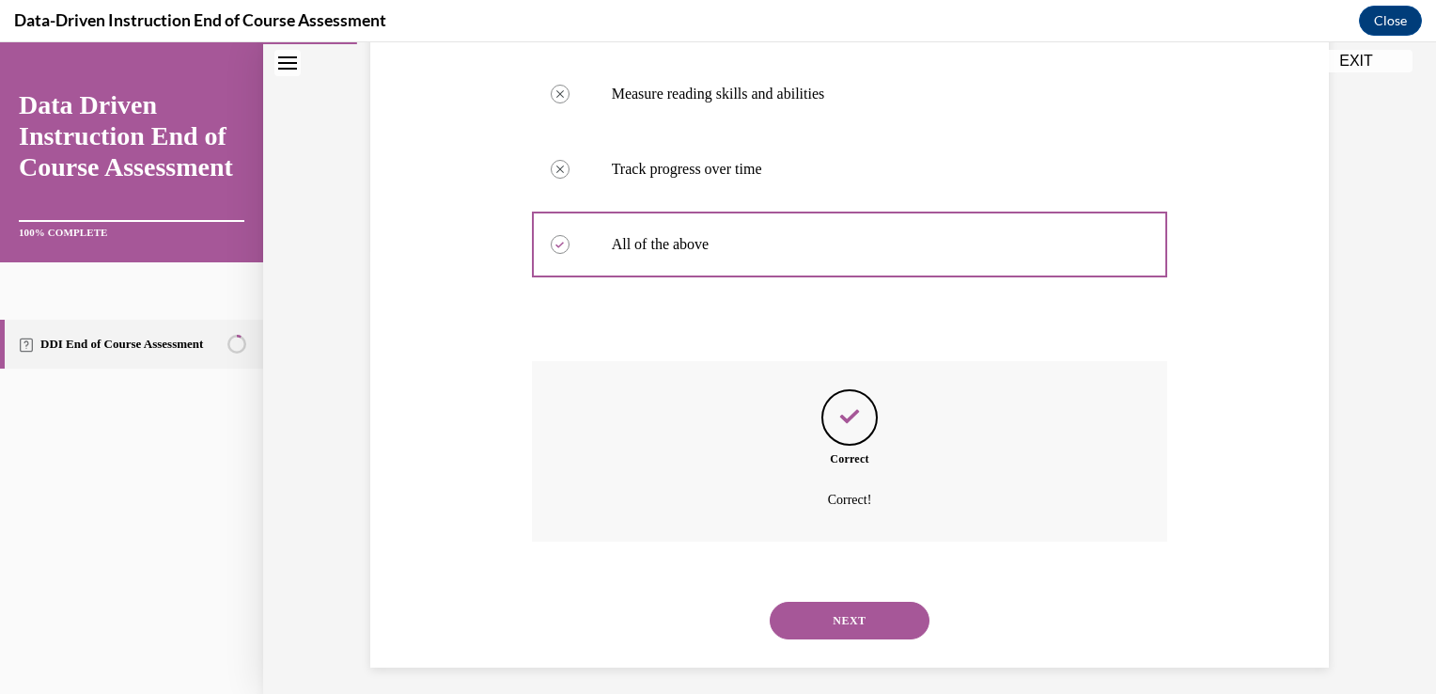
scroll to position [454, 0]
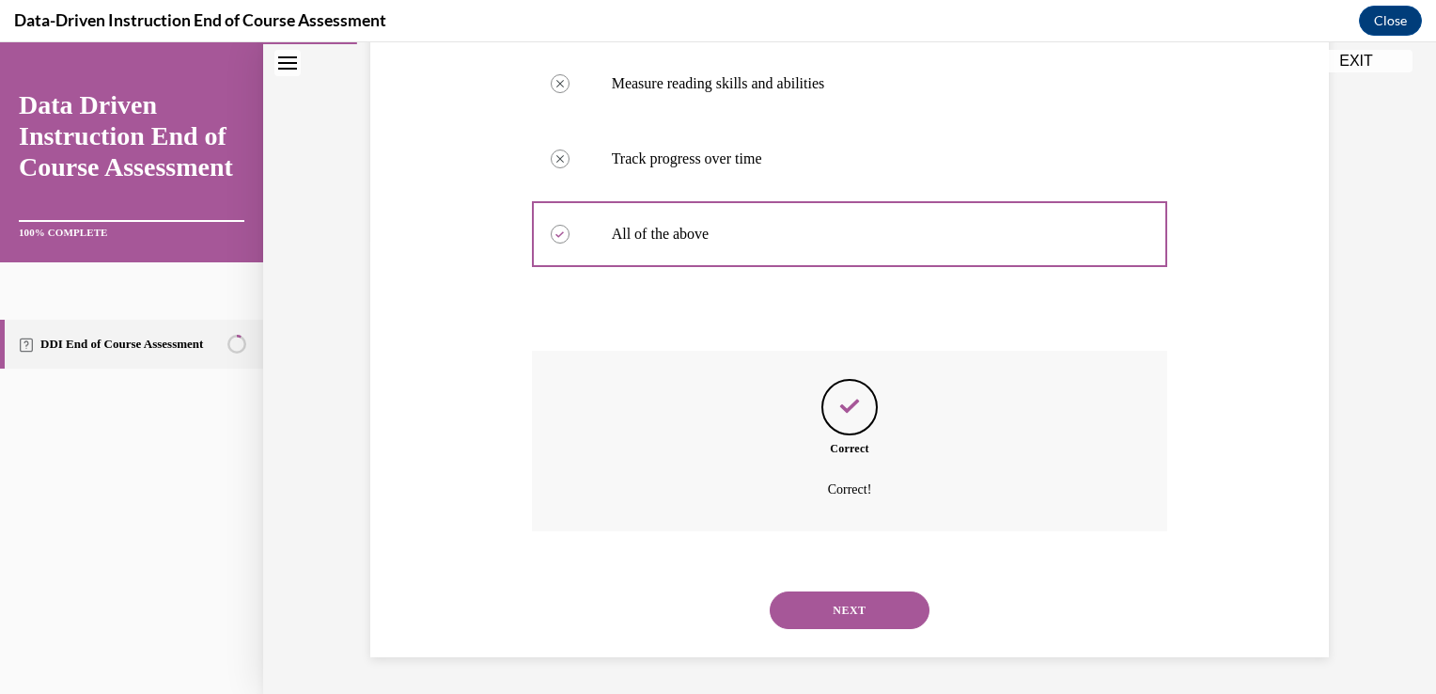
click at [851, 608] on button "NEXT" at bounding box center [850, 610] width 160 height 38
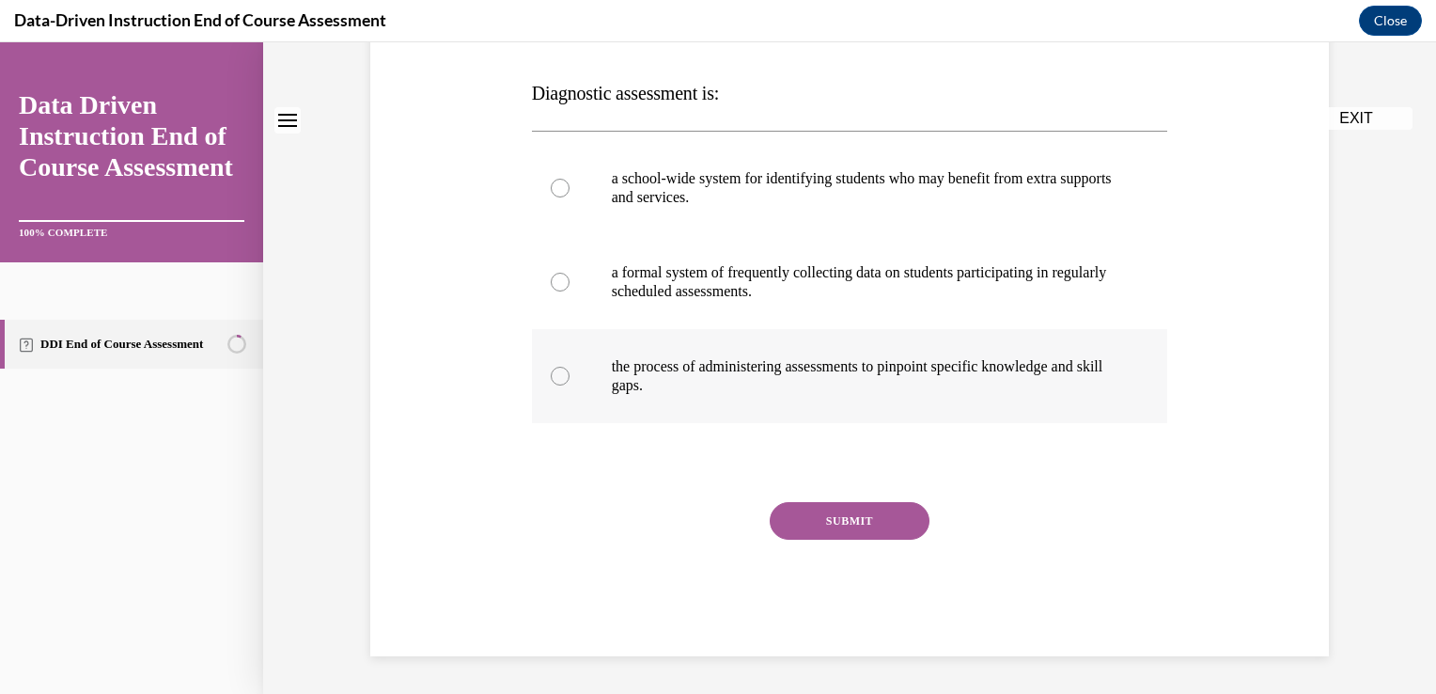
scroll to position [0, 0]
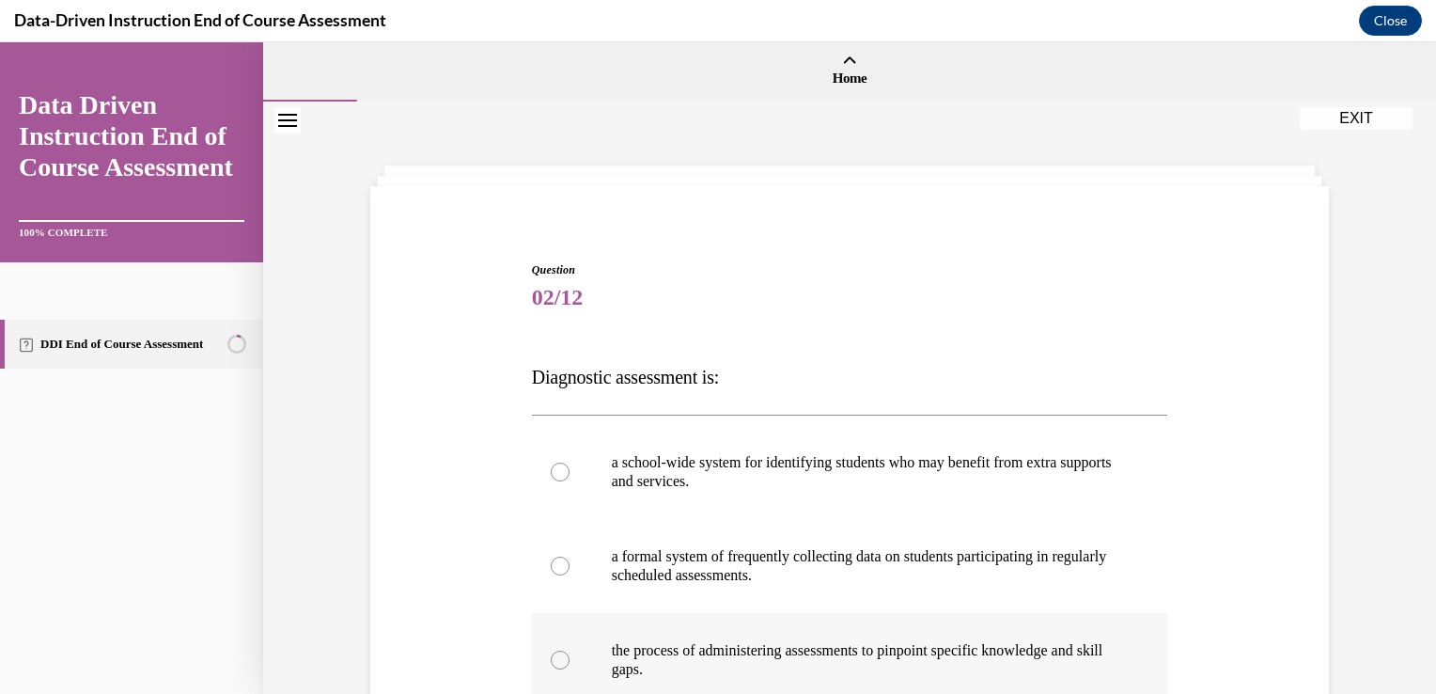
click at [563, 663] on label "the process of administering assessments to pinpoint specific knowledge and ski…" at bounding box center [850, 660] width 636 height 94
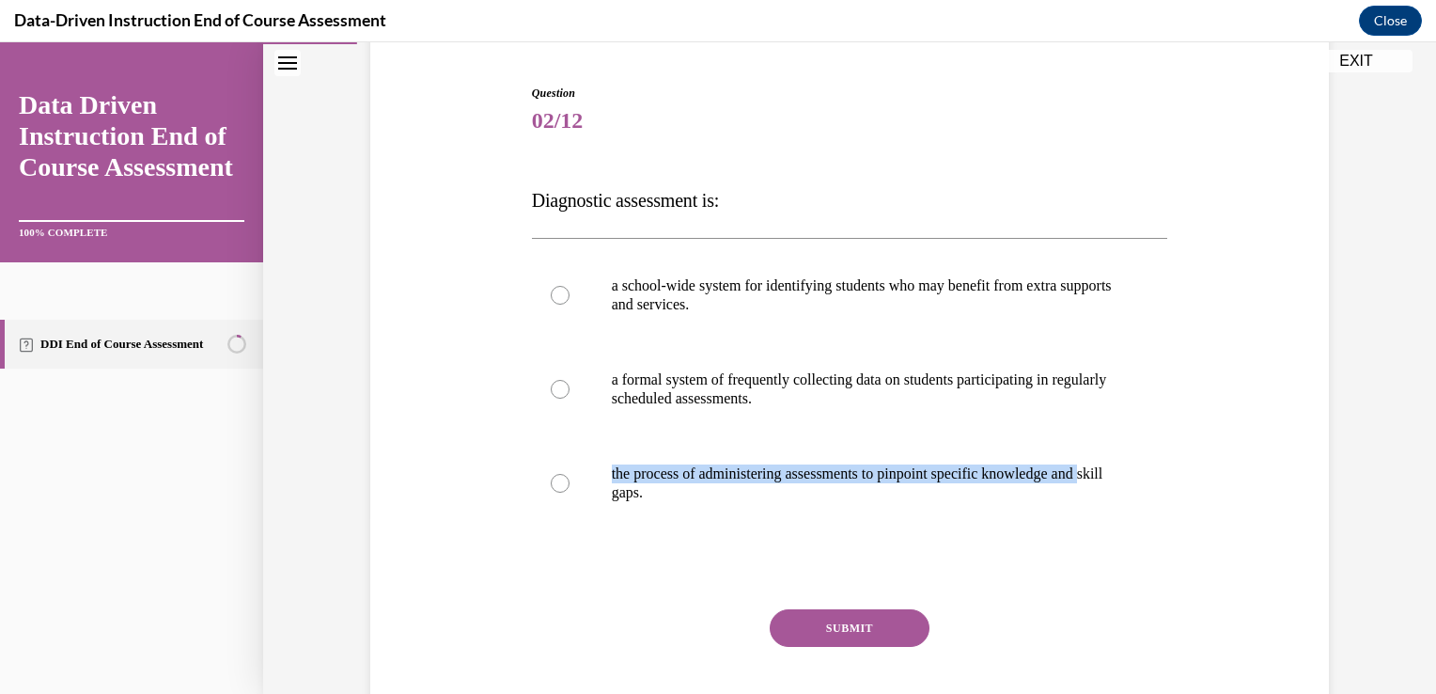
scroll to position [283, 0]
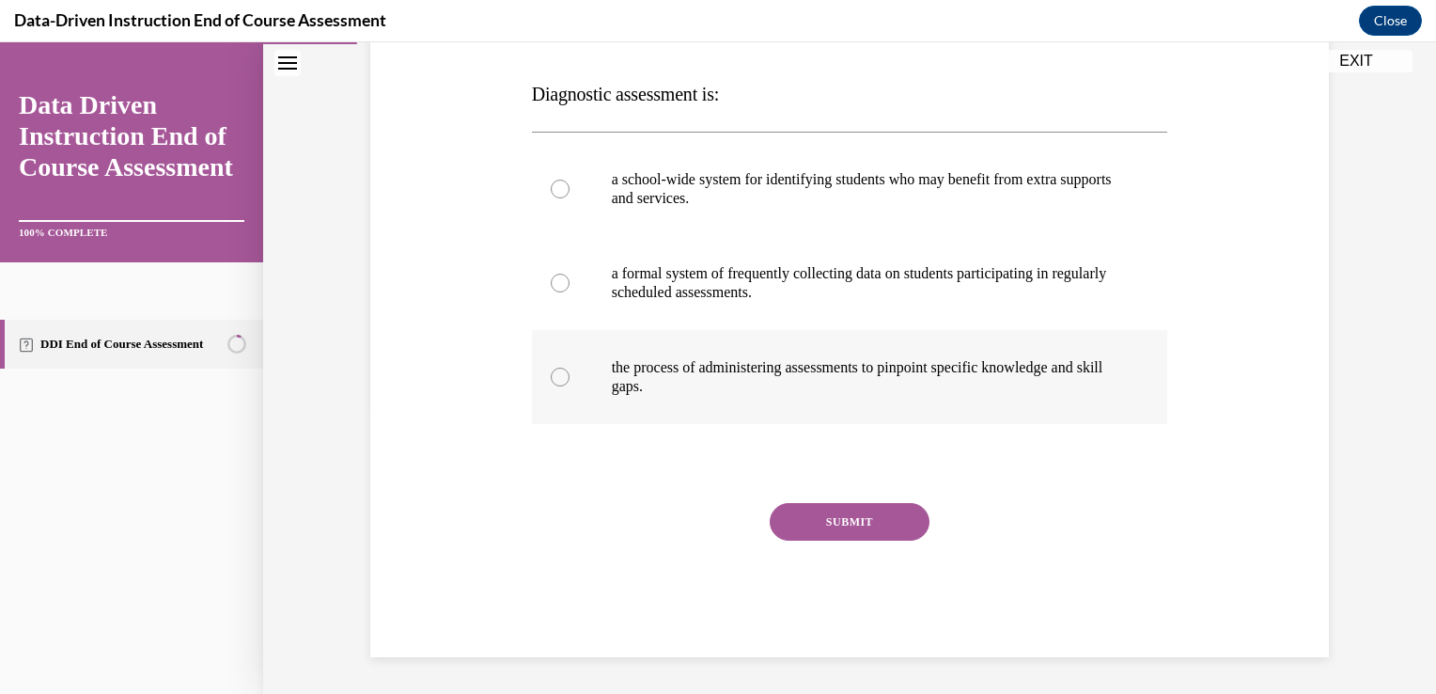
drag, startPoint x: 549, startPoint y: 374, endPoint x: 568, endPoint y: 387, distance: 22.9
click at [553, 377] on div at bounding box center [560, 376] width 19 height 19
click at [553, 377] on input "the process of administering assessments to pinpoint specific knowledge and ski…" at bounding box center [560, 376] width 19 height 19
radio input "true"
click at [831, 521] on button "SUBMIT" at bounding box center [850, 522] width 160 height 38
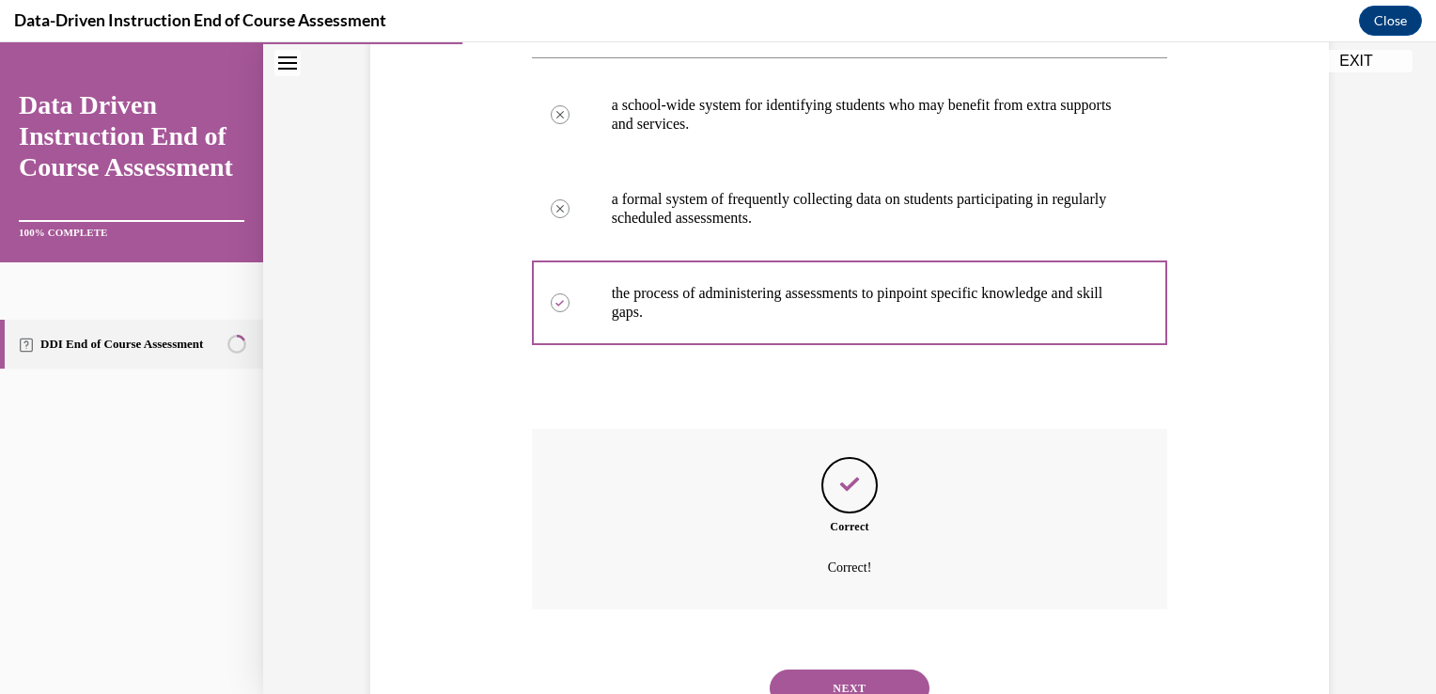
scroll to position [435, 0]
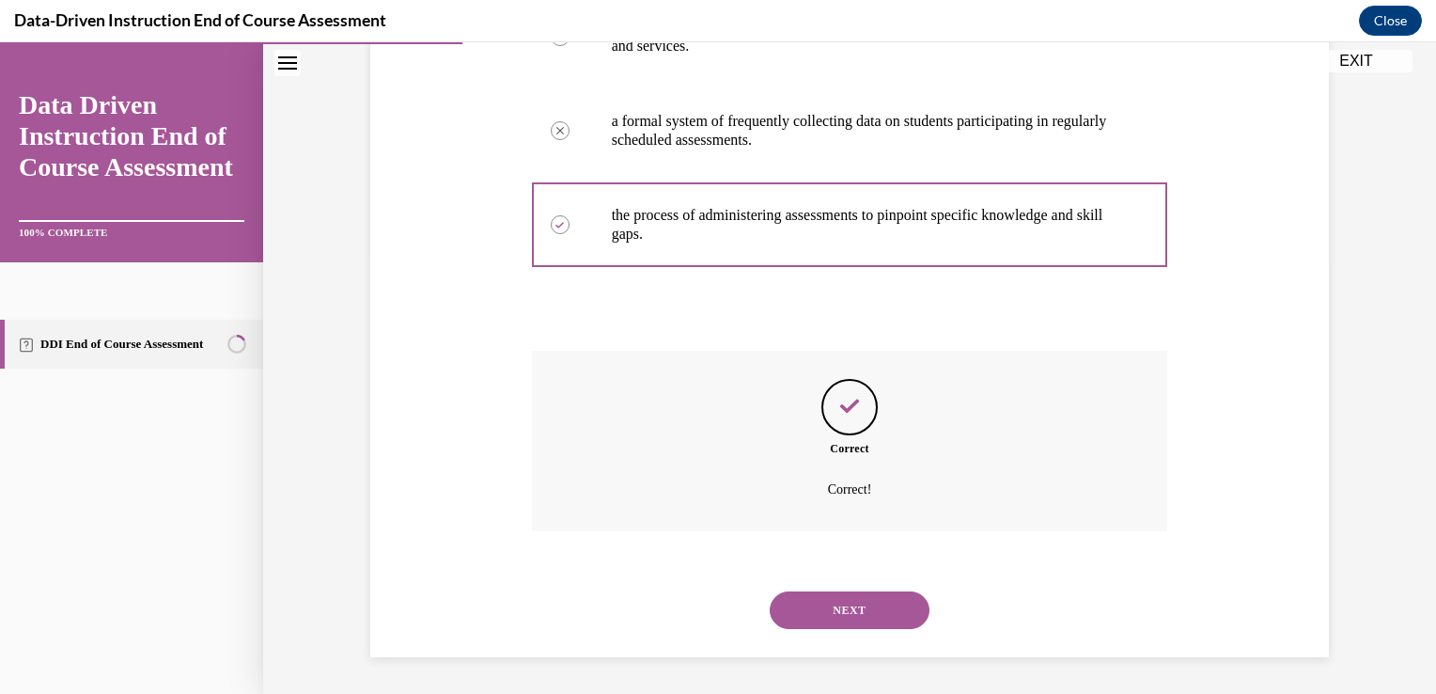
click at [838, 610] on button "NEXT" at bounding box center [850, 610] width 160 height 38
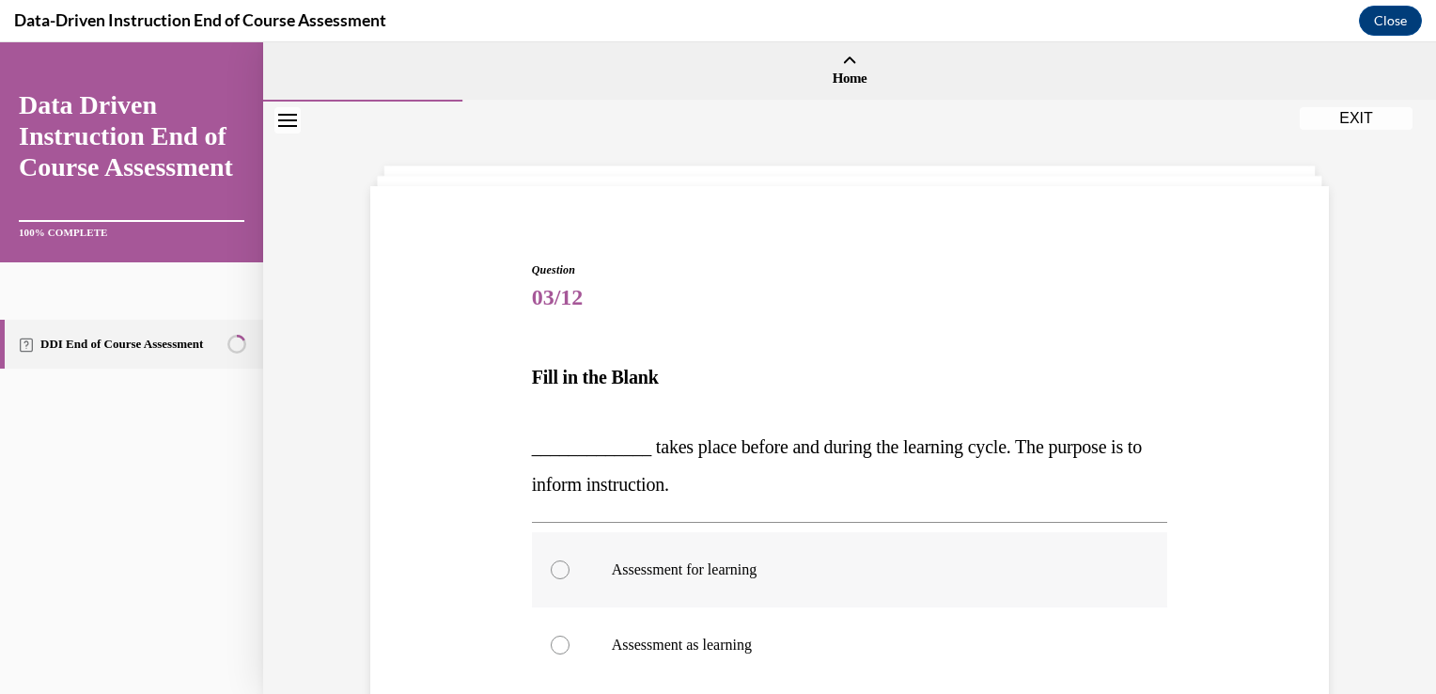
click at [553, 570] on div at bounding box center [560, 569] width 19 height 19
click at [553, 570] on input "Assessment for learning" at bounding box center [560, 569] width 19 height 19
radio input "true"
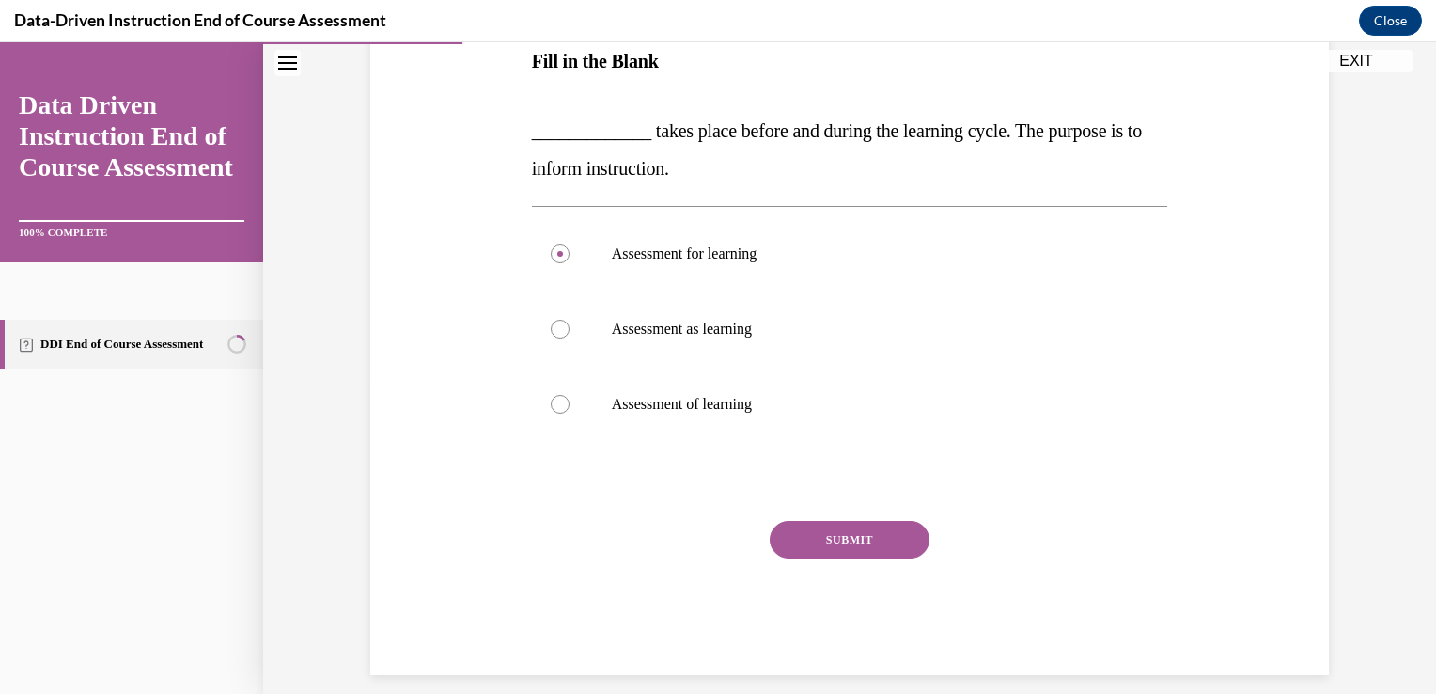
scroll to position [320, 0]
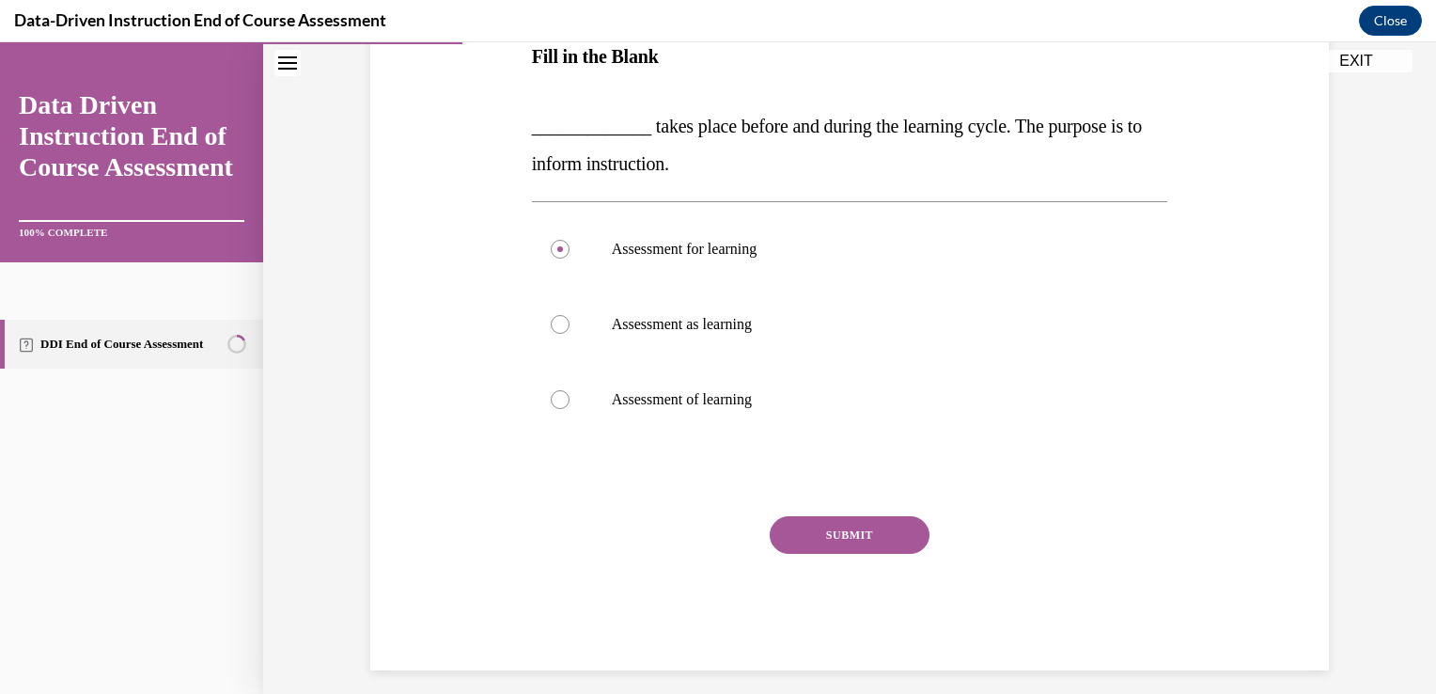
click at [829, 525] on button "SUBMIT" at bounding box center [850, 535] width 160 height 38
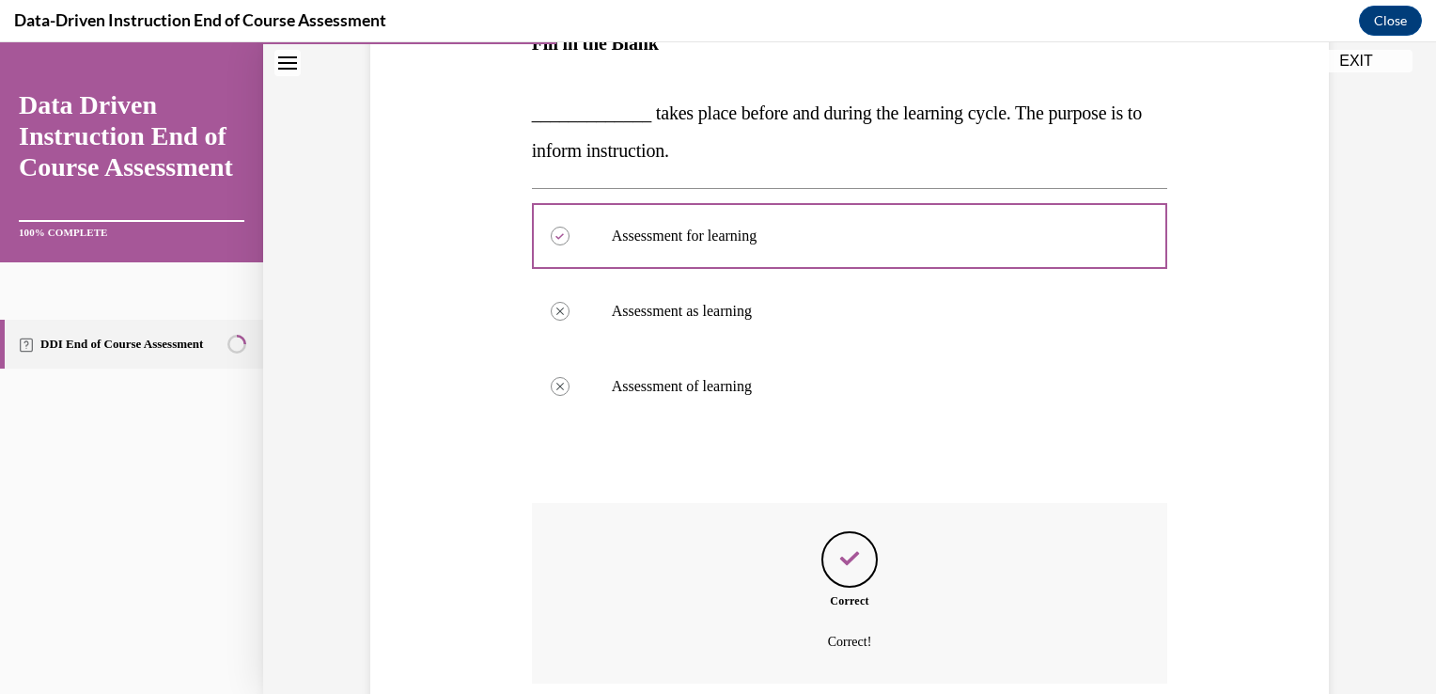
scroll to position [485, 0]
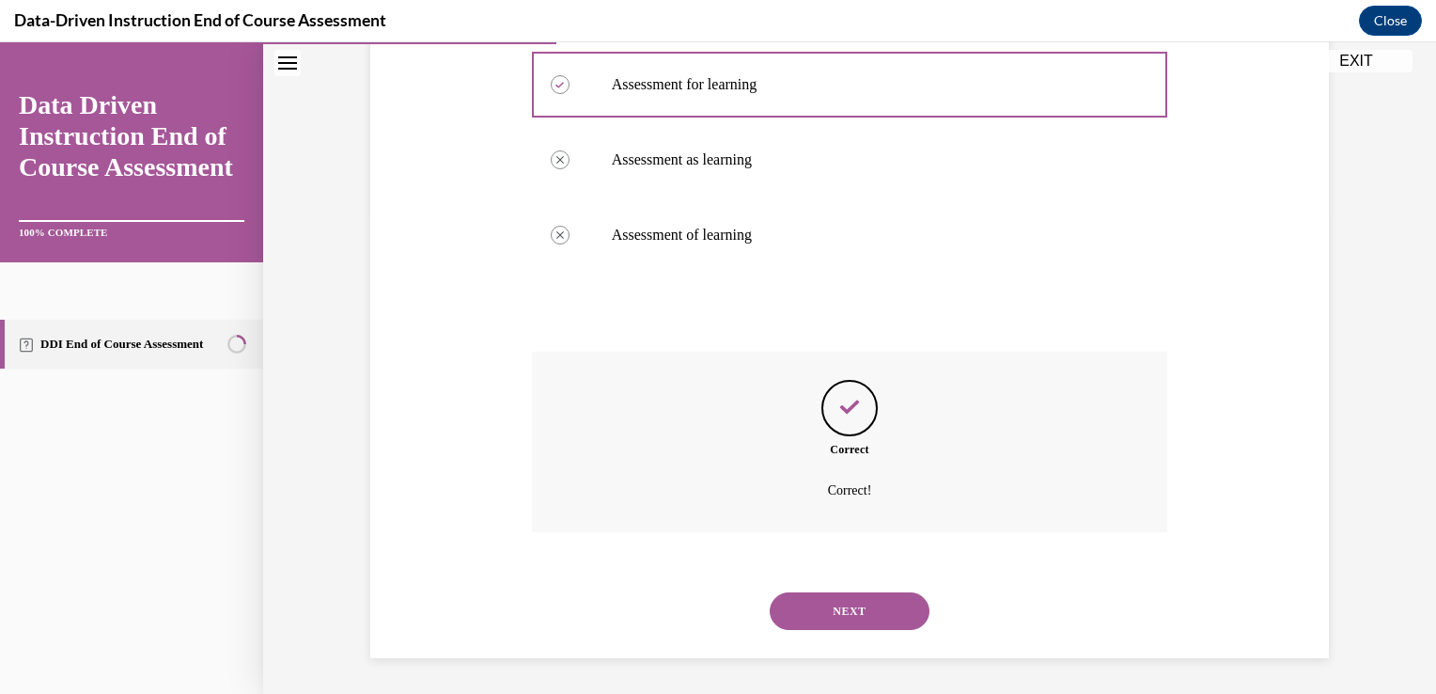
drag, startPoint x: 825, startPoint y: 603, endPoint x: 832, endPoint y: 617, distance: 15.6
click at [828, 608] on button "NEXT" at bounding box center [850, 611] width 160 height 38
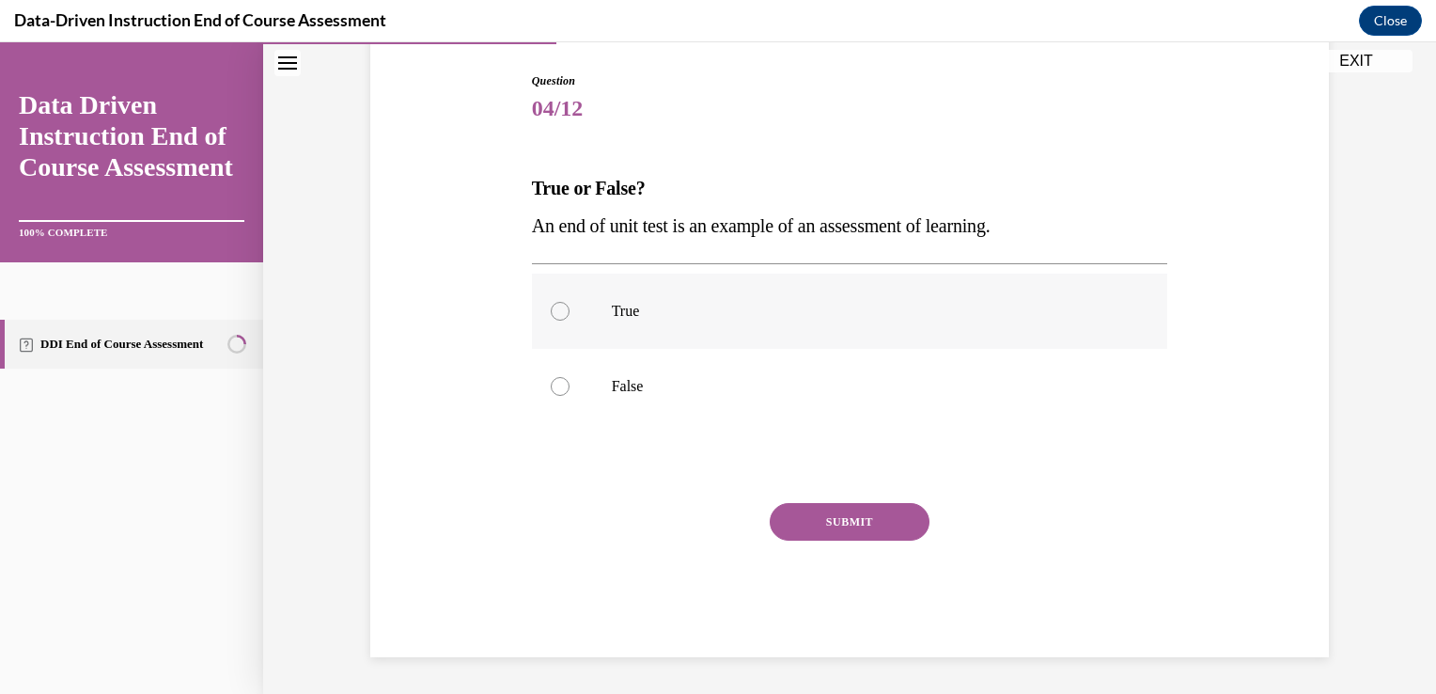
click at [553, 312] on div at bounding box center [560, 311] width 19 height 19
click at [553, 312] on input "True" at bounding box center [560, 311] width 19 height 19
radio input "true"
click at [829, 524] on button "SUBMIT" at bounding box center [850, 522] width 160 height 38
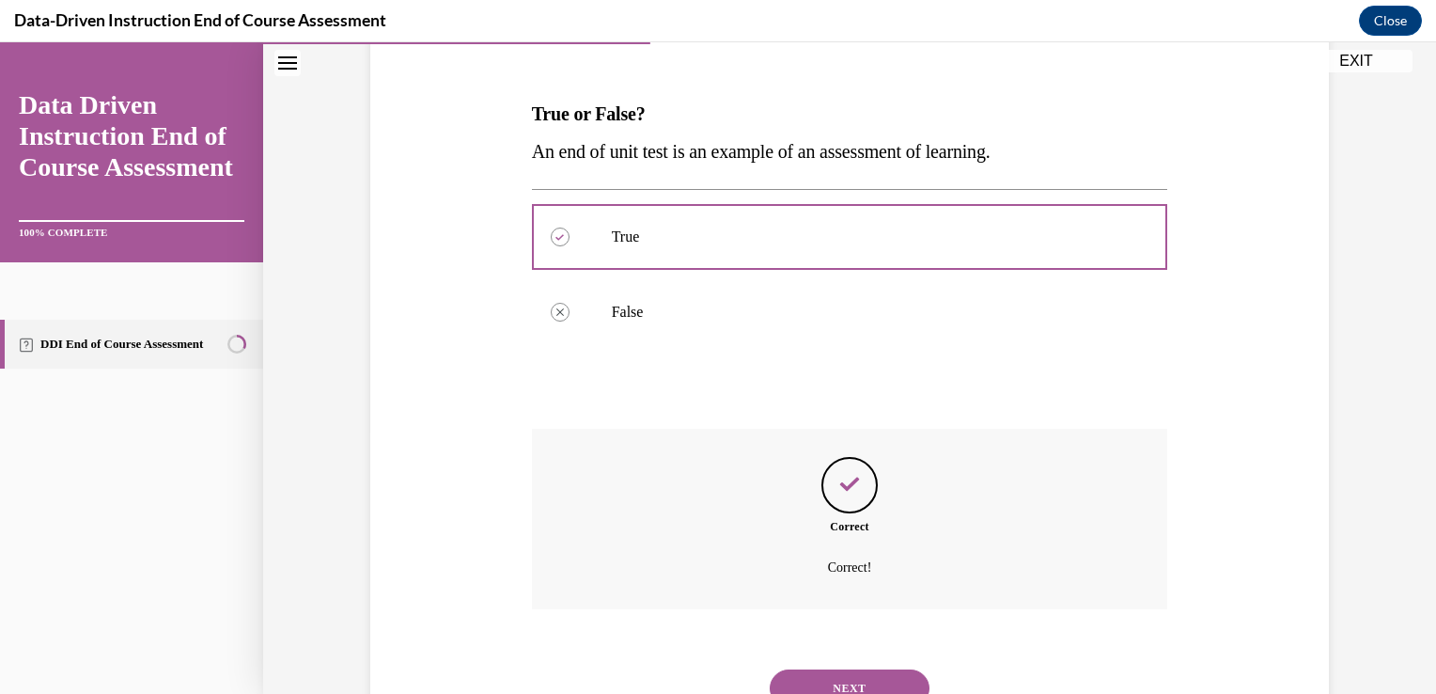
scroll to position [341, 0]
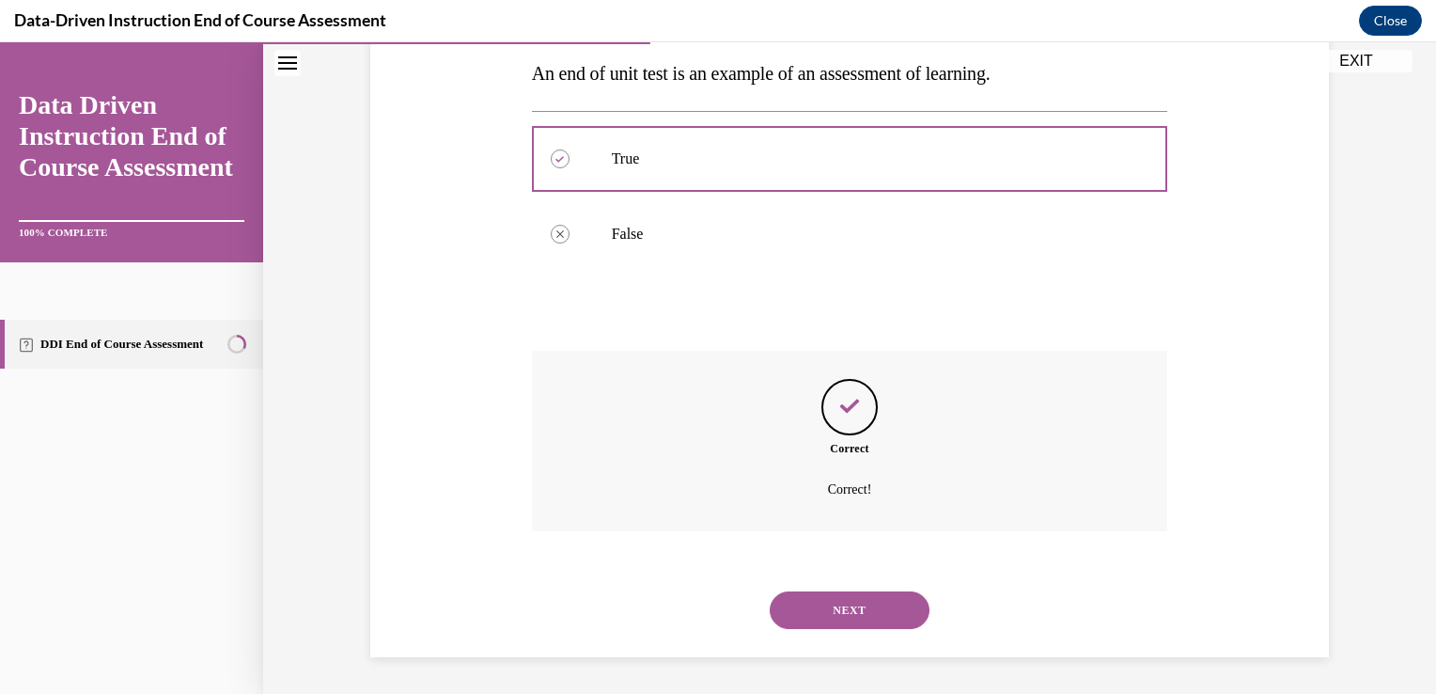
click at [847, 607] on button "NEXT" at bounding box center [850, 610] width 160 height 38
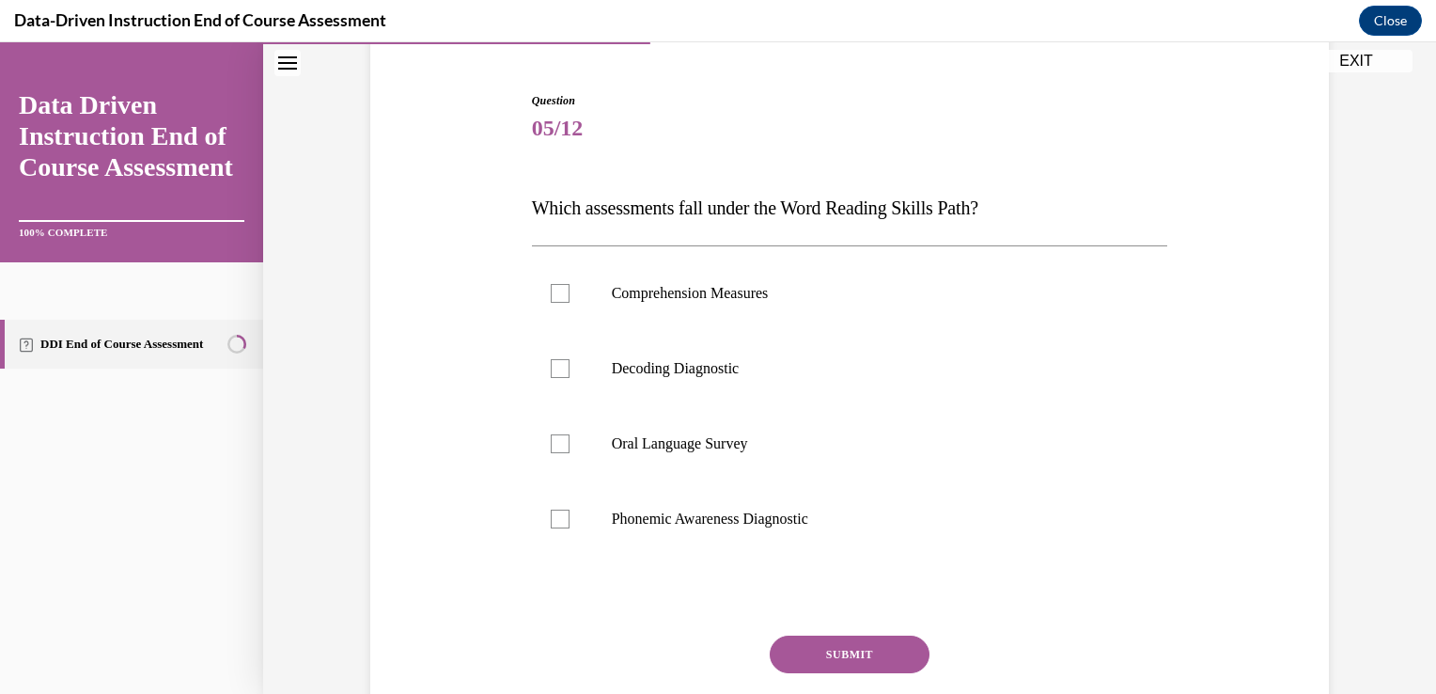
scroll to position [169, 0]
click at [555, 521] on div at bounding box center [560, 518] width 19 height 19
click at [555, 521] on input "Phonemic Awareness Diagnostic" at bounding box center [560, 518] width 19 height 19
checkbox input "true"
click at [848, 653] on button "SUBMIT" at bounding box center [850, 654] width 160 height 38
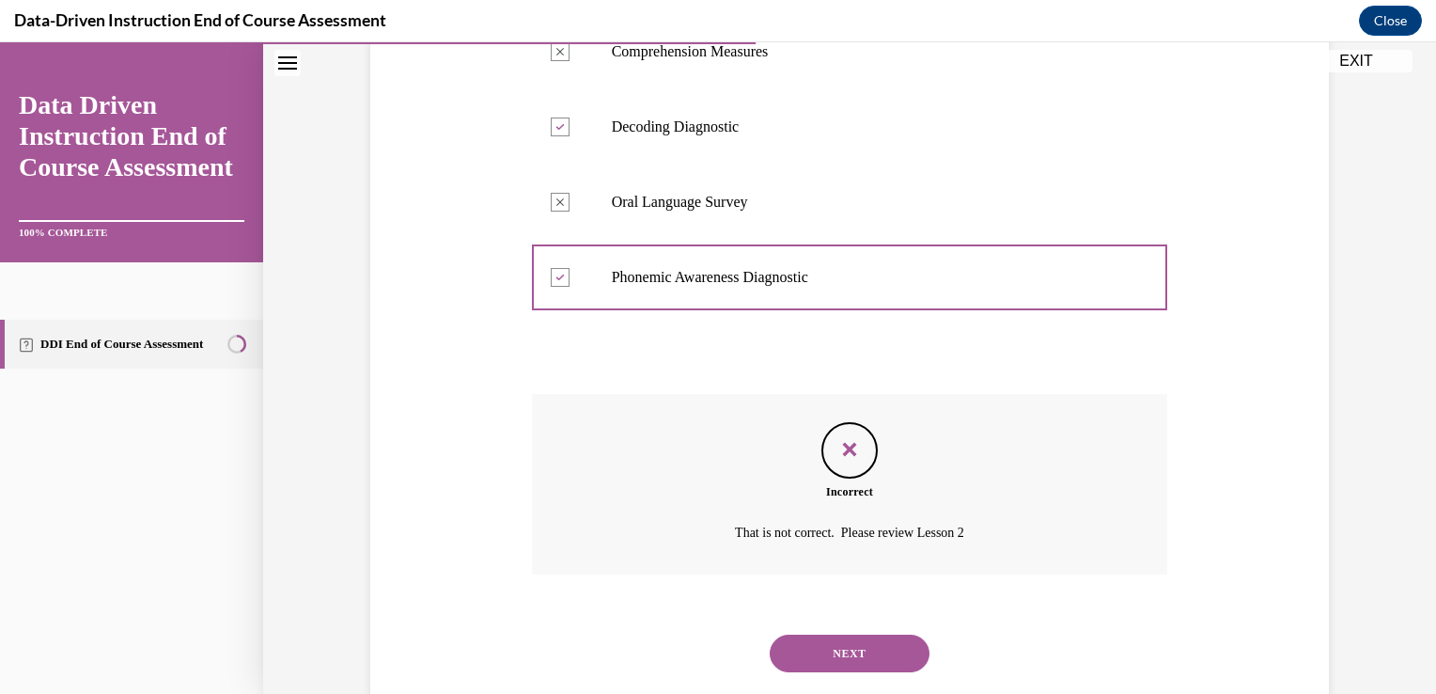
scroll to position [454, 0]
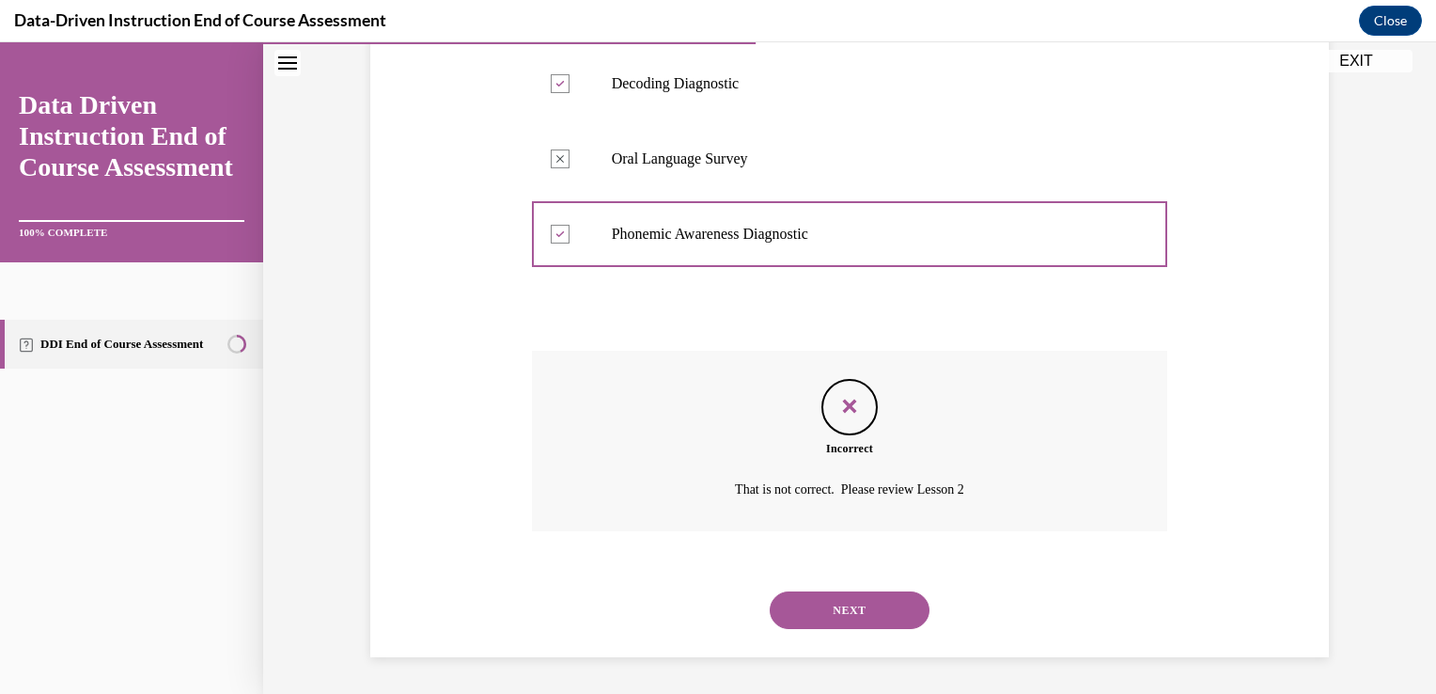
click at [827, 614] on button "NEXT" at bounding box center [850, 610] width 160 height 38
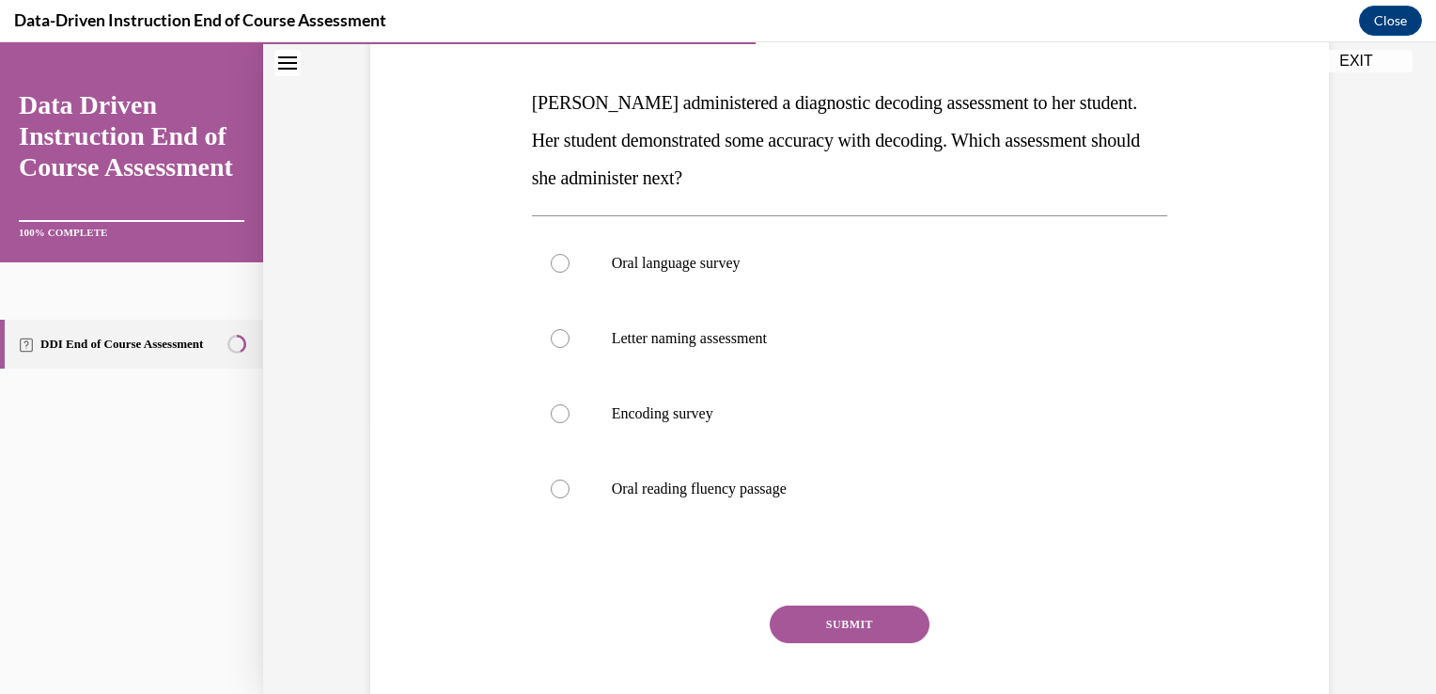
scroll to position [271, 0]
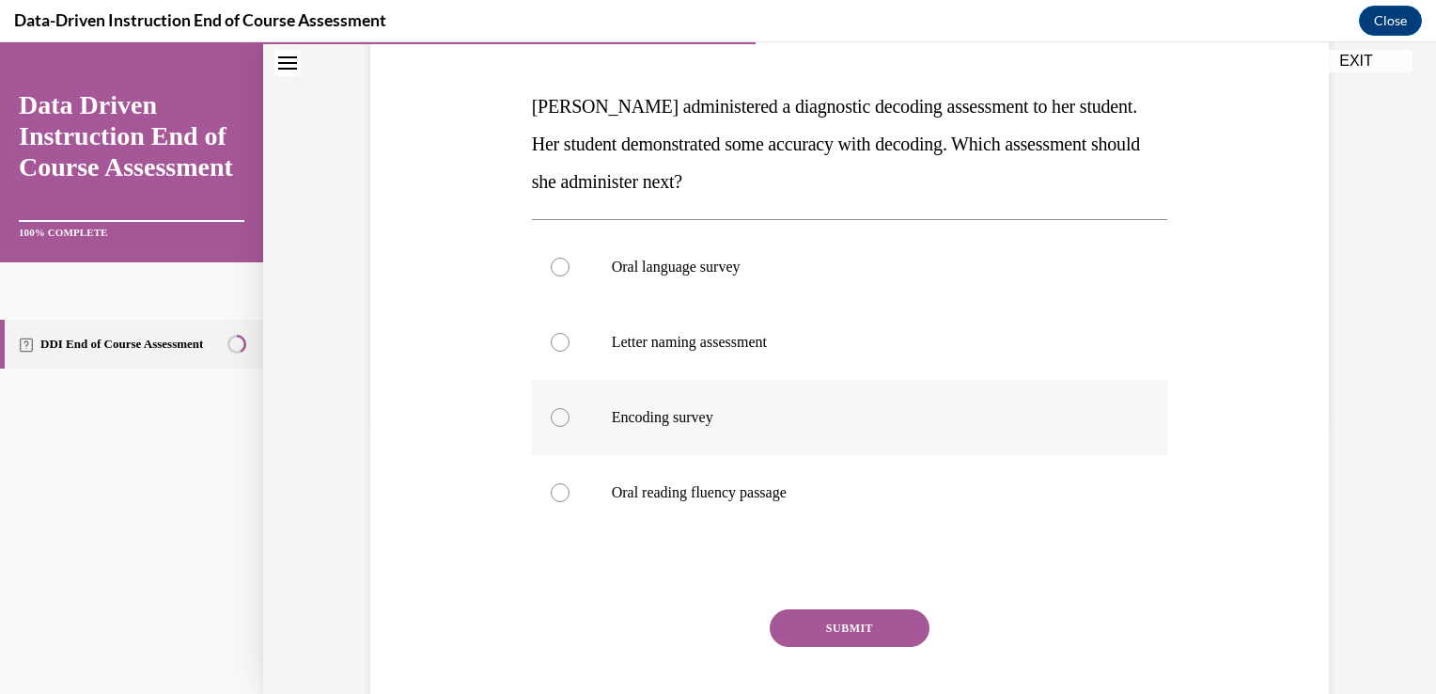
drag, startPoint x: 550, startPoint y: 415, endPoint x: 562, endPoint y: 423, distance: 14.3
click at [552, 415] on div at bounding box center [560, 417] width 19 height 19
click at [552, 415] on input "Encoding survey" at bounding box center [560, 417] width 19 height 19
radio input "true"
click at [817, 636] on button "SUBMIT" at bounding box center [850, 628] width 160 height 38
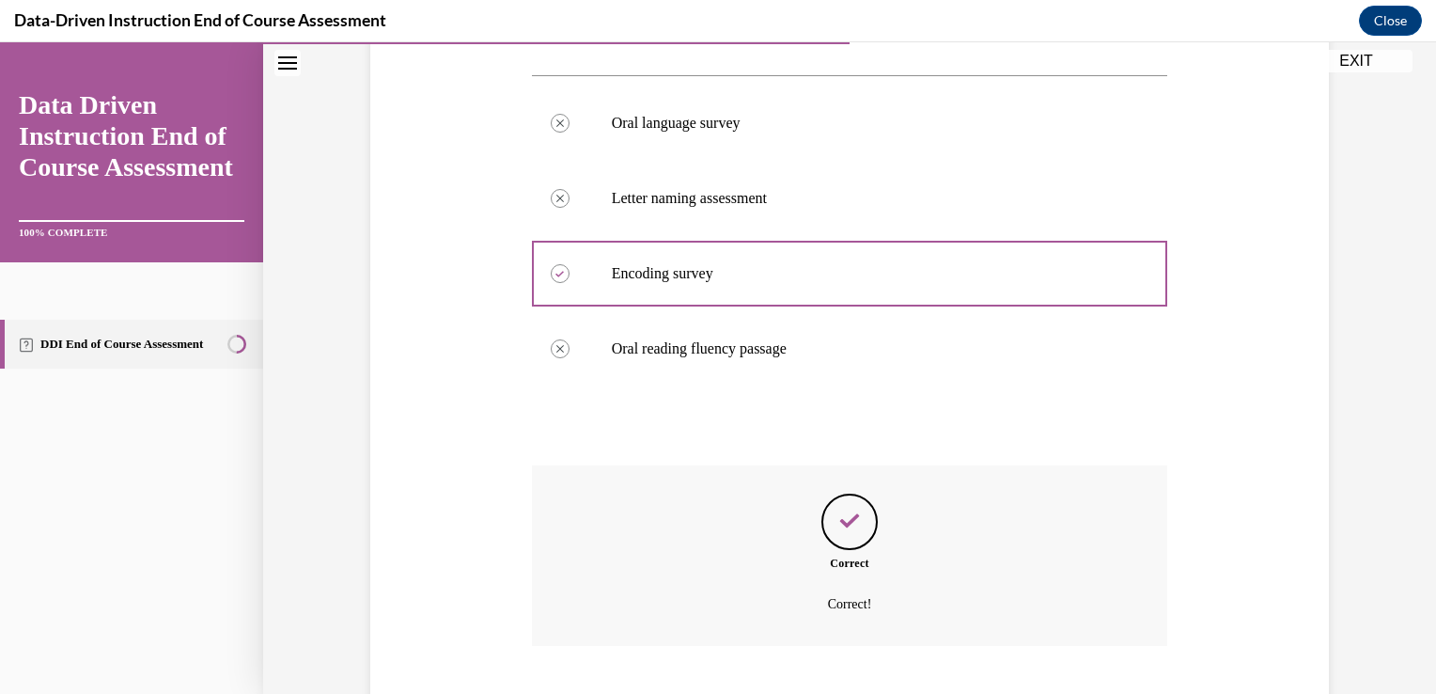
scroll to position [529, 0]
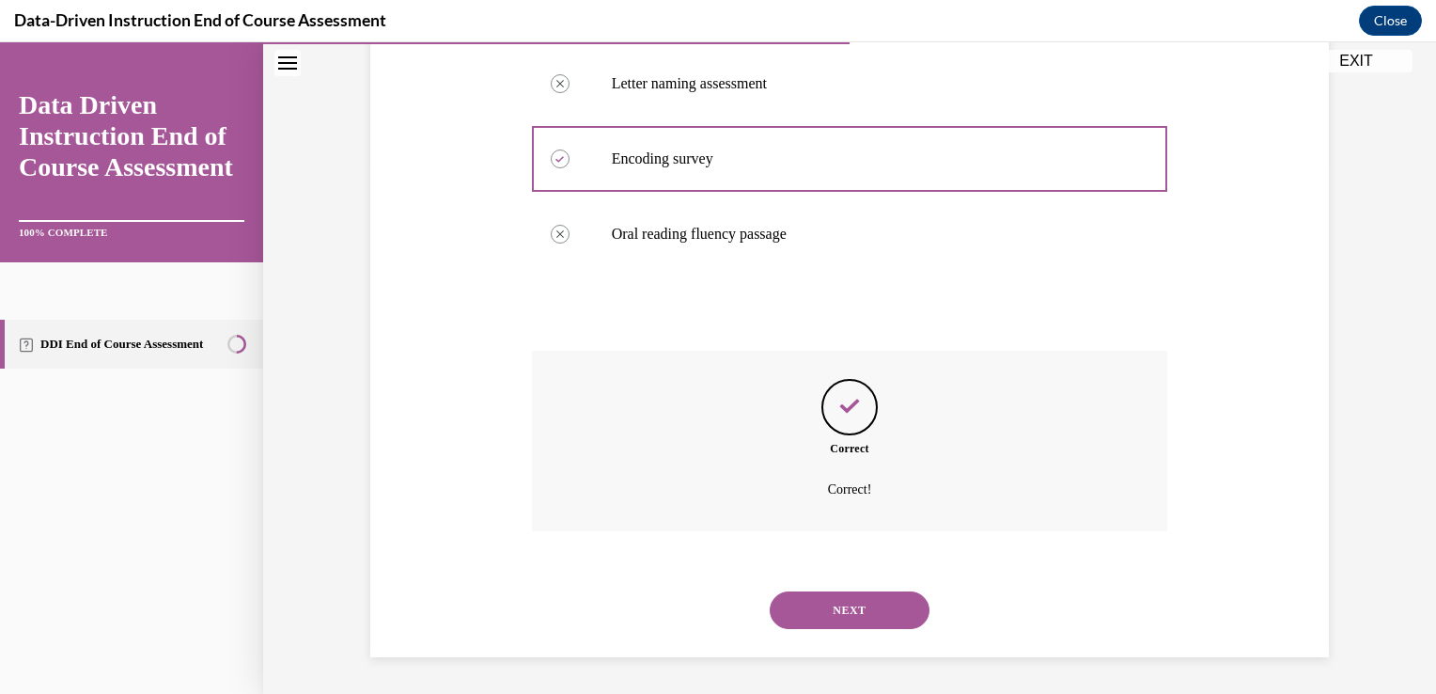
click at [823, 609] on button "NEXT" at bounding box center [850, 610] width 160 height 38
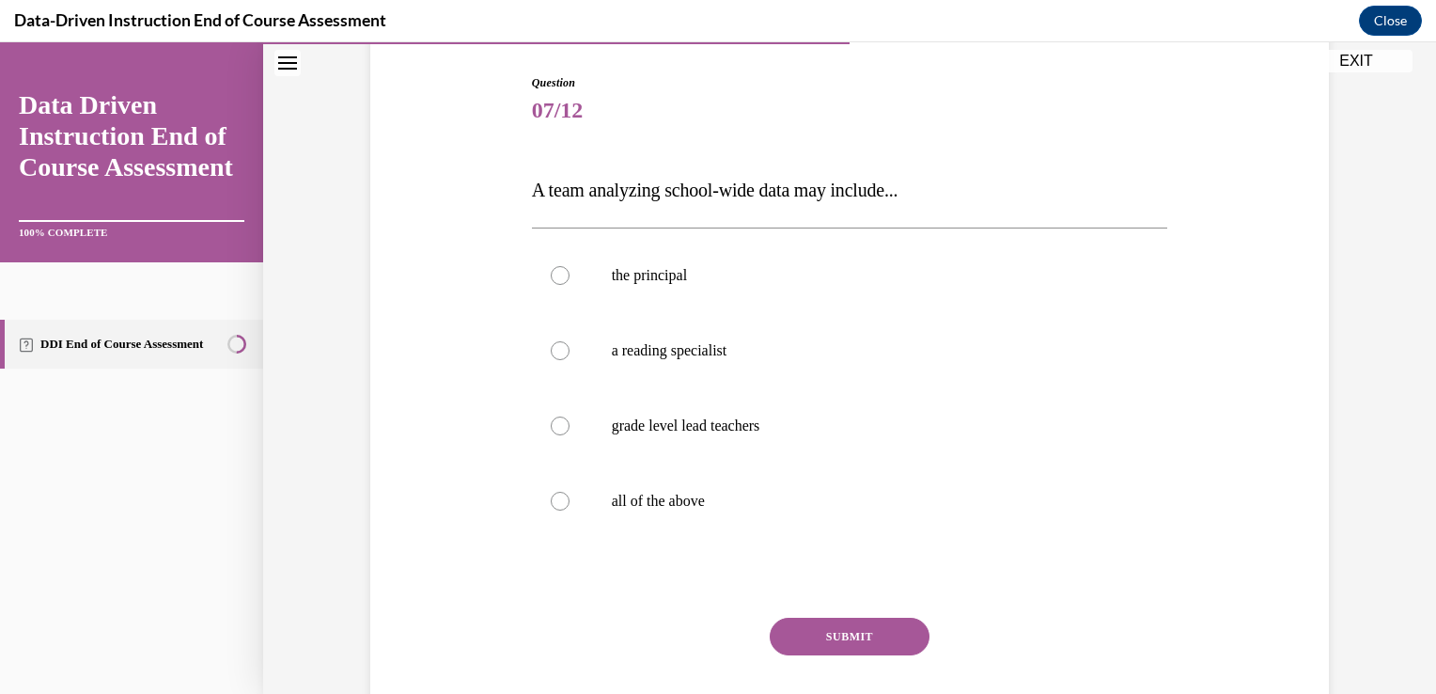
scroll to position [191, 0]
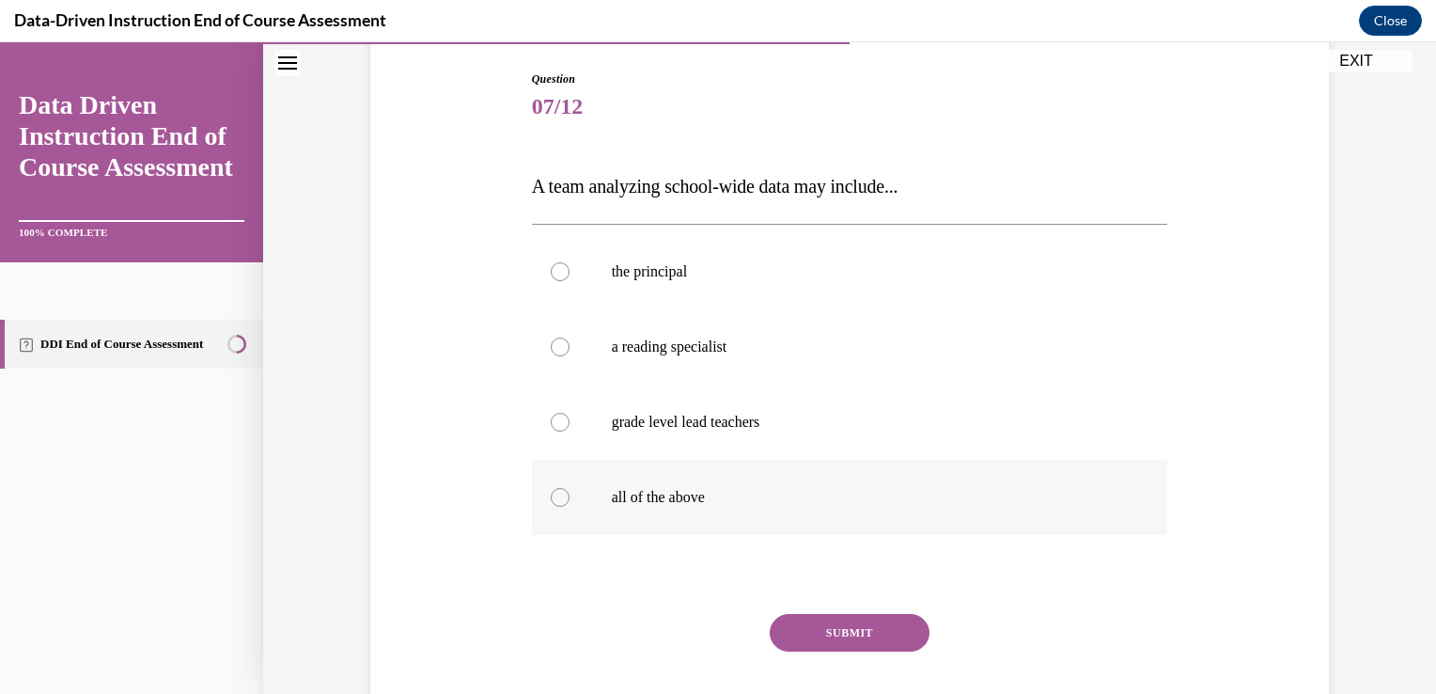
drag, startPoint x: 556, startPoint y: 499, endPoint x: 587, endPoint y: 517, distance: 35.8
click at [561, 502] on label "all of the above" at bounding box center [850, 497] width 636 height 75
click at [561, 502] on input "all of the above" at bounding box center [560, 497] width 19 height 19
radio input "true"
click at [824, 634] on button "SUBMIT" at bounding box center [850, 633] width 160 height 38
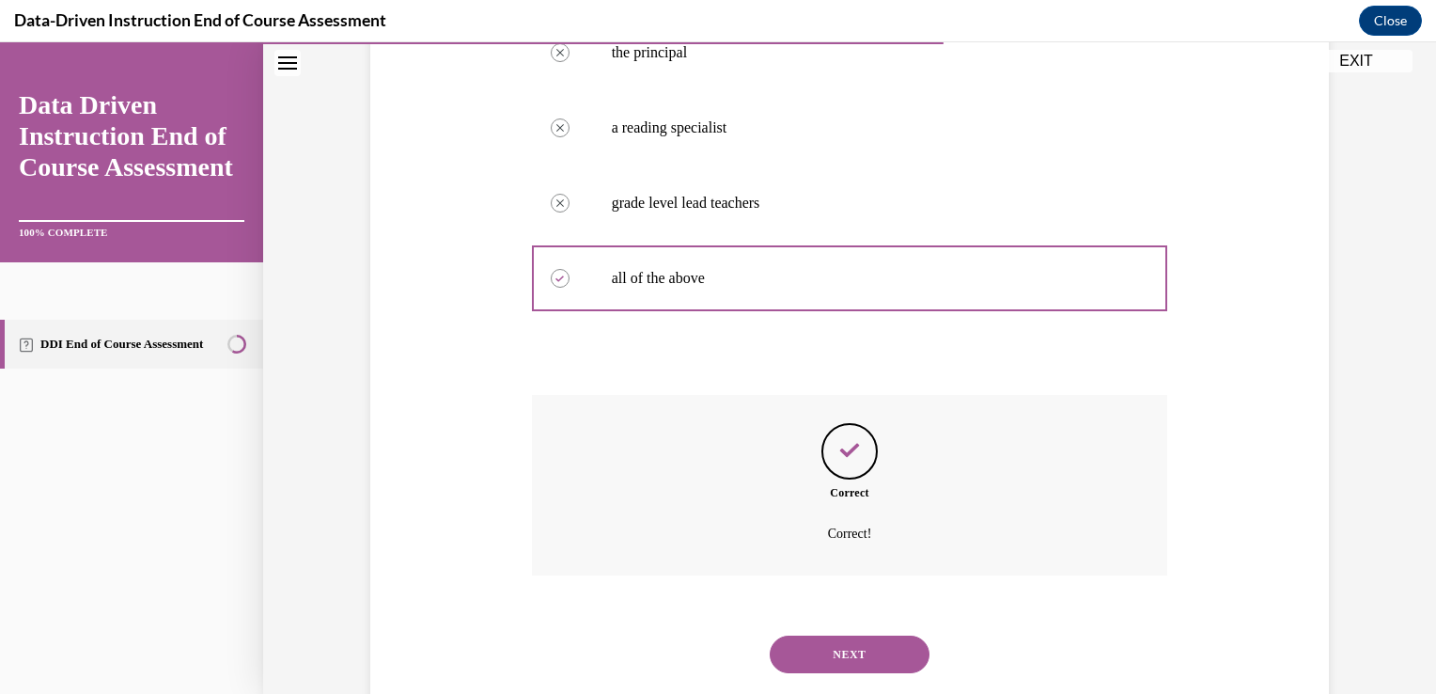
scroll to position [454, 0]
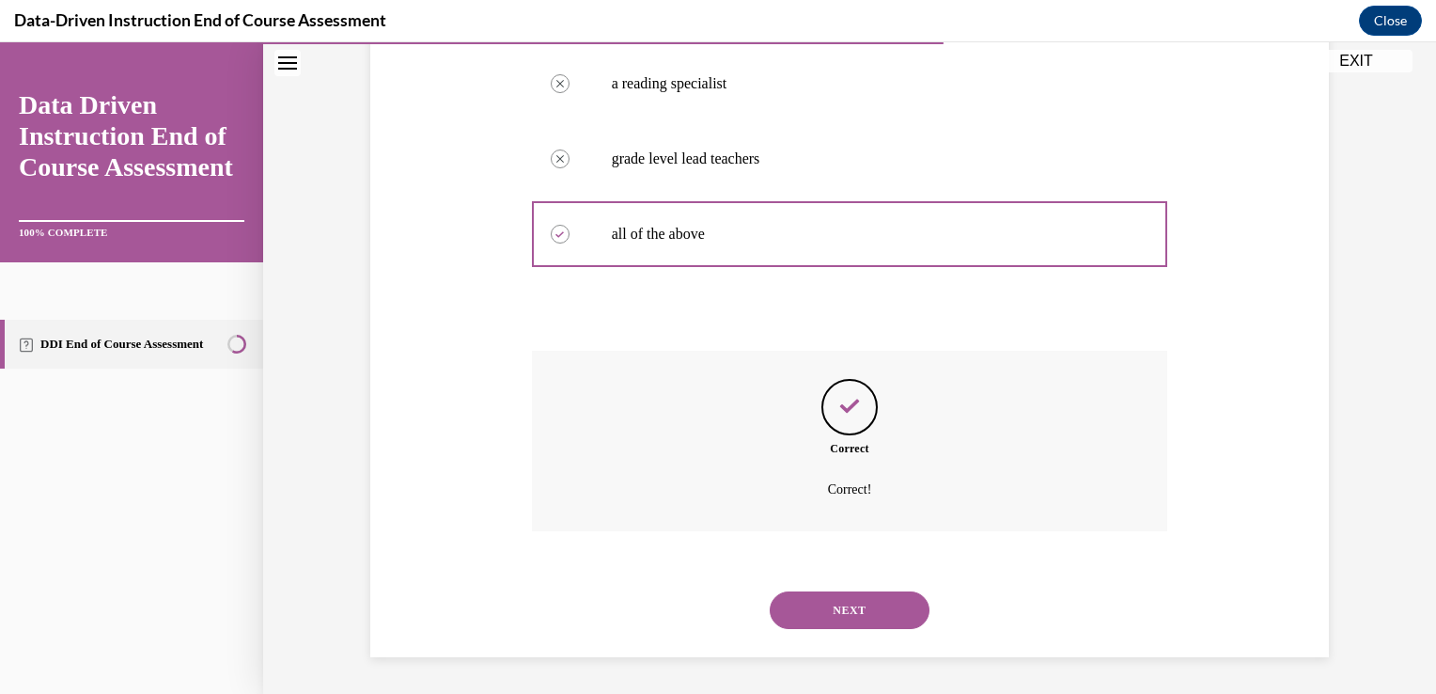
click at [824, 608] on button "NEXT" at bounding box center [850, 610] width 160 height 38
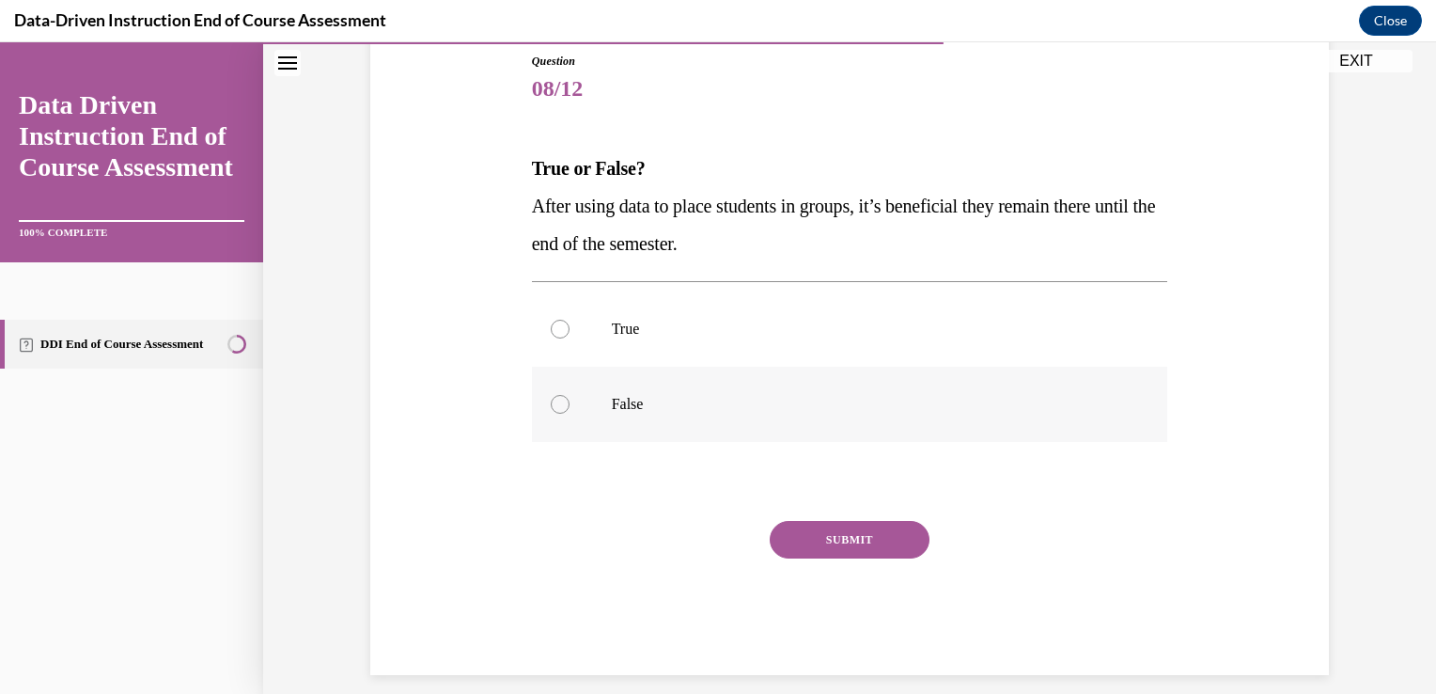
drag, startPoint x: 556, startPoint y: 398, endPoint x: 579, endPoint y: 414, distance: 27.1
click at [562, 400] on label "False" at bounding box center [850, 404] width 636 height 75
click at [562, 400] on input "False" at bounding box center [560, 404] width 19 height 19
radio input "true"
click at [846, 540] on button "SUBMIT" at bounding box center [850, 540] width 160 height 38
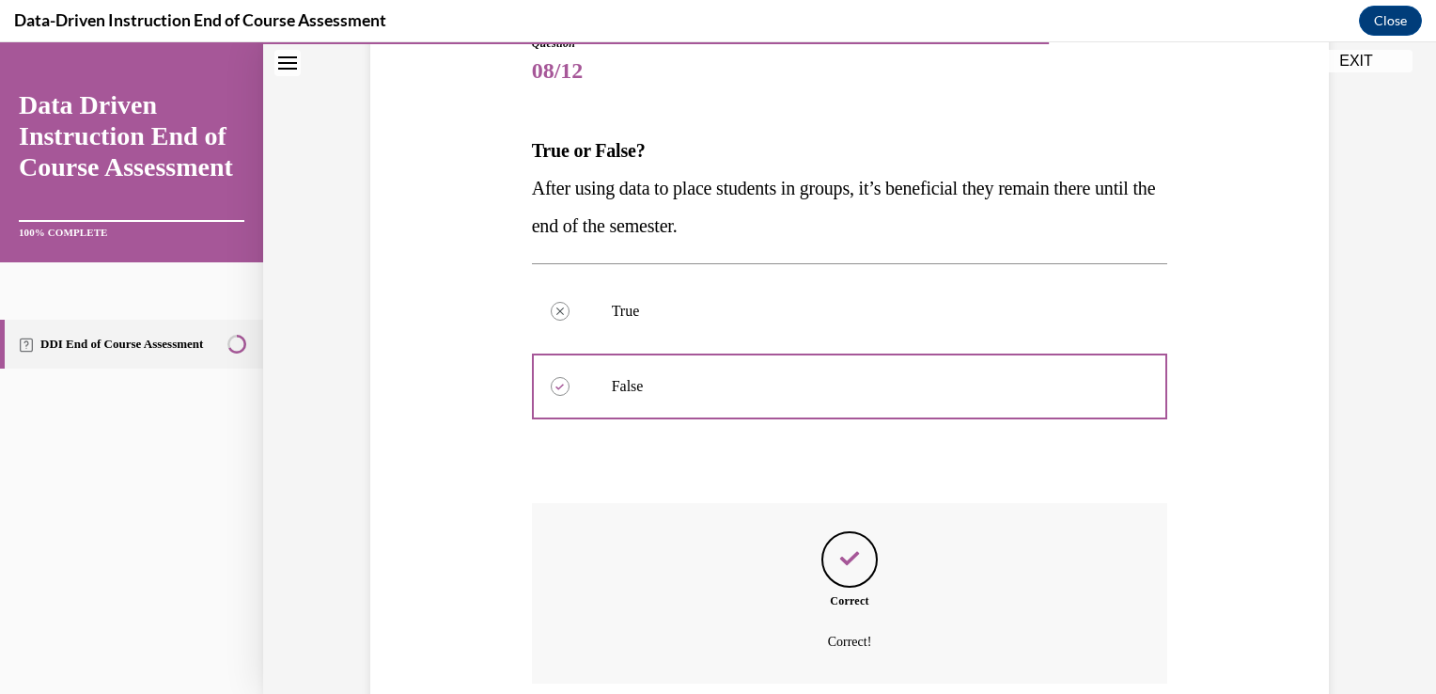
scroll to position [379, 0]
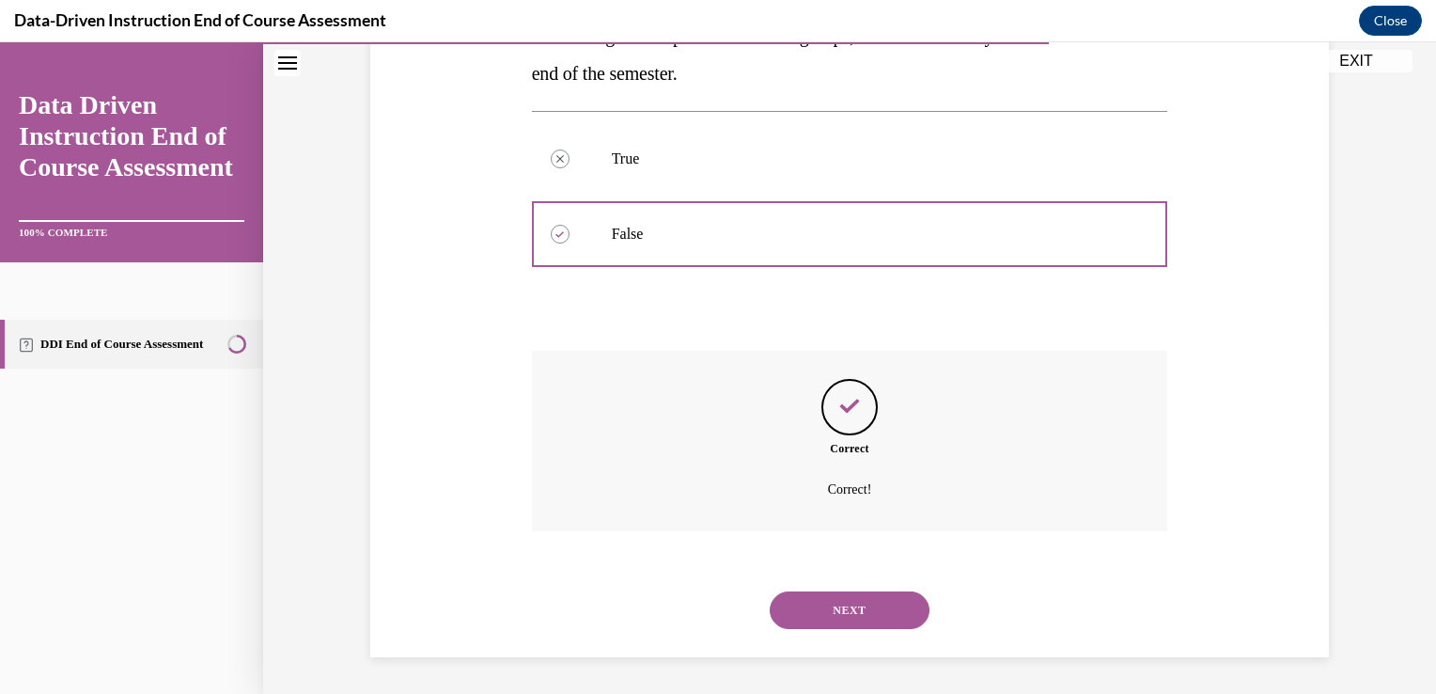
click at [838, 615] on button "NEXT" at bounding box center [850, 610] width 160 height 38
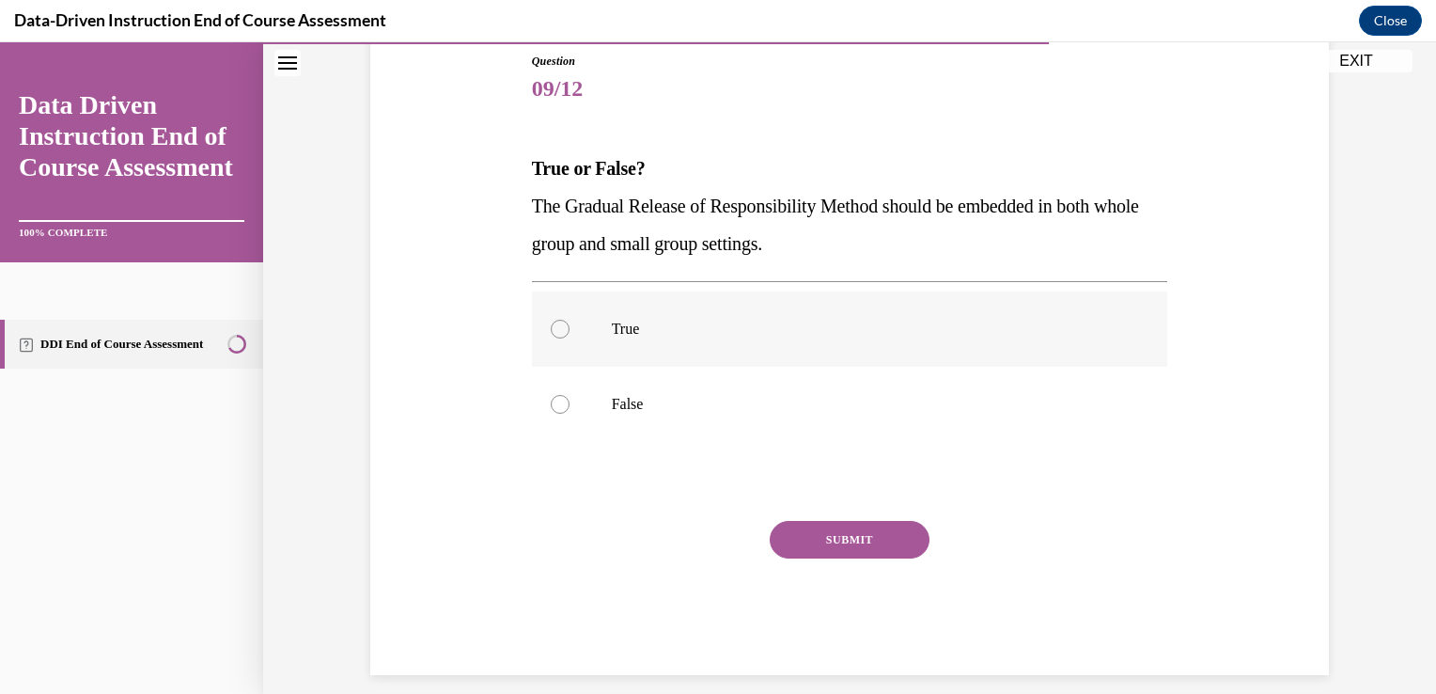
drag, startPoint x: 553, startPoint y: 333, endPoint x: 570, endPoint y: 350, distance: 24.6
click at [555, 335] on div at bounding box center [560, 329] width 19 height 19
click at [555, 335] on input "True" at bounding box center [560, 329] width 19 height 19
radio input "true"
click at [802, 537] on button "SUBMIT" at bounding box center [850, 540] width 160 height 38
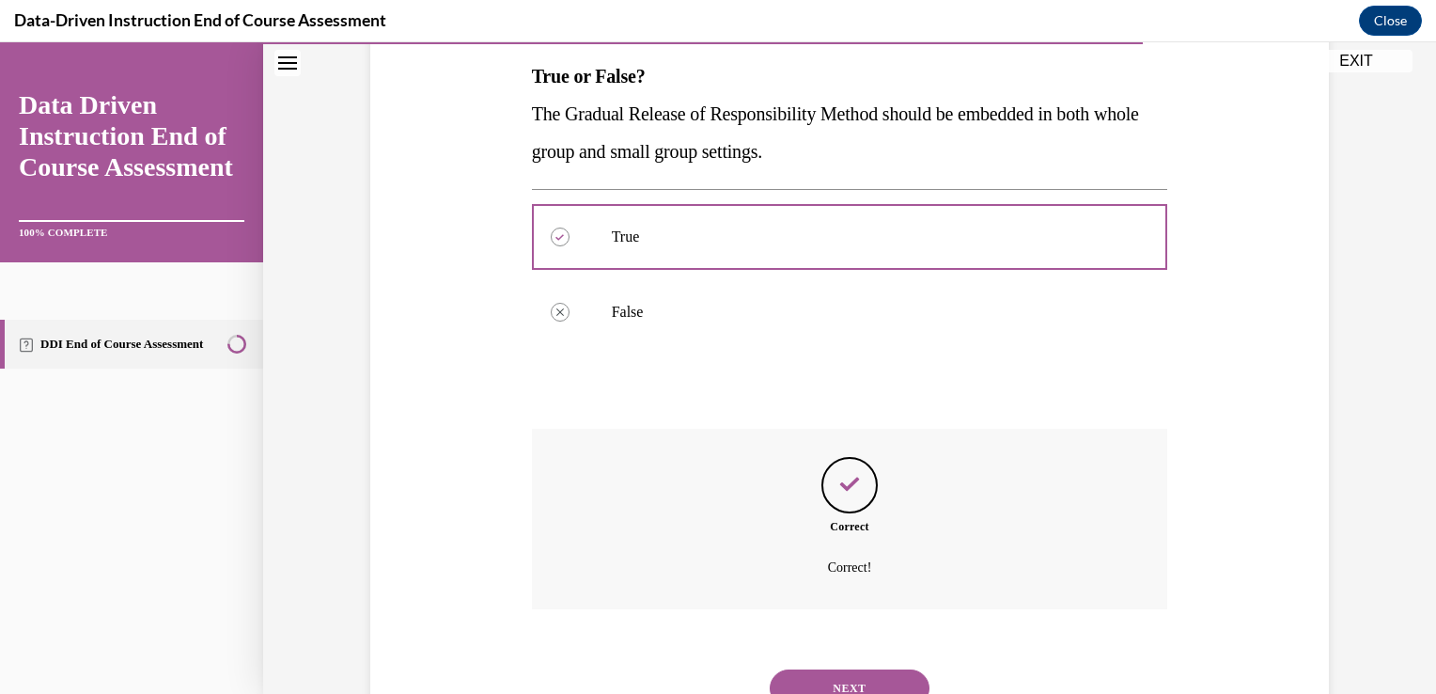
scroll to position [379, 0]
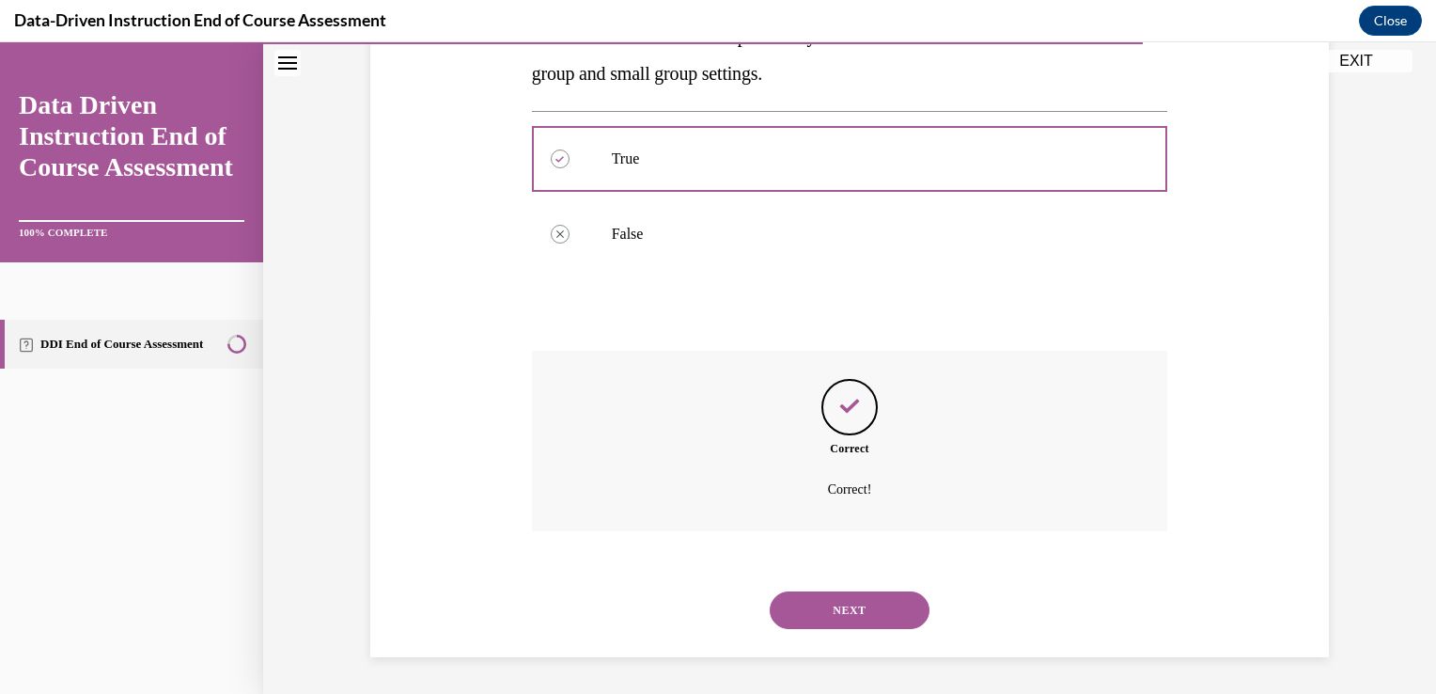
click at [845, 611] on button "NEXT" at bounding box center [850, 610] width 160 height 38
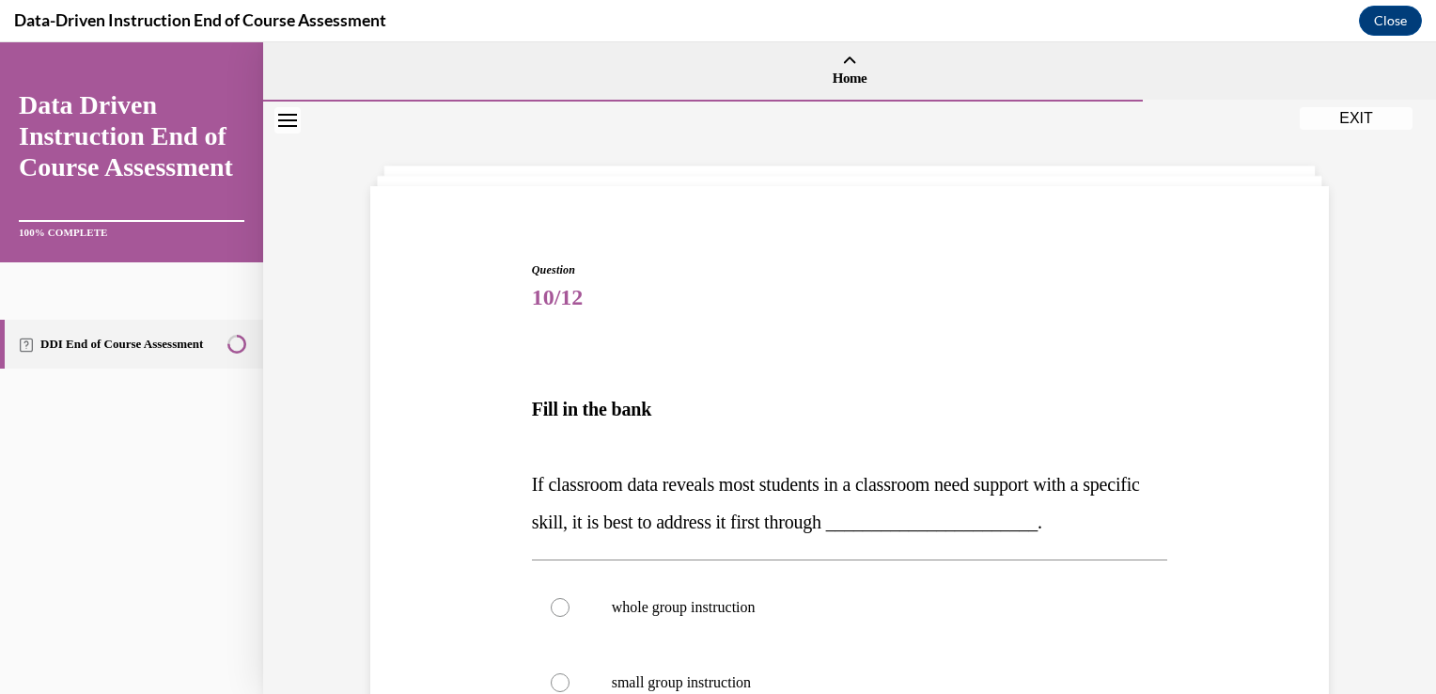
scroll to position [8, 0]
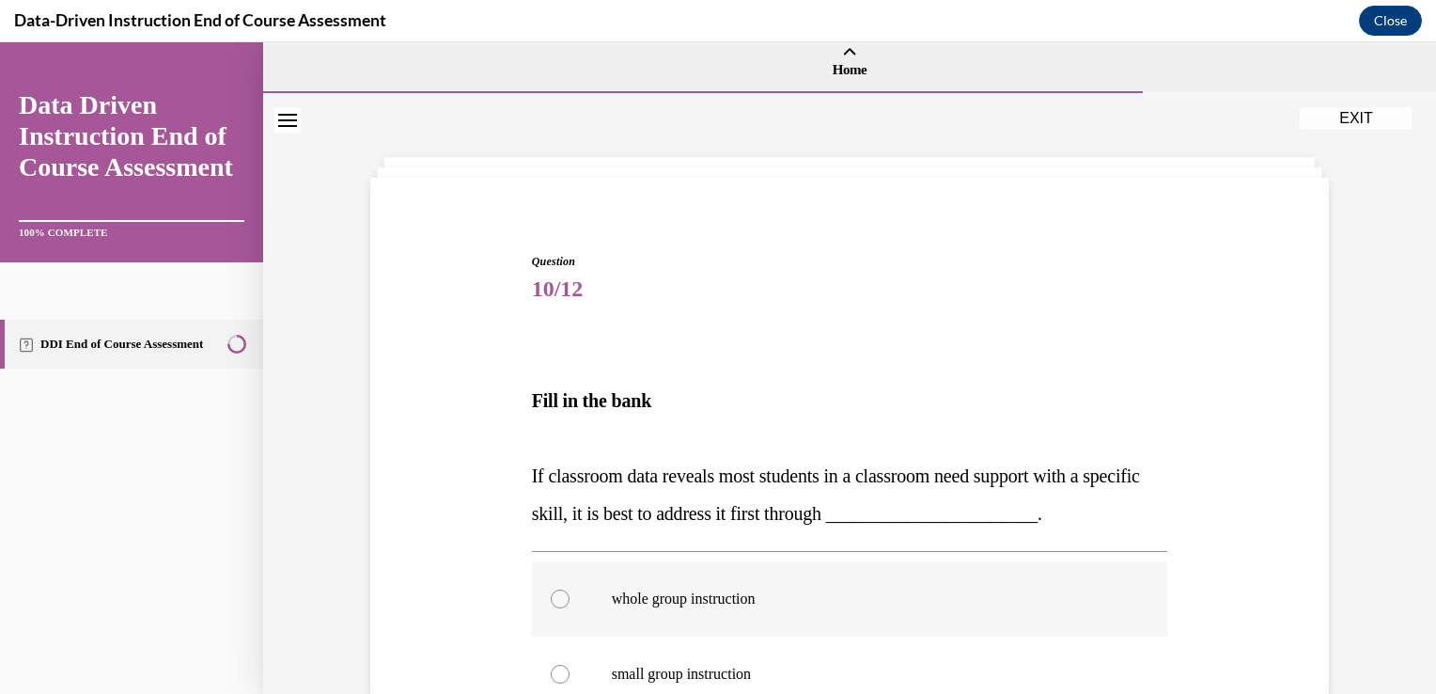
drag, startPoint x: 553, startPoint y: 600, endPoint x: 650, endPoint y: 611, distance: 98.4
click at [557, 600] on div at bounding box center [560, 598] width 19 height 19
click at [557, 600] on input "whole group instruction" at bounding box center [560, 598] width 19 height 19
radio input "true"
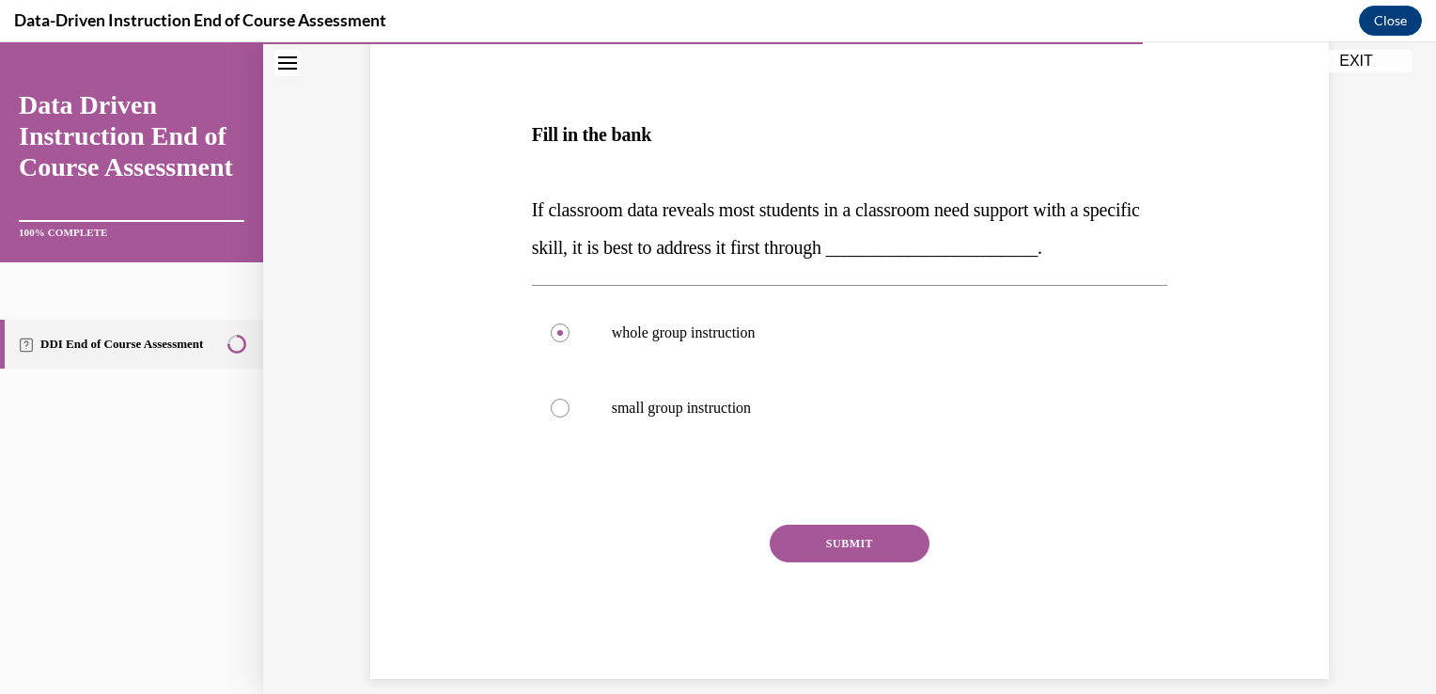
scroll to position [289, 0]
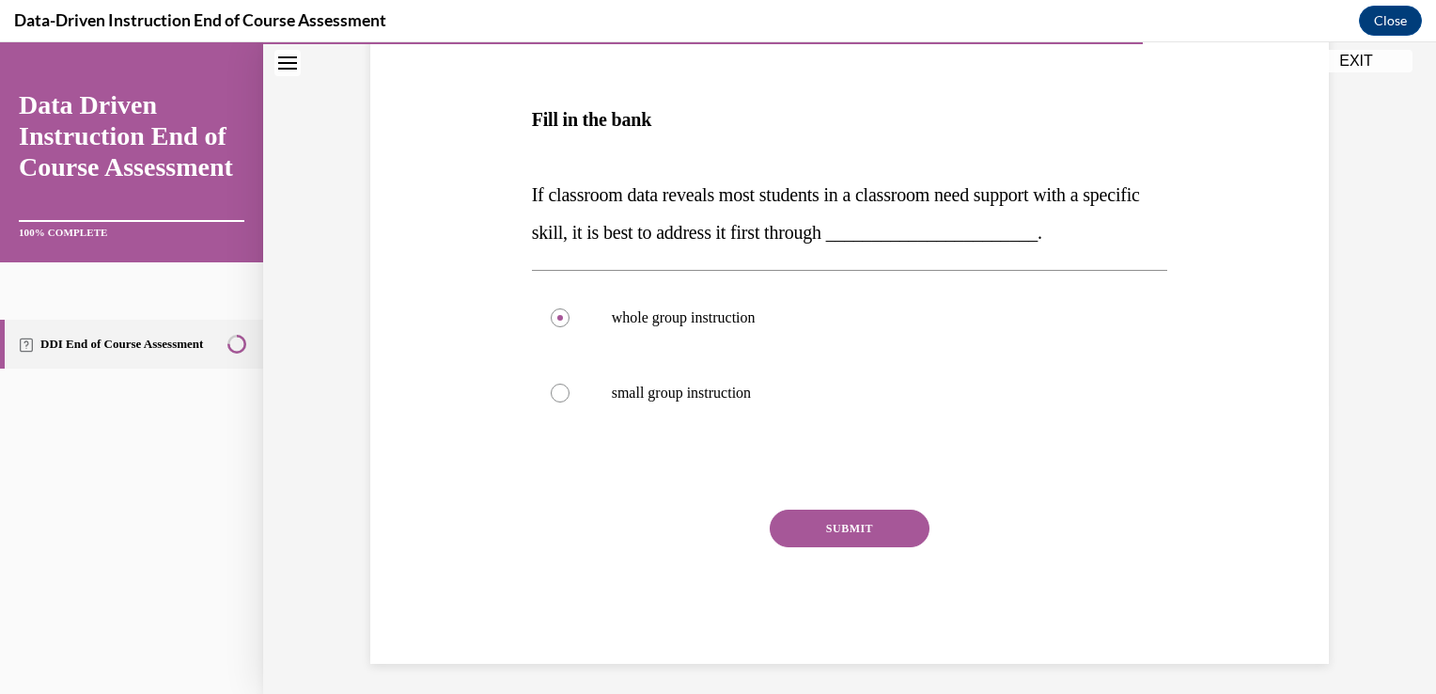
click at [819, 522] on button "SUBMIT" at bounding box center [850, 528] width 160 height 38
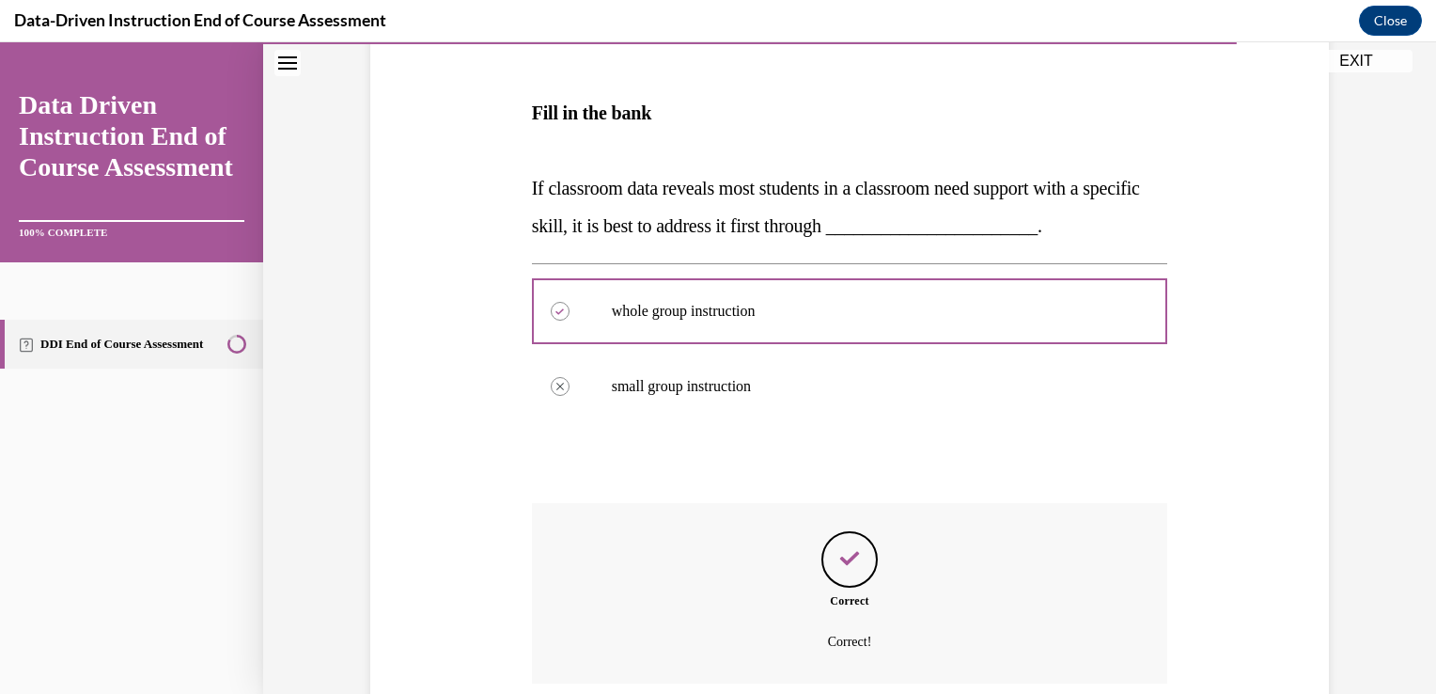
scroll to position [447, 0]
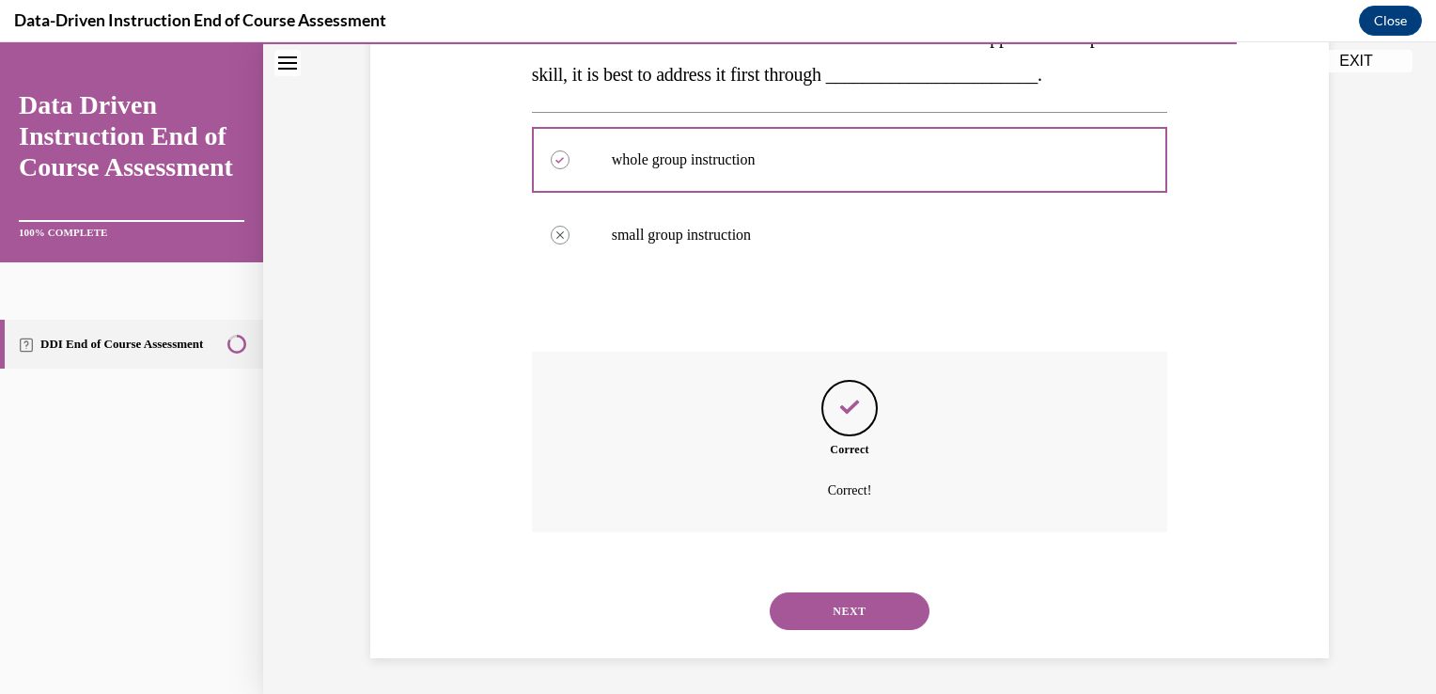
click at [851, 611] on button "NEXT" at bounding box center [850, 611] width 160 height 38
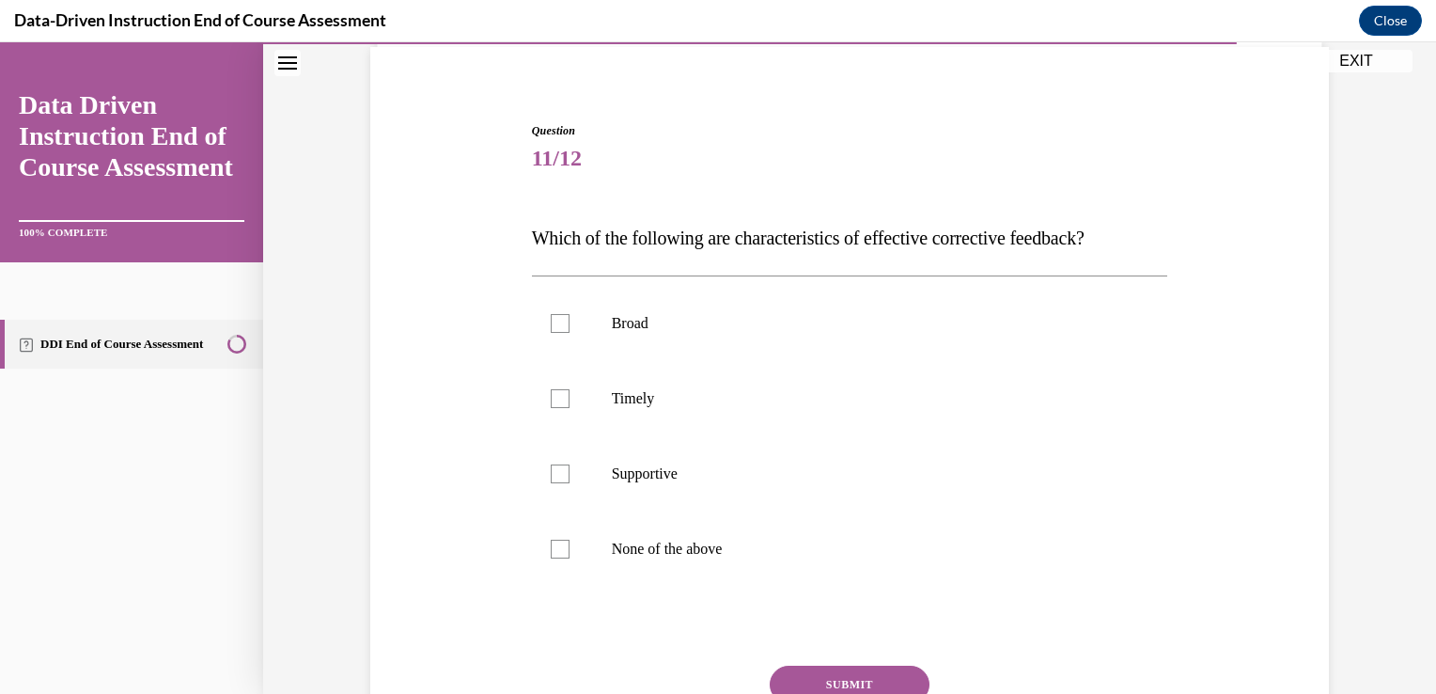
scroll to position [149, 0]
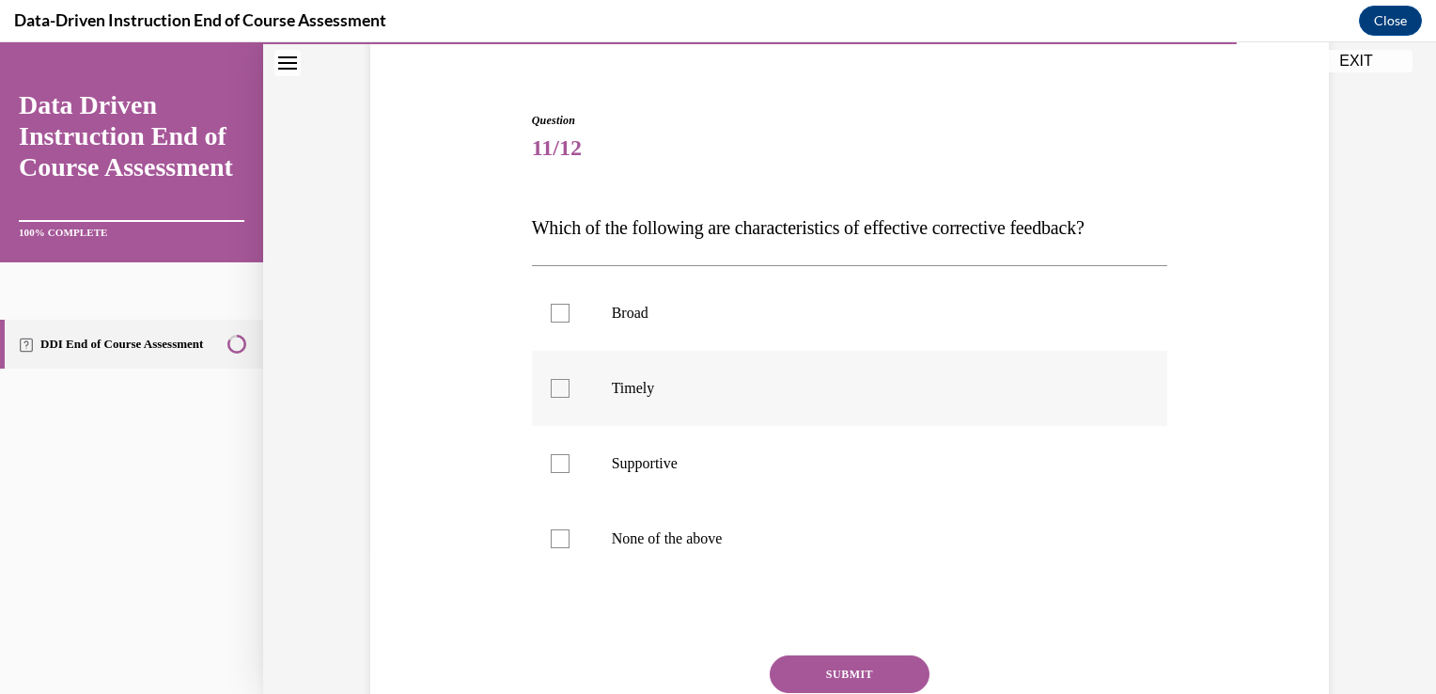
drag, startPoint x: 556, startPoint y: 385, endPoint x: 564, endPoint y: 410, distance: 25.6
click at [559, 391] on div at bounding box center [560, 388] width 19 height 19
click at [559, 391] on input "Timely" at bounding box center [560, 388] width 19 height 19
checkbox input "true"
drag, startPoint x: 555, startPoint y: 468, endPoint x: 573, endPoint y: 487, distance: 26.6
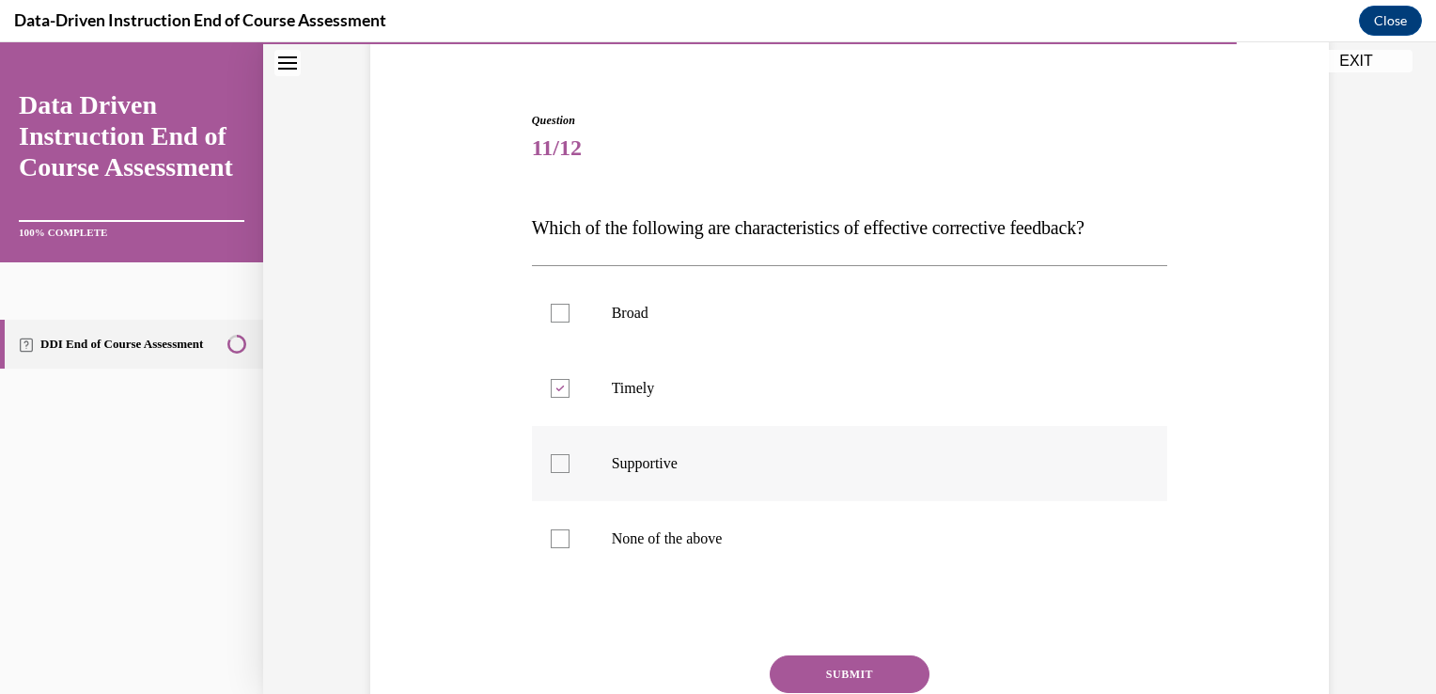
click at [559, 473] on label "Supportive" at bounding box center [850, 463] width 636 height 75
click at [559, 473] on input "Supportive" at bounding box center [560, 463] width 19 height 19
checkbox input "true"
click at [853, 678] on button "SUBMIT" at bounding box center [850, 674] width 160 height 38
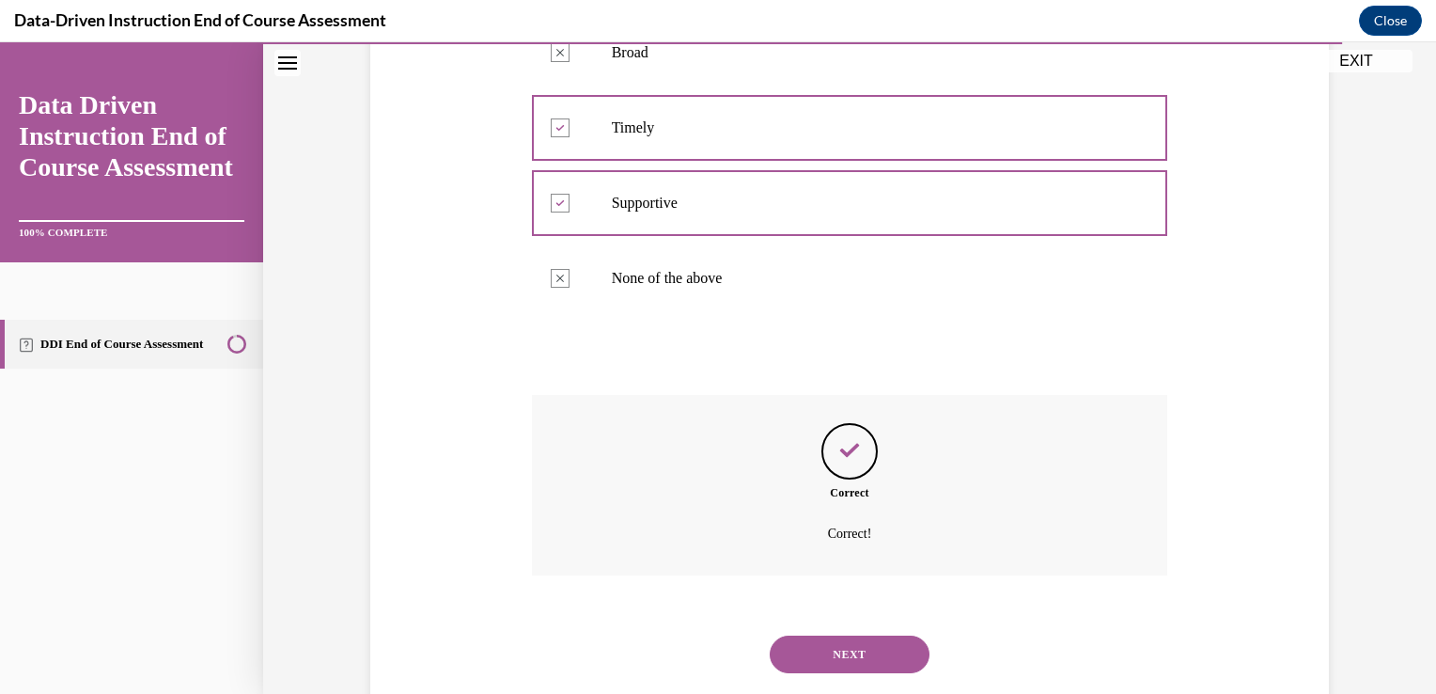
scroll to position [454, 0]
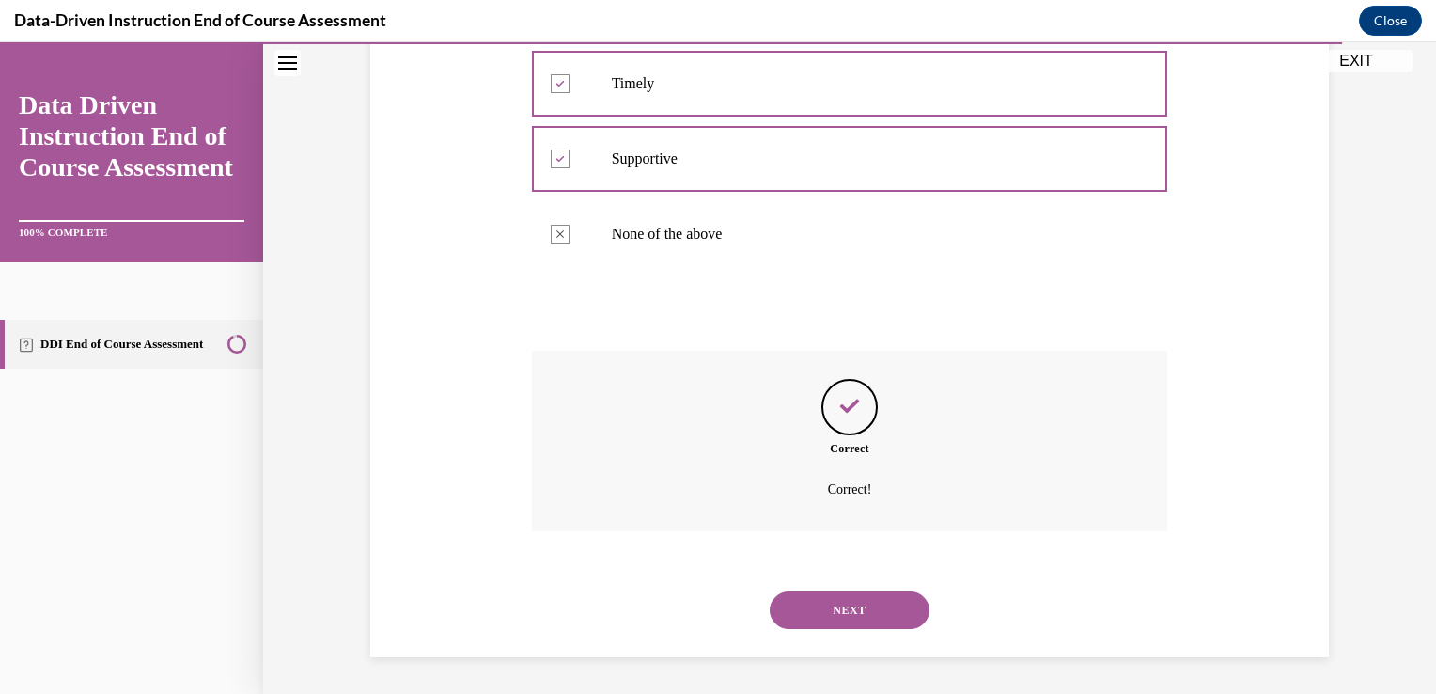
click at [853, 607] on button "NEXT" at bounding box center [850, 610] width 160 height 38
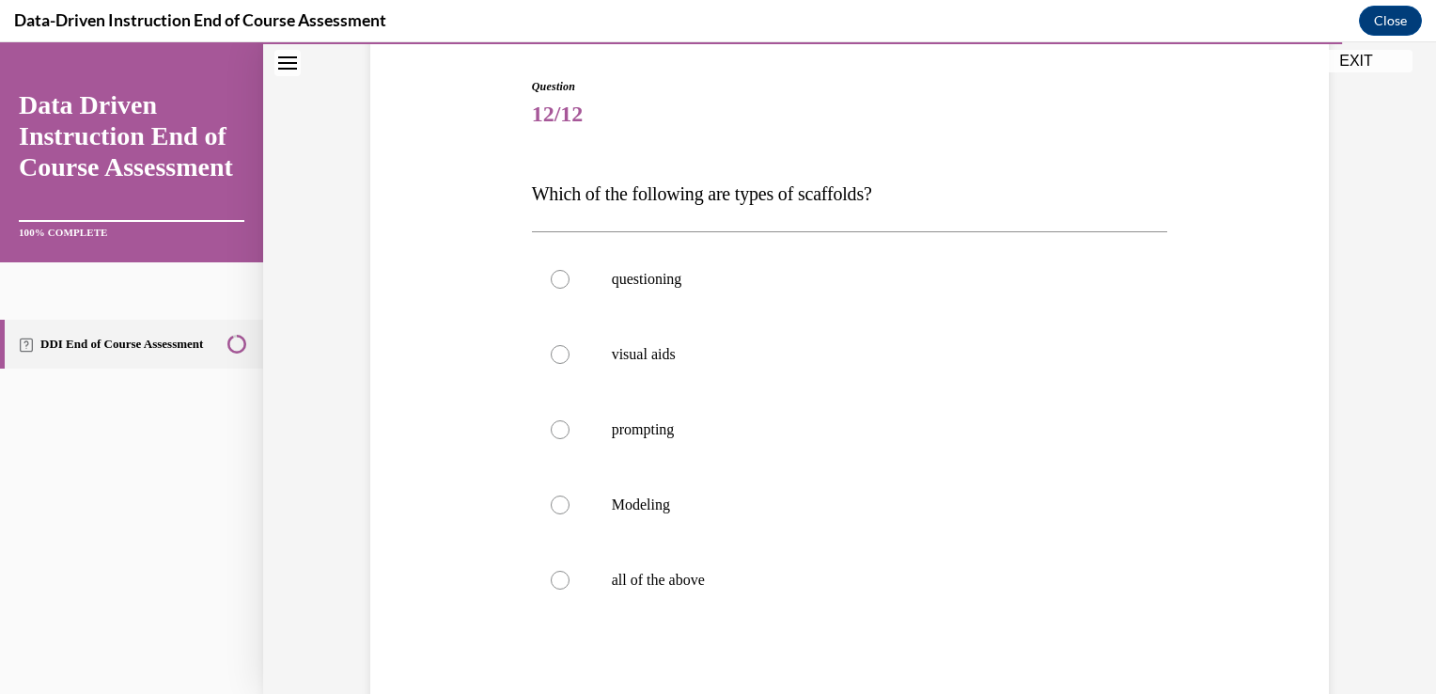
scroll to position [188, 0]
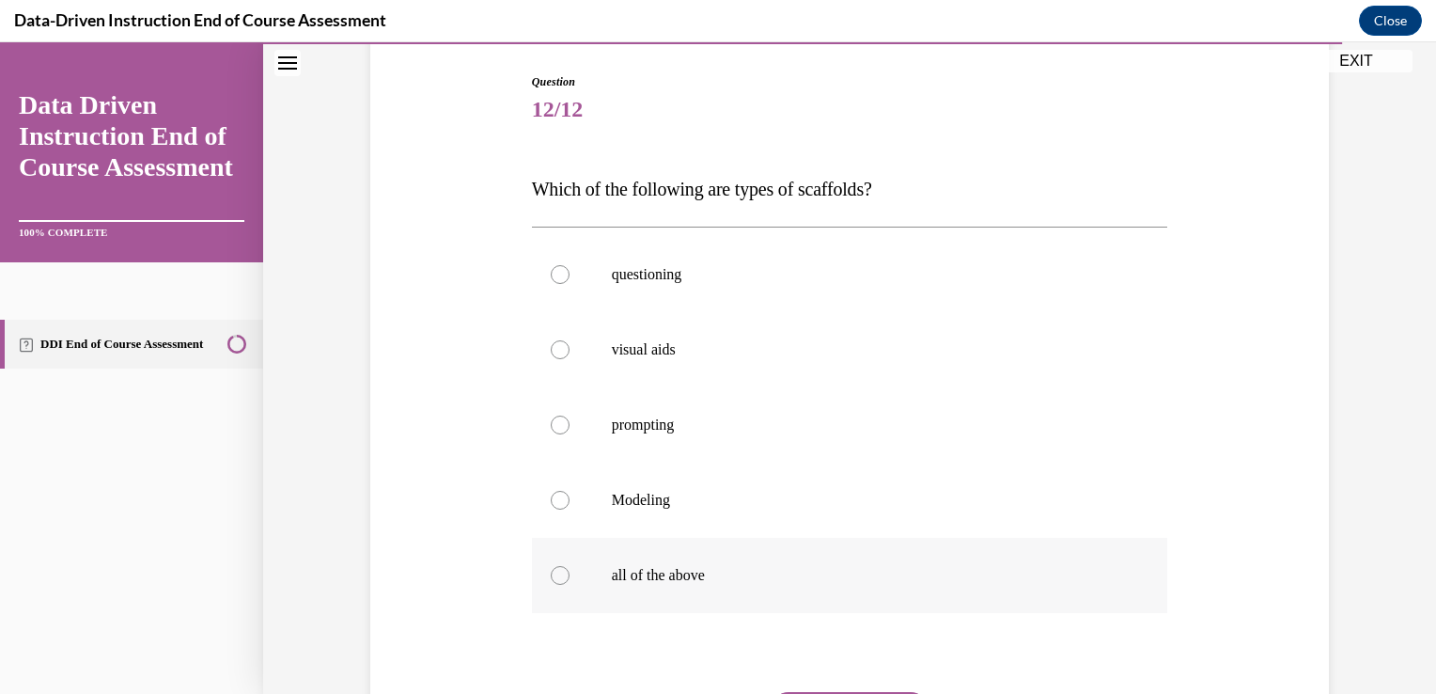
drag, startPoint x: 548, startPoint y: 592, endPoint x: 548, endPoint y: 575, distance: 16.9
click at [548, 581] on label "all of the above" at bounding box center [850, 575] width 636 height 75
click at [551, 581] on input "all of the above" at bounding box center [560, 575] width 19 height 19
radio input "true"
drag, startPoint x: 555, startPoint y: 578, endPoint x: 564, endPoint y: 580, distance: 9.6
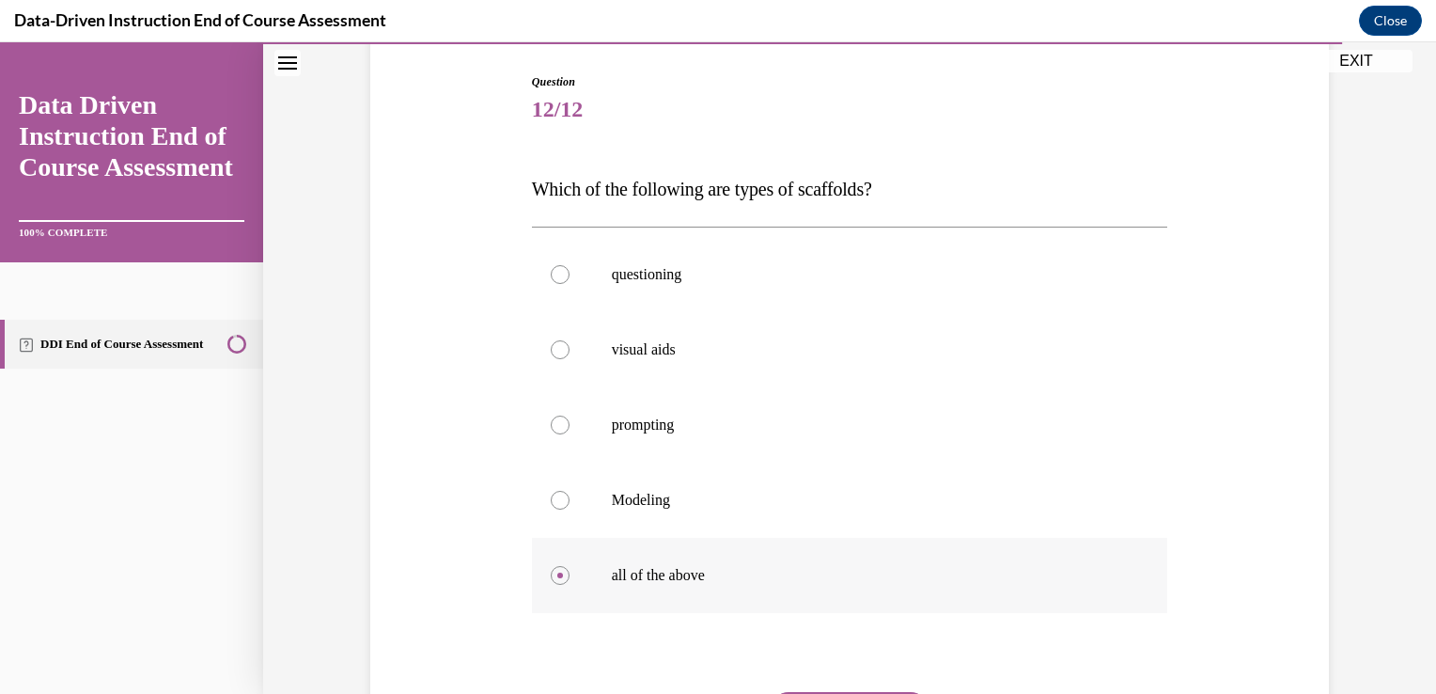
click at [563, 580] on label "all of the above" at bounding box center [850, 575] width 636 height 75
click at [563, 580] on input "all of the above" at bounding box center [560, 575] width 19 height 19
click at [840, 689] on div "Question 12/12 Which of the following are types of scaffolds? questioning visua…" at bounding box center [850, 459] width 636 height 773
drag, startPoint x: 1421, startPoint y: 407, endPoint x: 1427, endPoint y: 431, distance: 25.1
click at [1421, 431] on div "Home Question 11/12 Which of the following are characteristics of effective cor…" at bounding box center [849, 367] width 1173 height 651
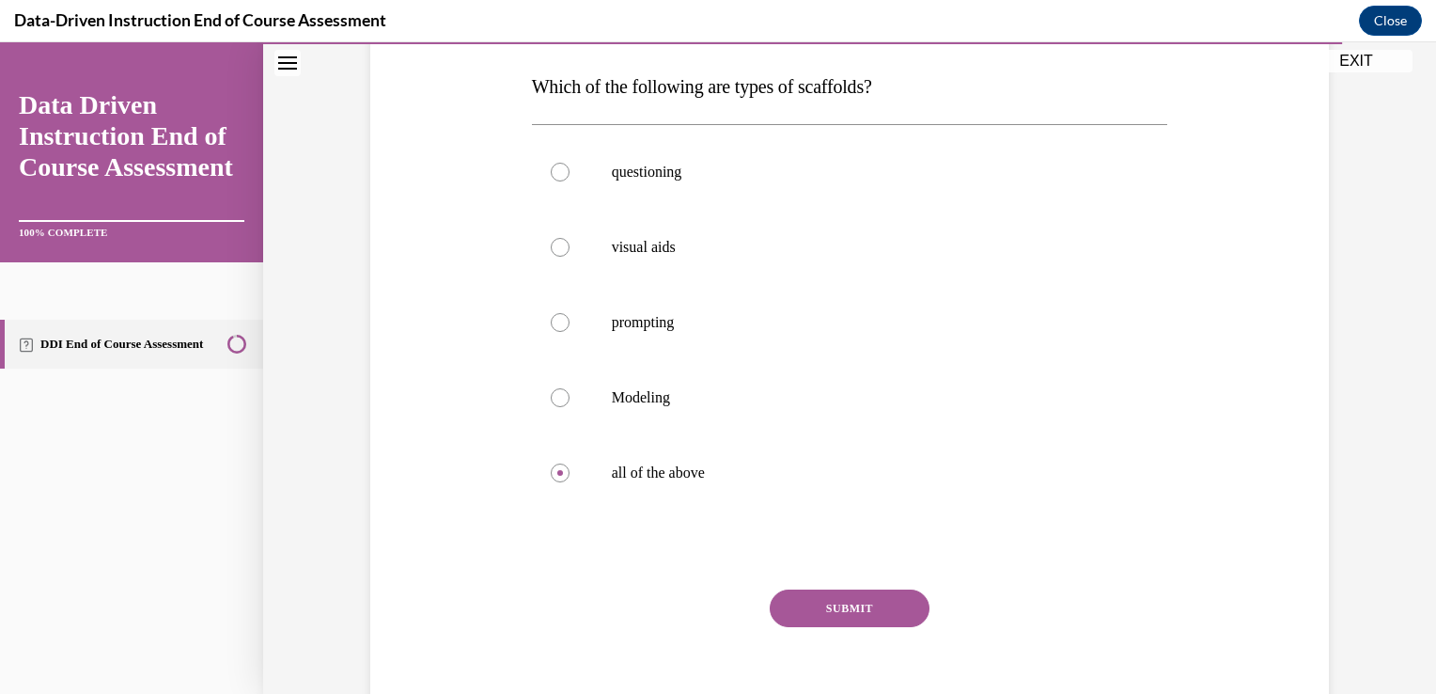
scroll to position [305, 0]
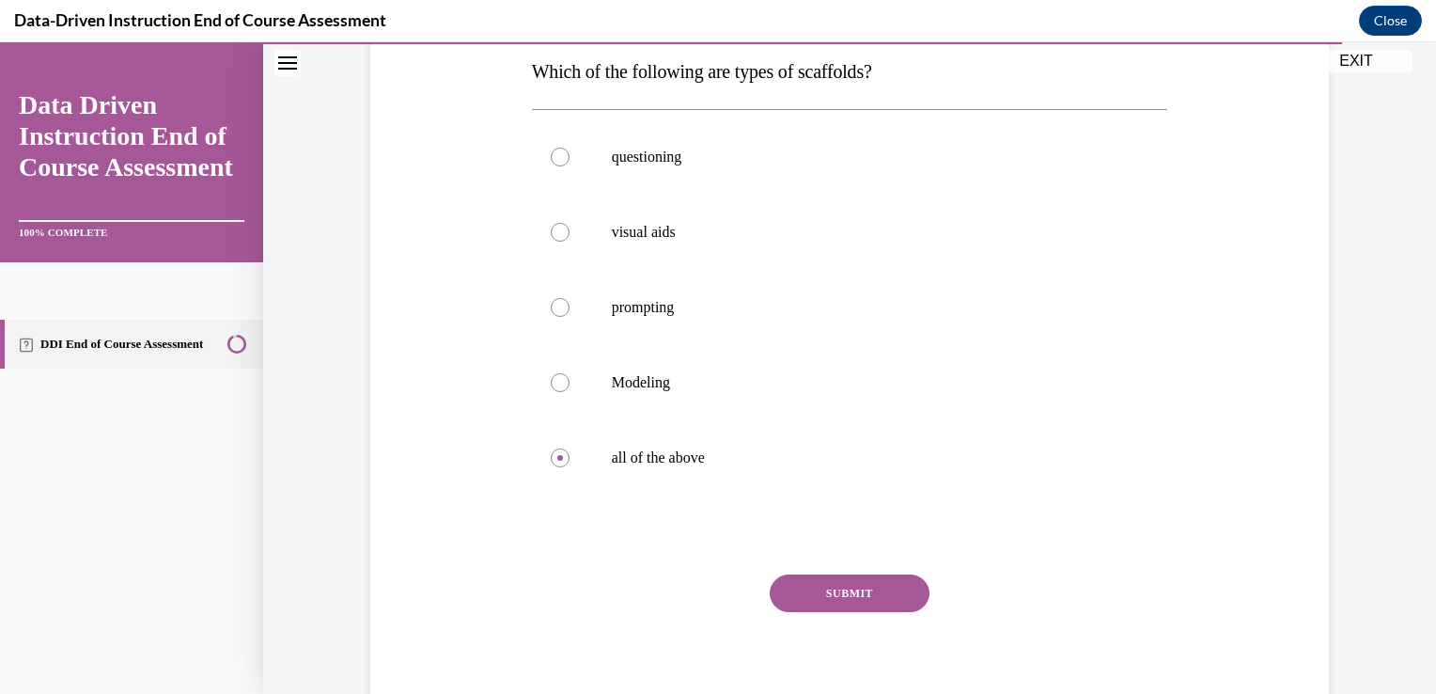
click at [869, 603] on button "SUBMIT" at bounding box center [850, 593] width 160 height 38
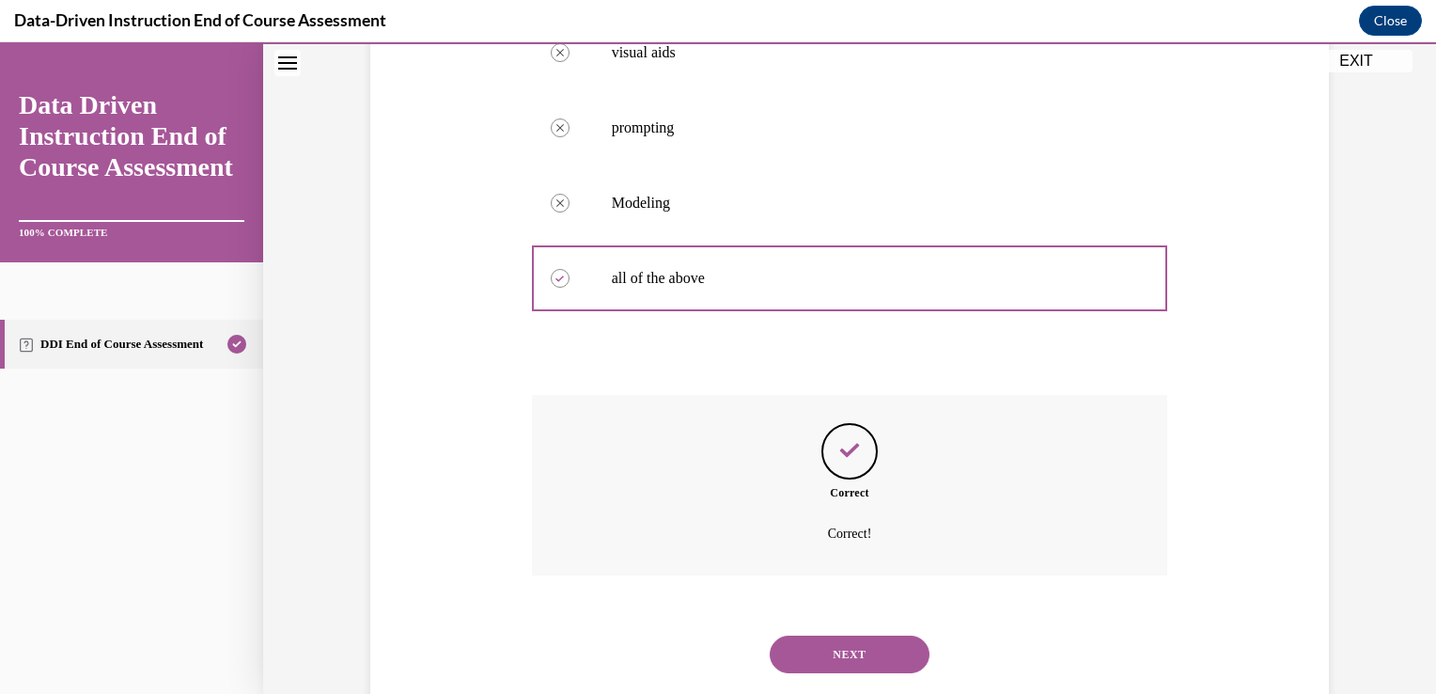
scroll to position [529, 0]
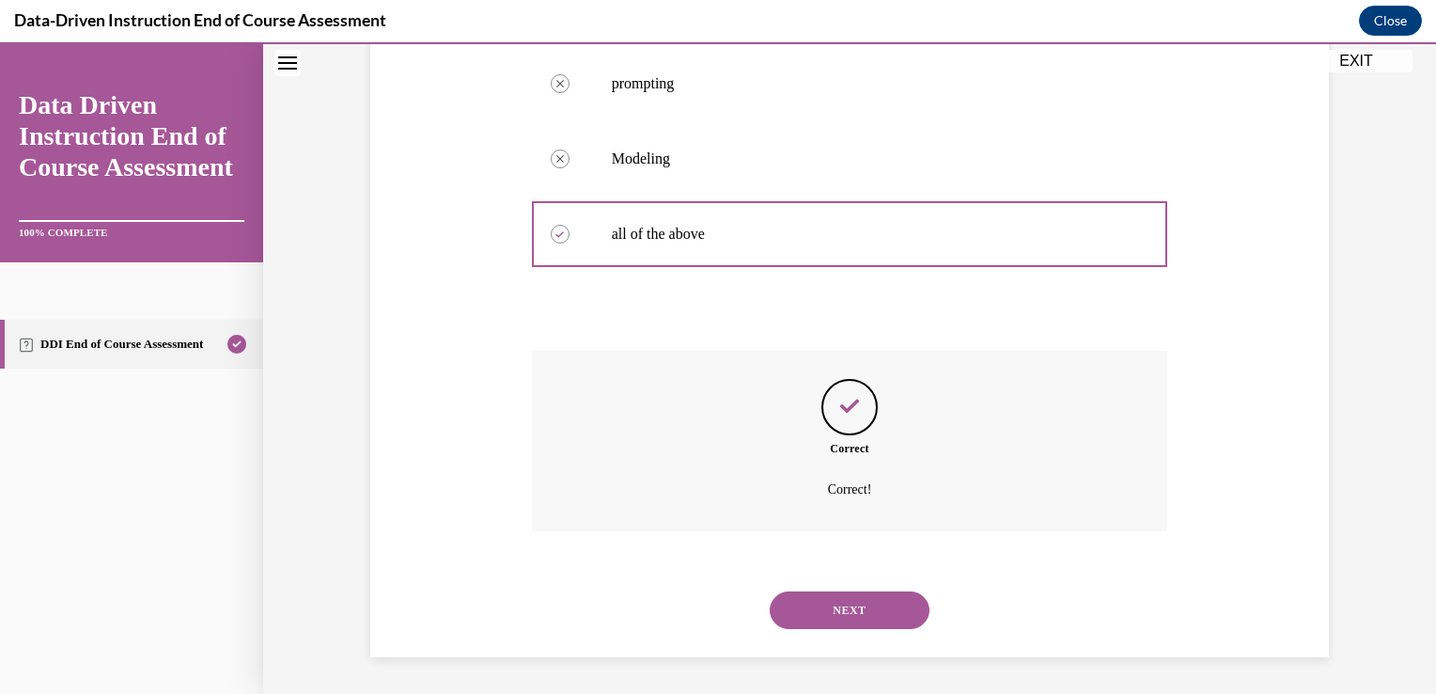
click at [856, 600] on button "NEXT" at bounding box center [850, 610] width 160 height 38
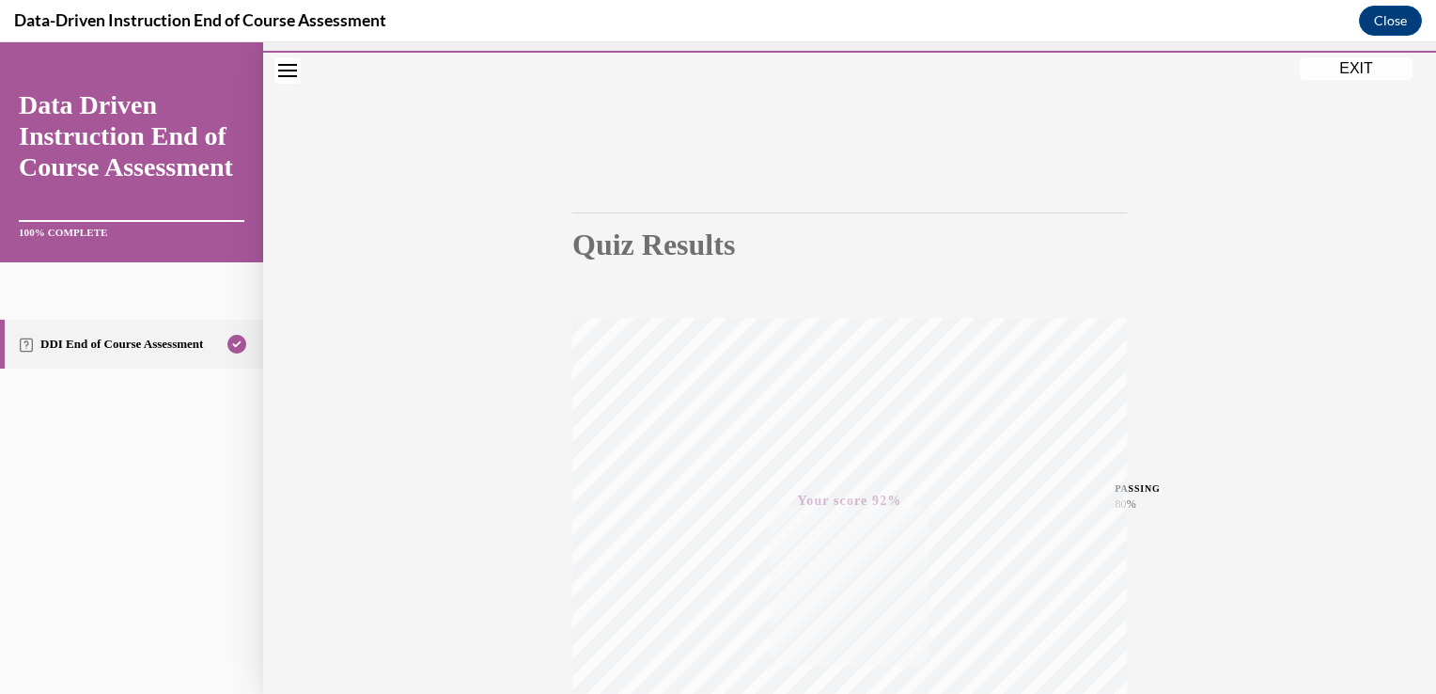
scroll to position [0, 0]
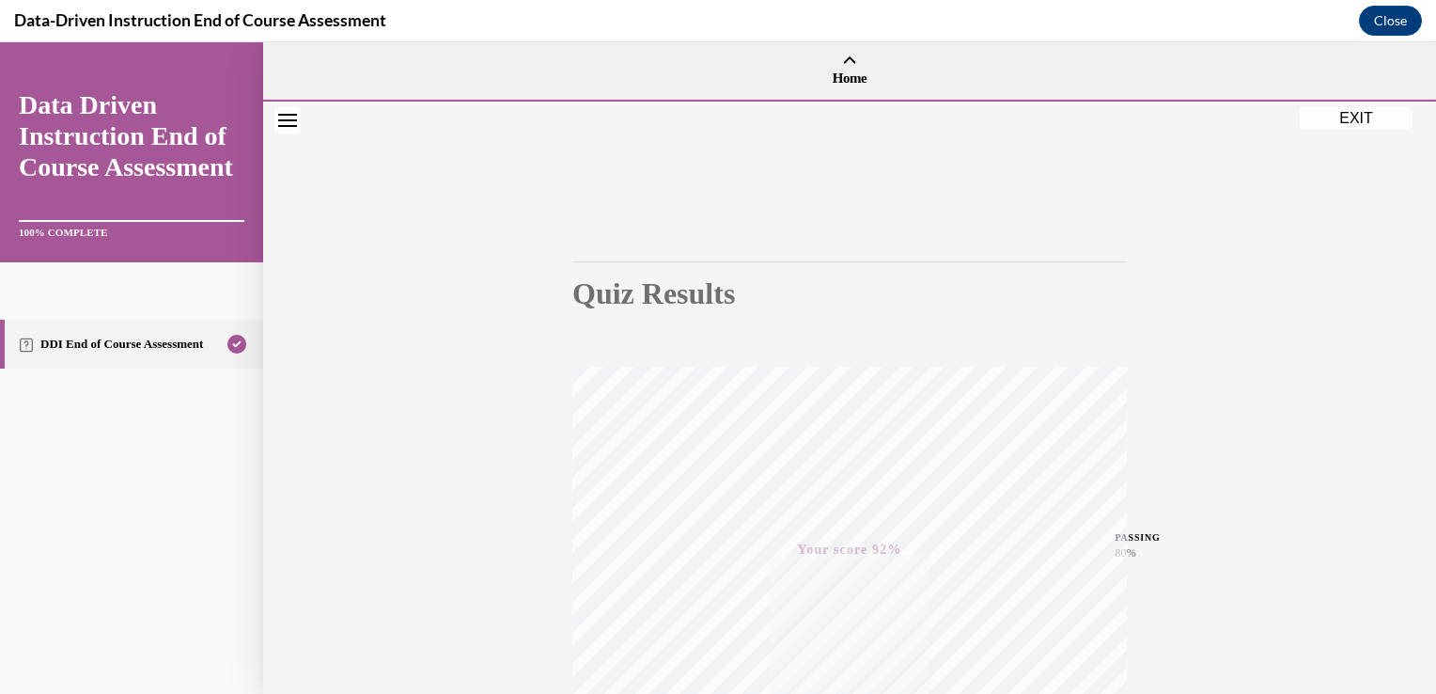
click at [1364, 118] on button "EXIT" at bounding box center [1356, 118] width 113 height 23
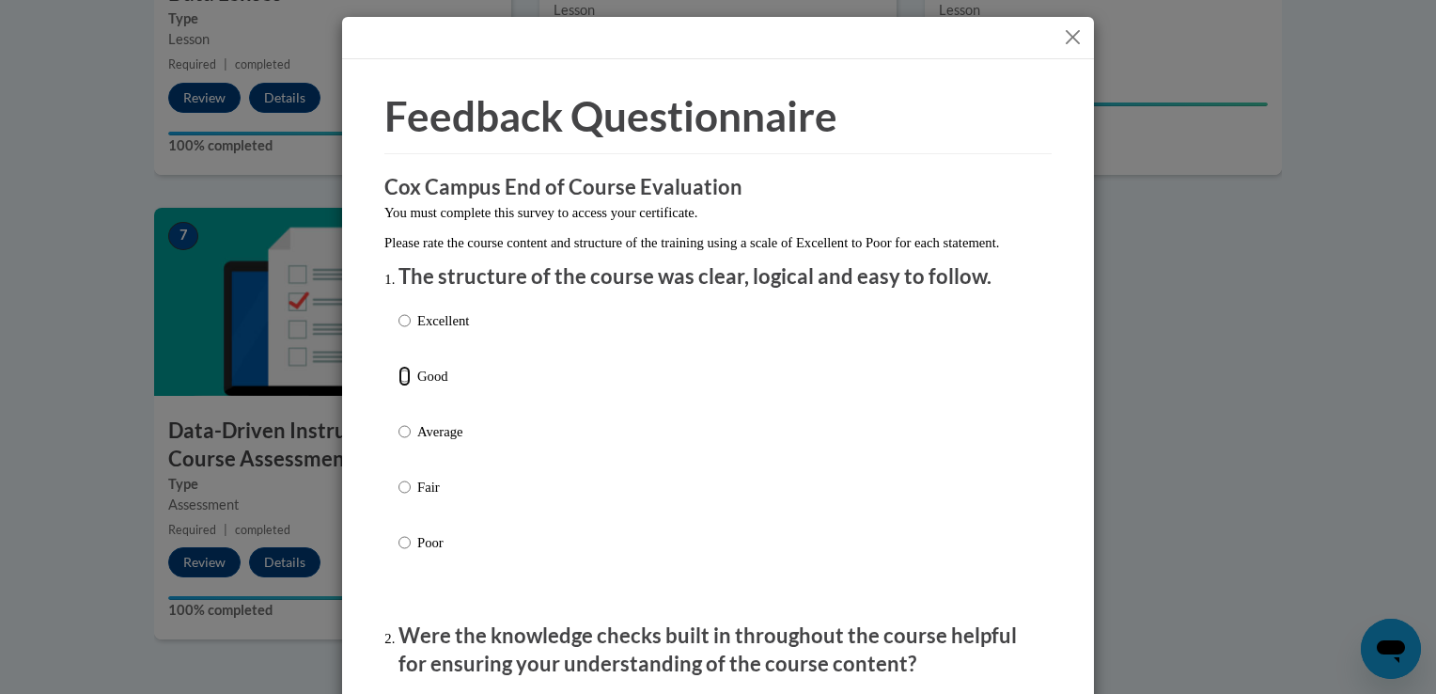
click at [398, 386] on input "Good" at bounding box center [404, 376] width 12 height 21
radio input "true"
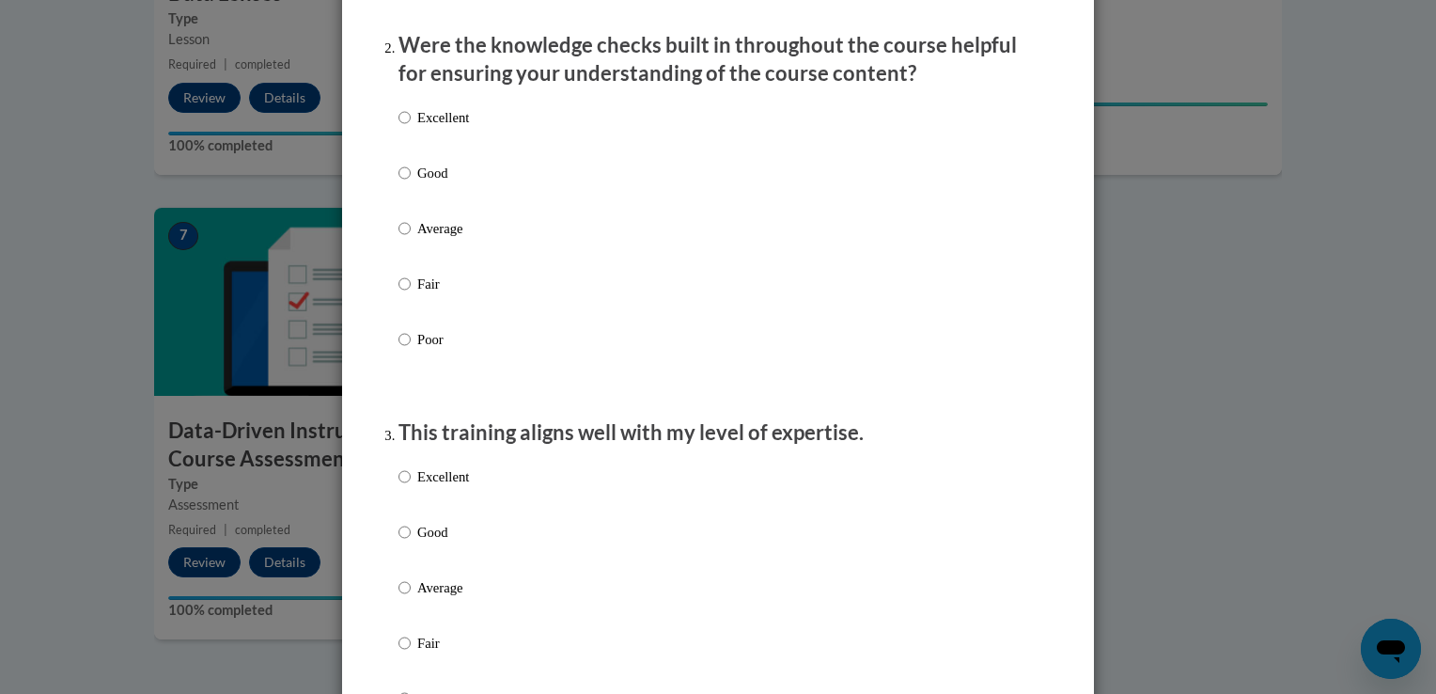
scroll to position [602, 0]
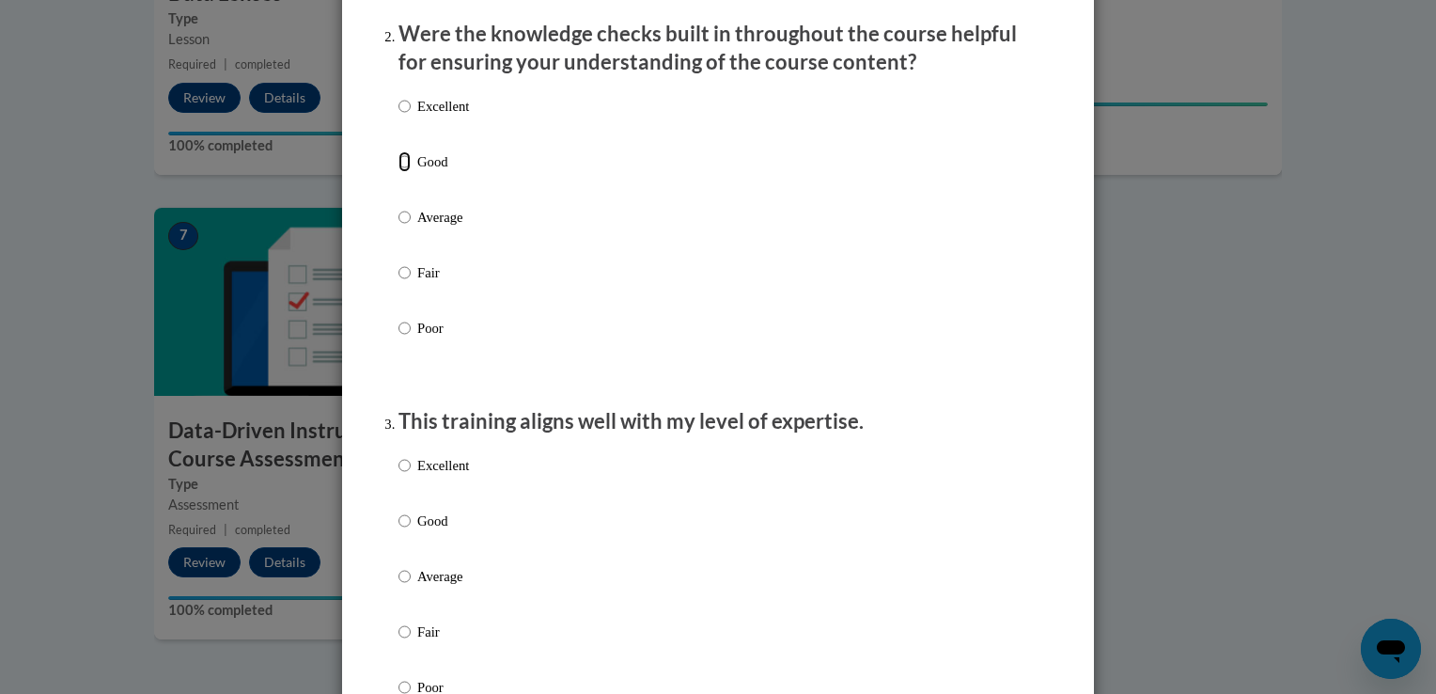
drag, startPoint x: 398, startPoint y: 180, endPoint x: 400, endPoint y: 208, distance: 28.3
click at [398, 172] on input "Good" at bounding box center [404, 161] width 12 height 21
radio input "true"
click at [398, 476] on input "Excellent" at bounding box center [404, 465] width 12 height 21
radio input "true"
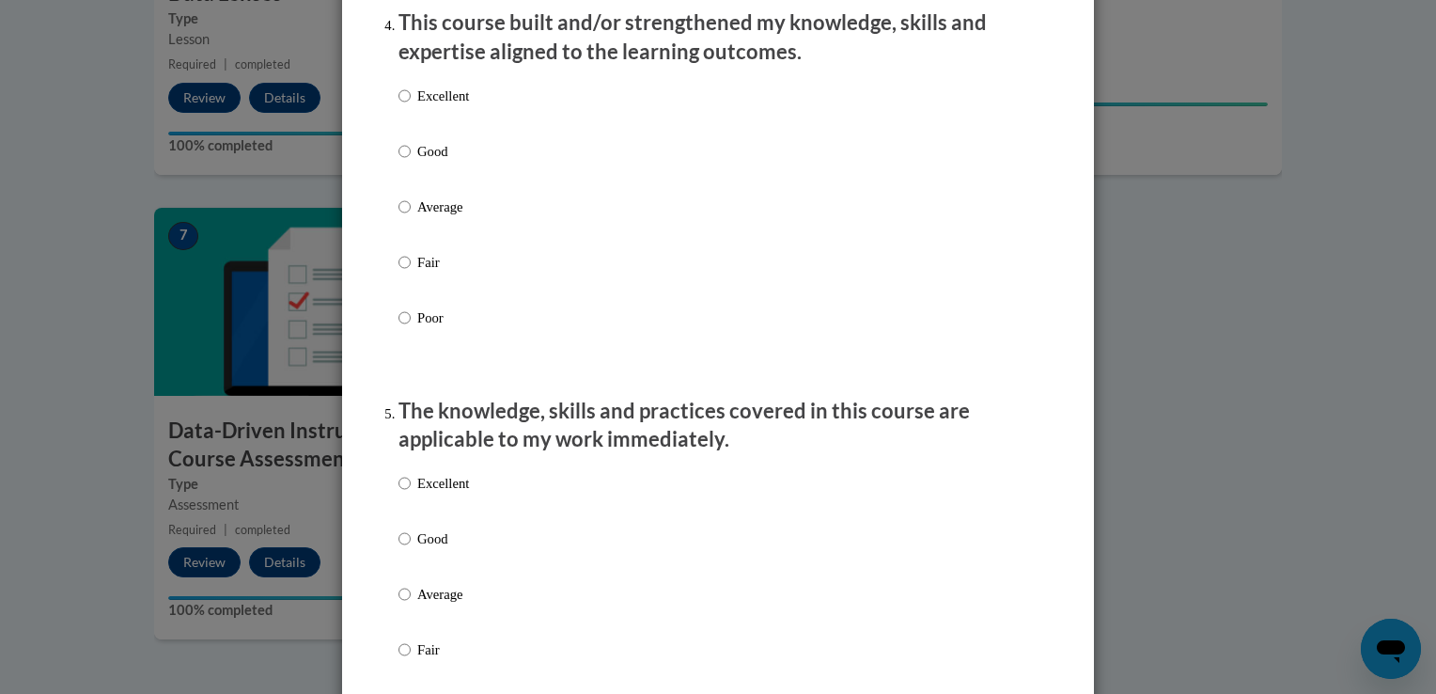
scroll to position [1368, 0]
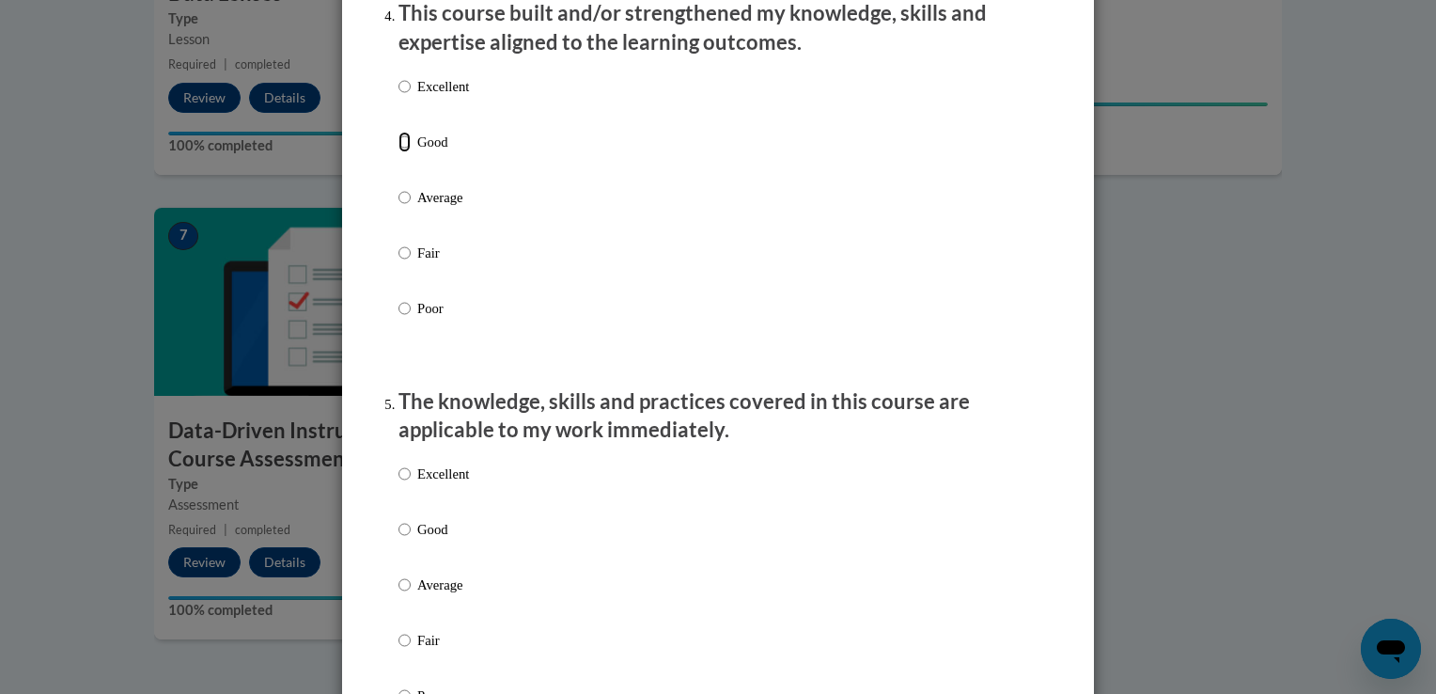
click at [398, 152] on input "Good" at bounding box center [404, 142] width 12 height 21
radio input "true"
click at [398, 539] on input "Good" at bounding box center [404, 529] width 12 height 21
radio input "true"
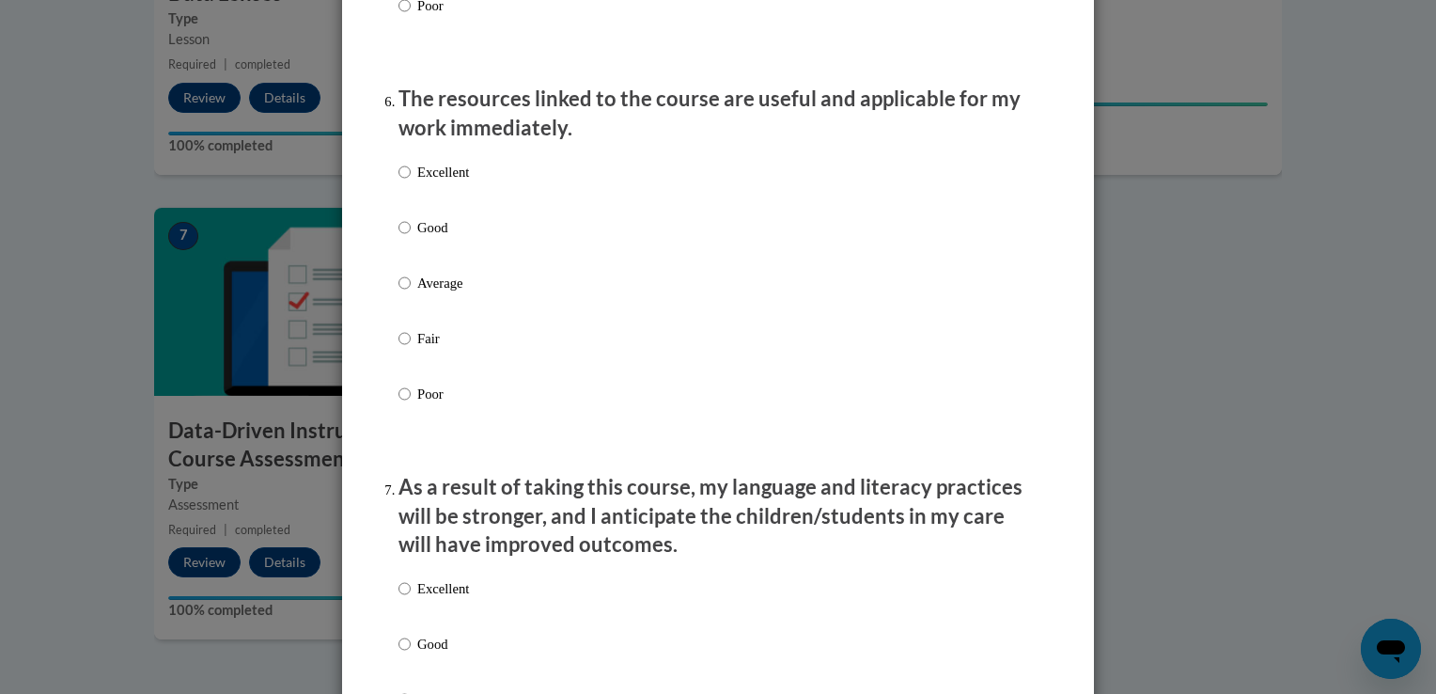
scroll to position [2070, 0]
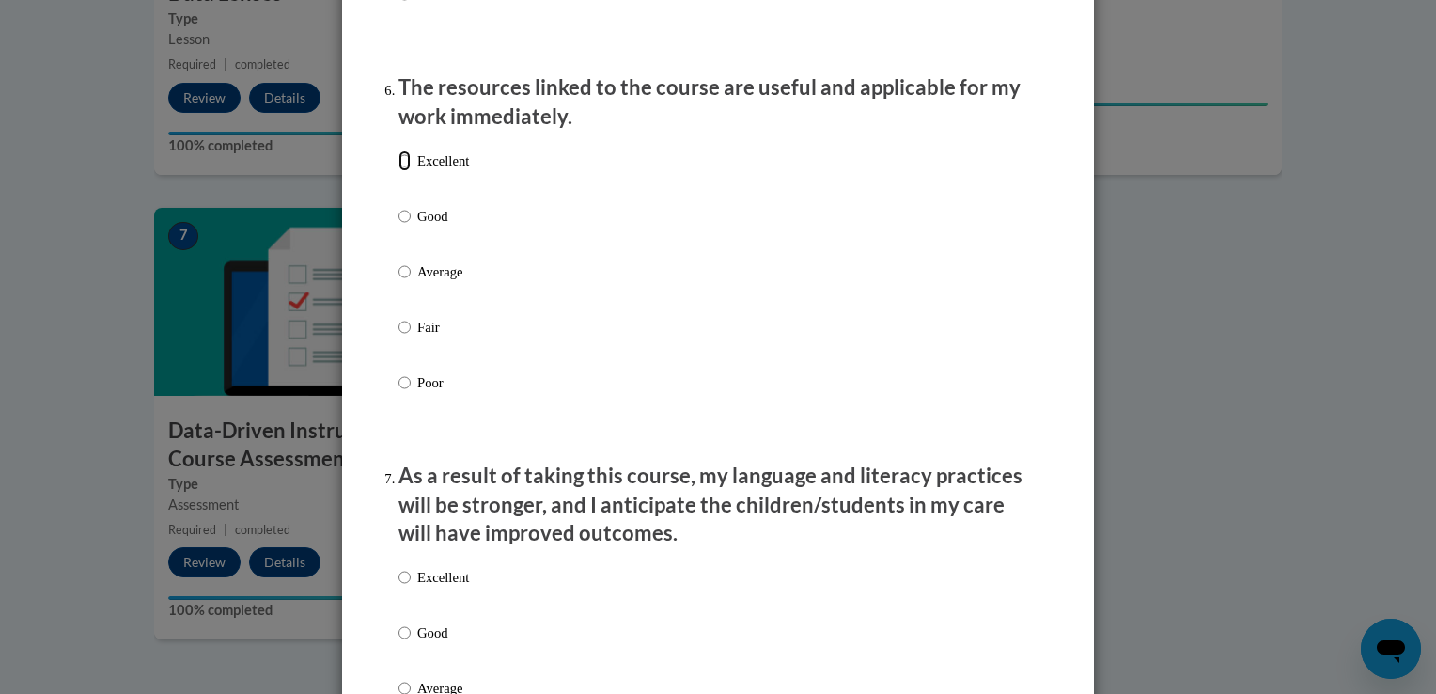
click at [398, 171] on input "Excellent" at bounding box center [404, 160] width 12 height 21
radio input "true"
drag, startPoint x: 393, startPoint y: 597, endPoint x: 428, endPoint y: 618, distance: 40.9
click at [398, 587] on input "Excellent" at bounding box center [404, 577] width 12 height 21
radio input "true"
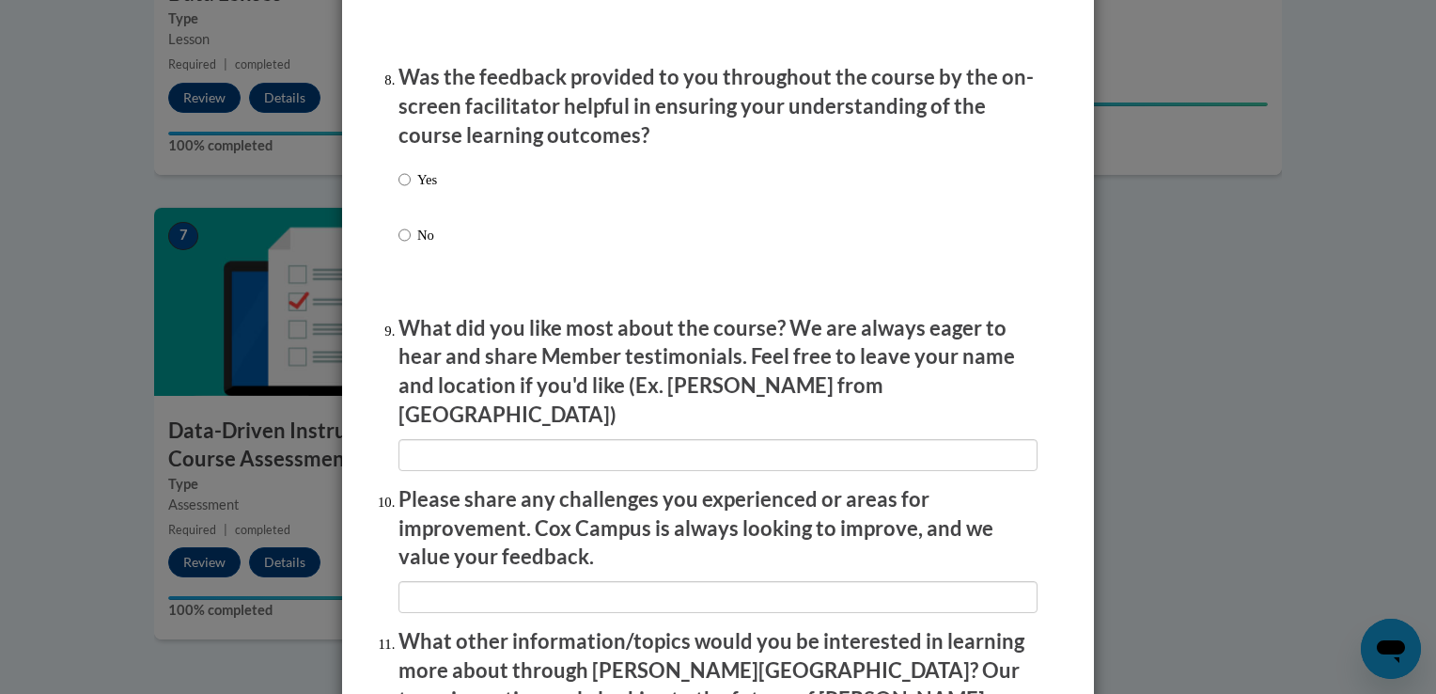
scroll to position [2922, 0]
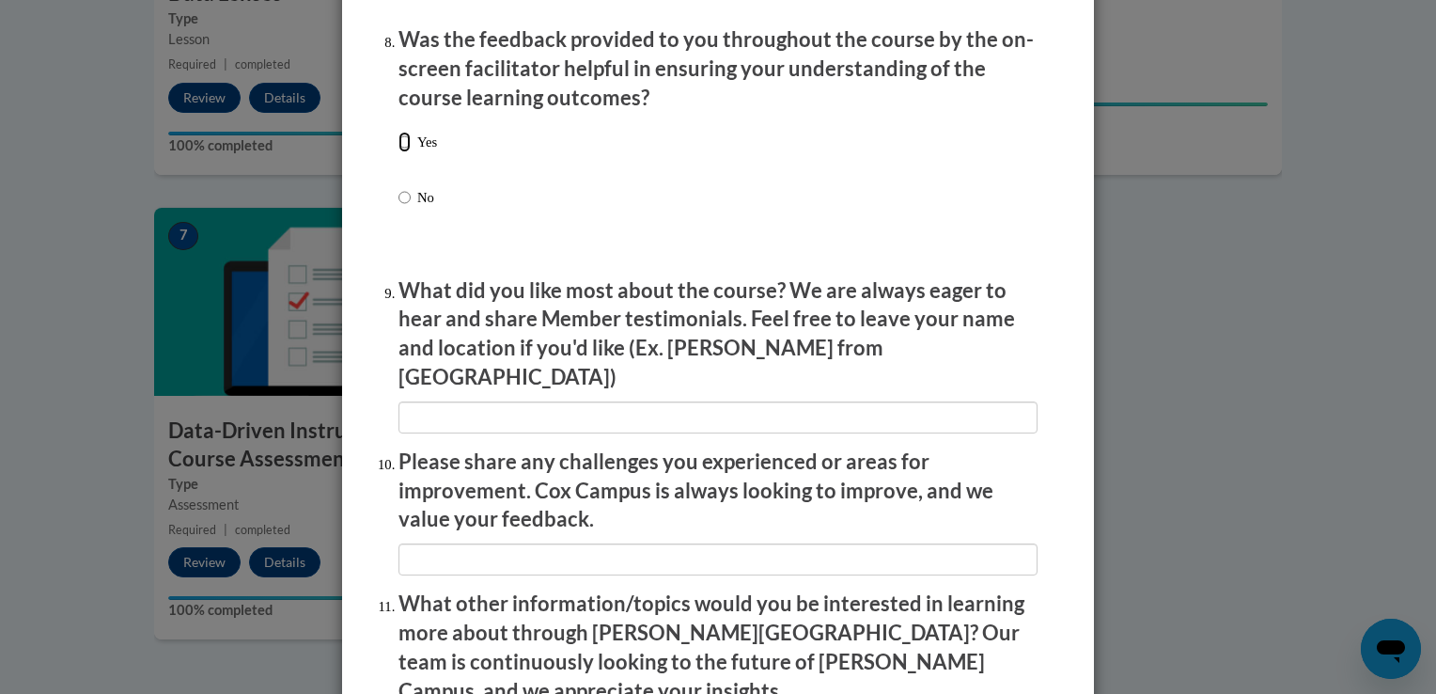
click at [398, 152] on input "Yes" at bounding box center [404, 142] width 12 height 21
radio input "true"
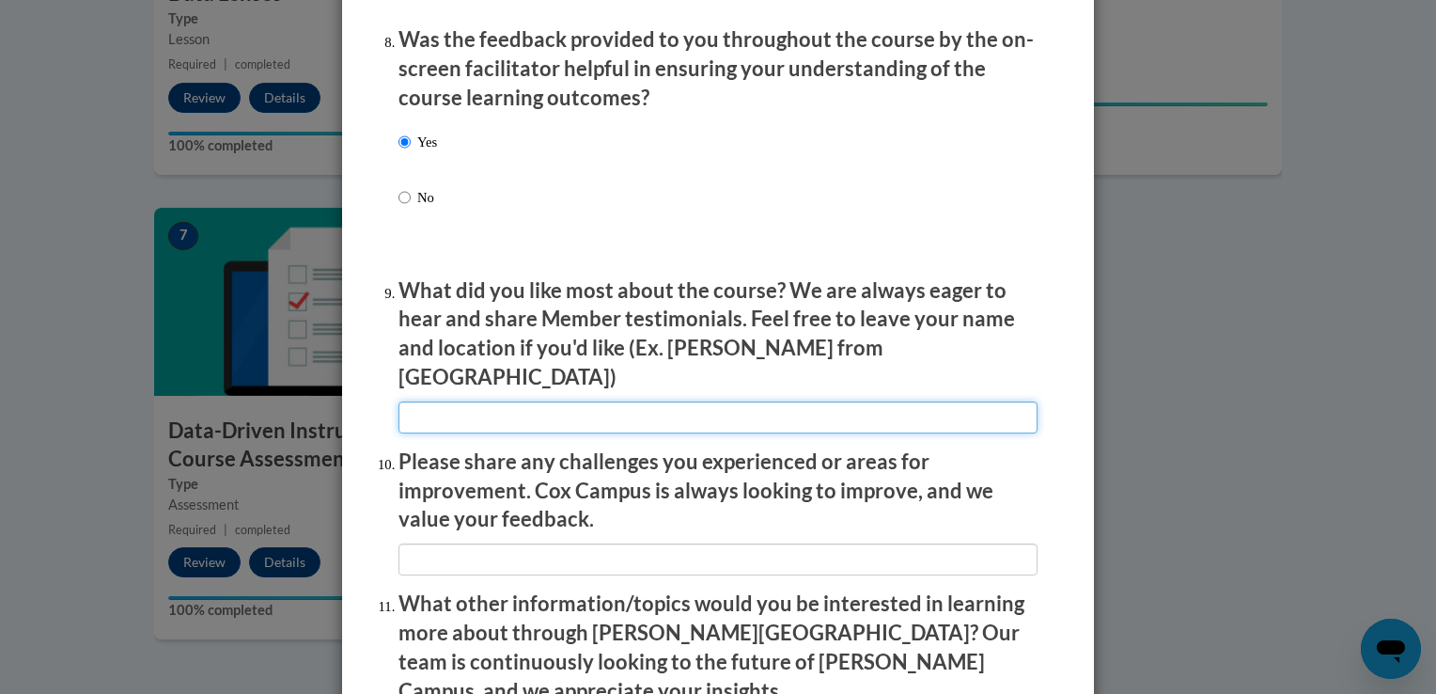
click at [431, 406] on input "textbox" at bounding box center [717, 417] width 639 height 32
type input "Affirmative and corrective feedback"
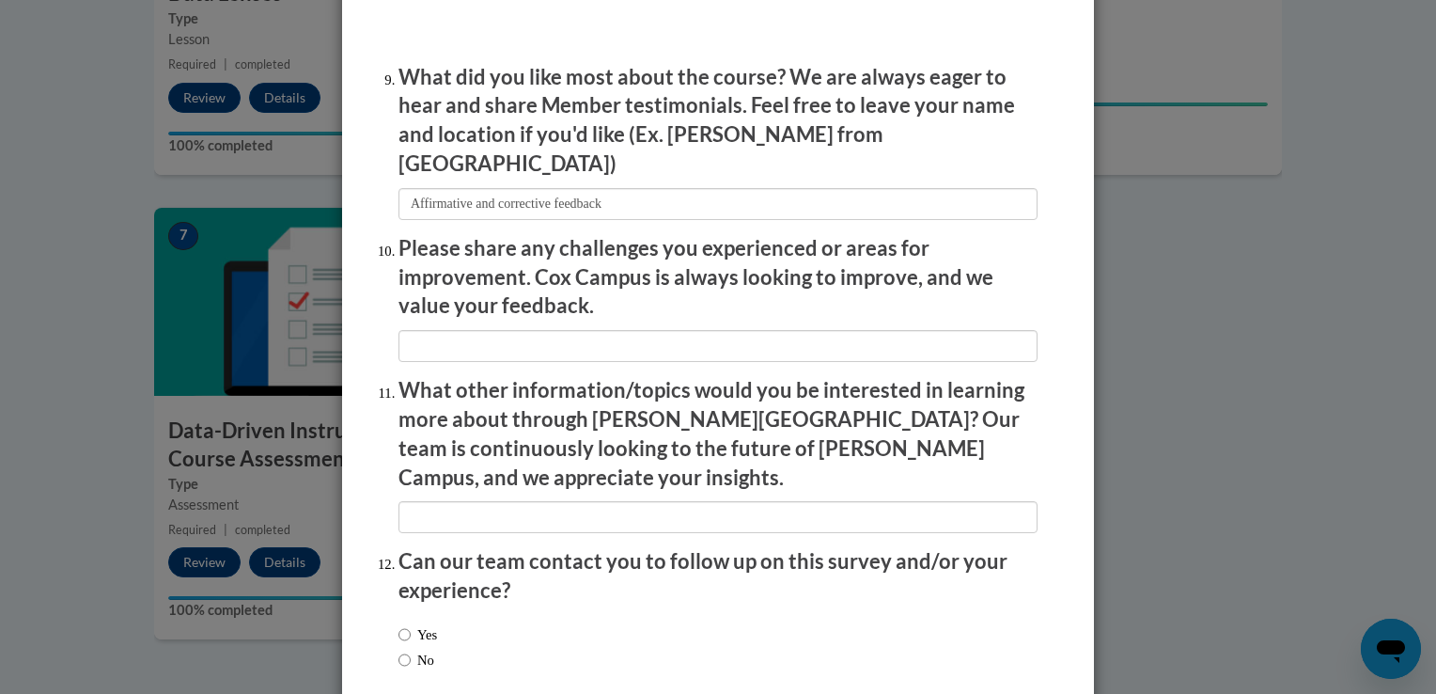
scroll to position [3220, 0]
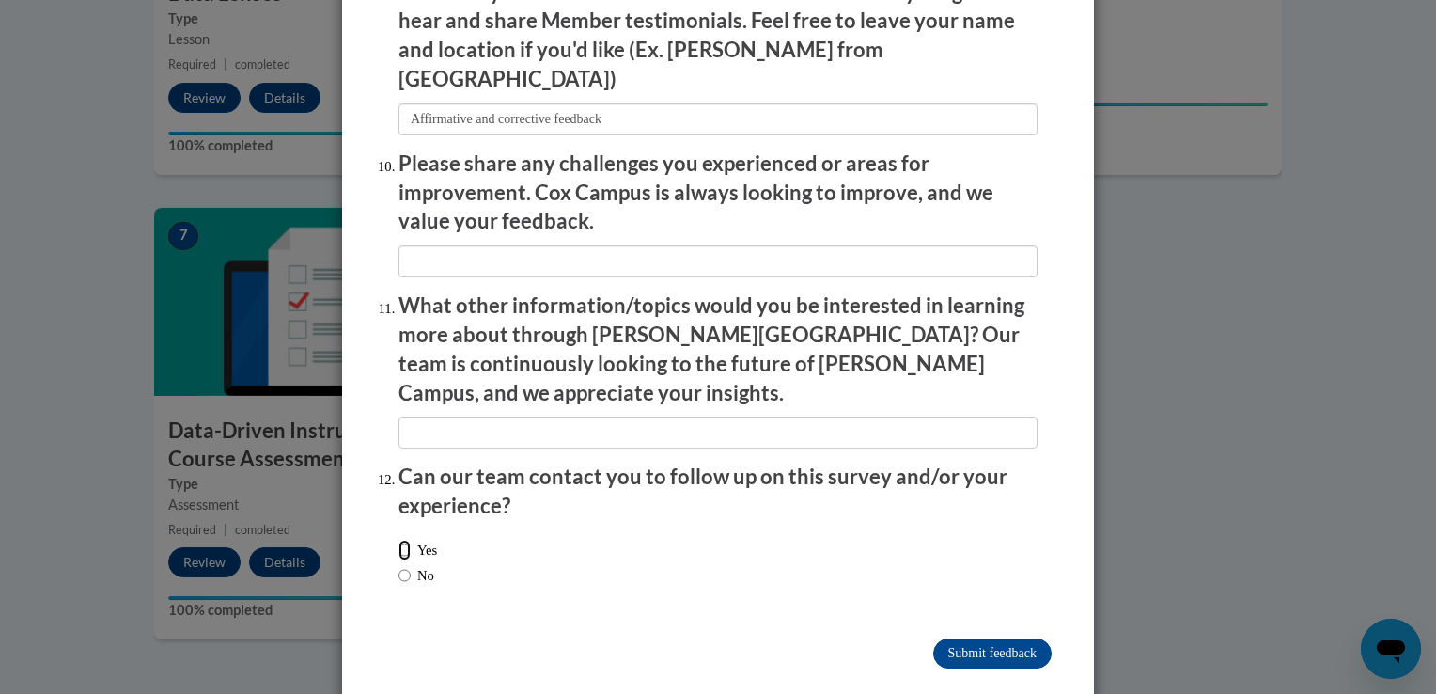
drag, startPoint x: 396, startPoint y: 509, endPoint x: 448, endPoint y: 533, distance: 57.6
click at [398, 539] on input "Yes" at bounding box center [404, 549] width 12 height 21
radio input "true"
click at [949, 638] on input "Submit feedback" at bounding box center [992, 653] width 118 height 30
